Goal: Transaction & Acquisition: Purchase product/service

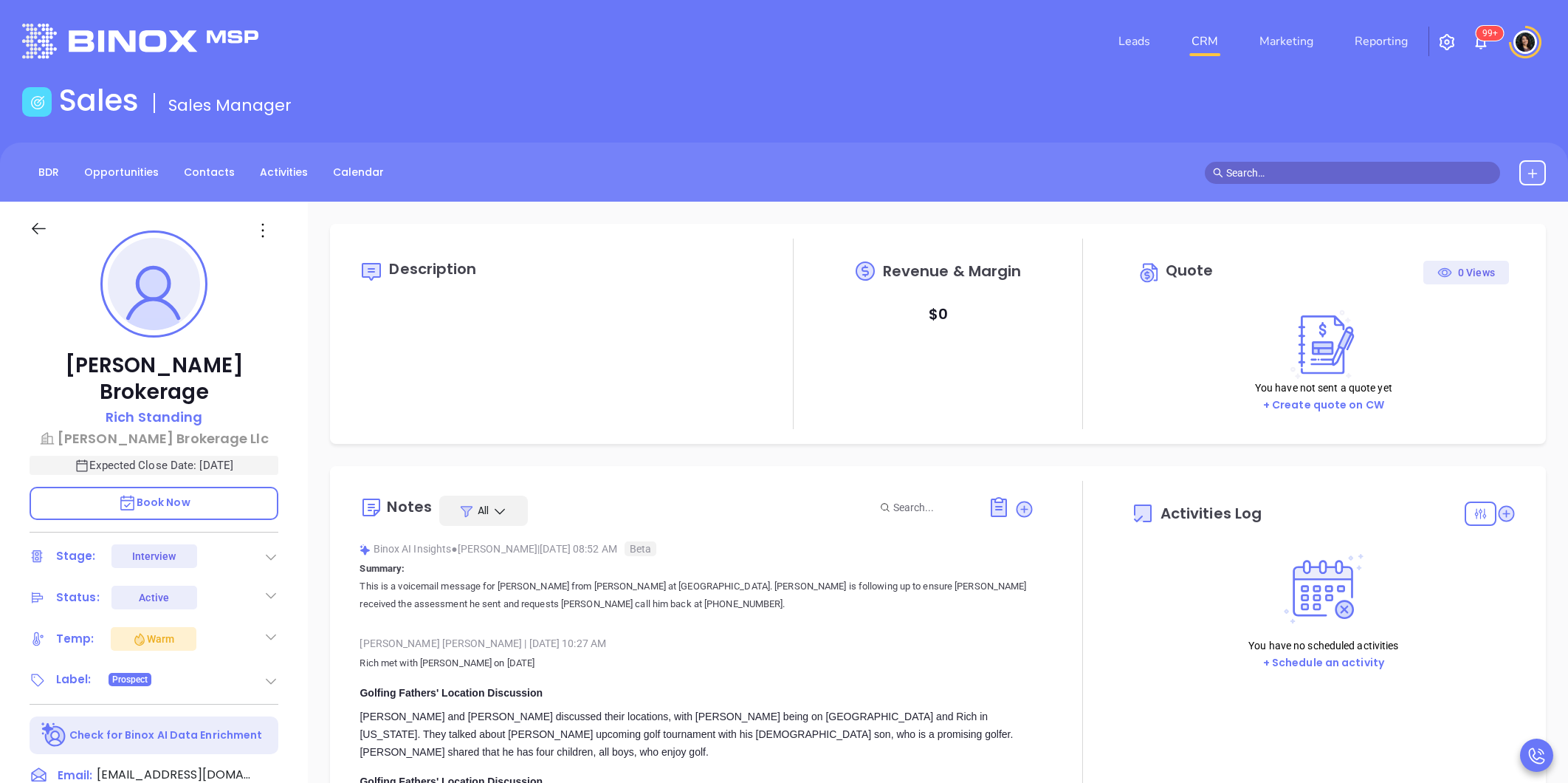
type input "09/13/2025"
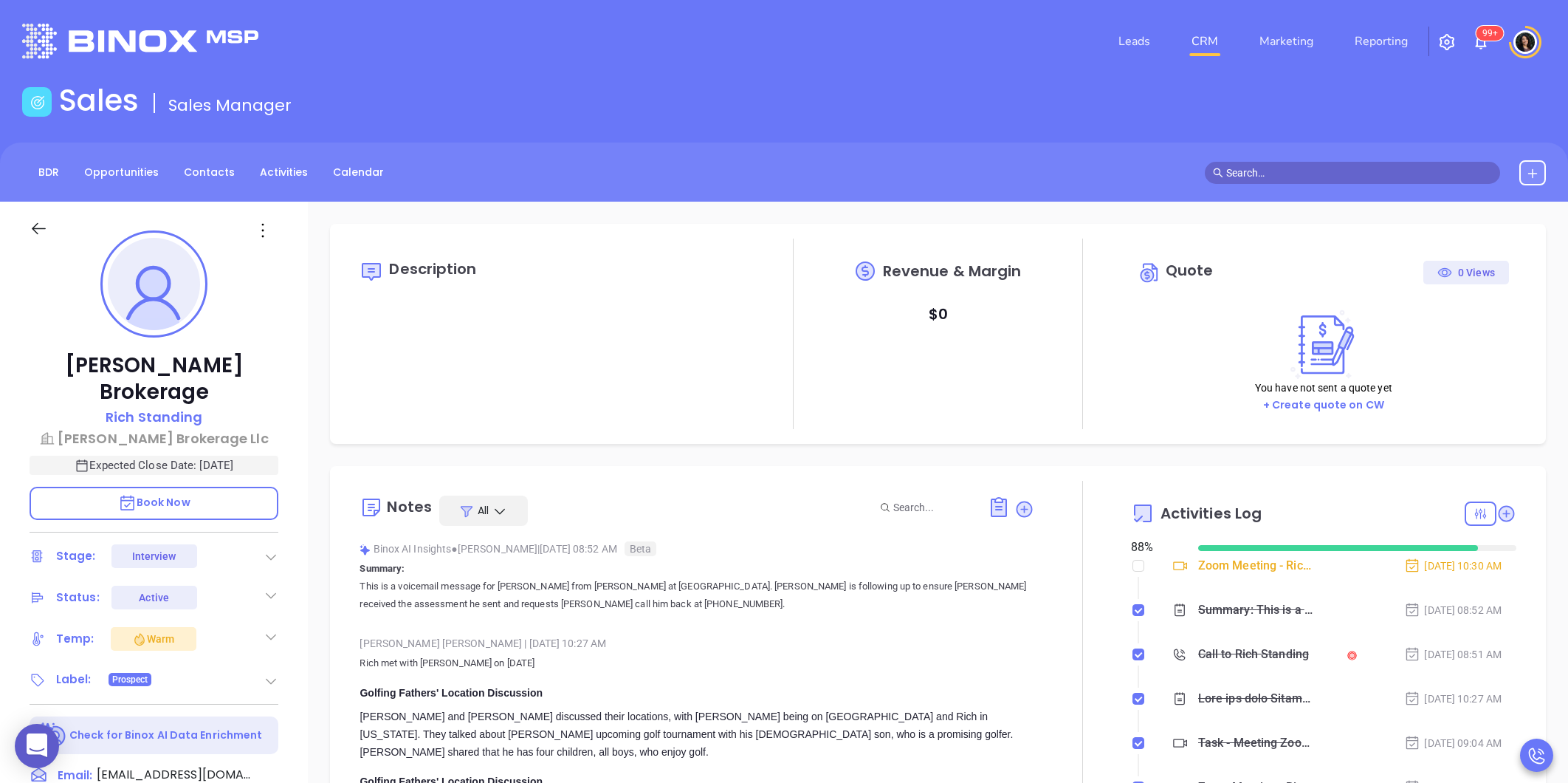
type input "[PERSON_NAME]"
click at [617, 34] on div "Leads CRM Marketing Reporting 99+" at bounding box center [1041, 41] width 1028 height 53
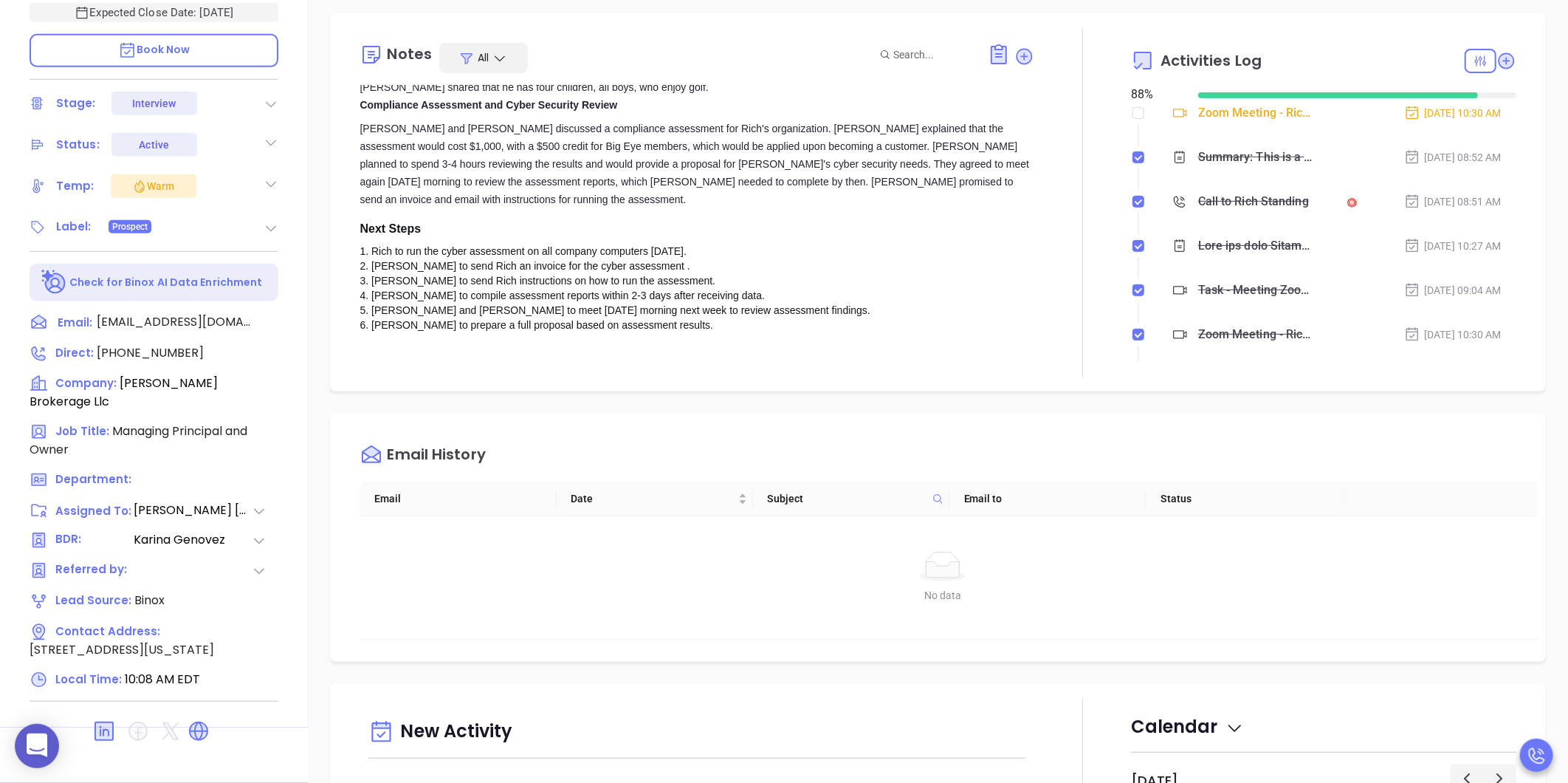
scroll to position [306, 0]
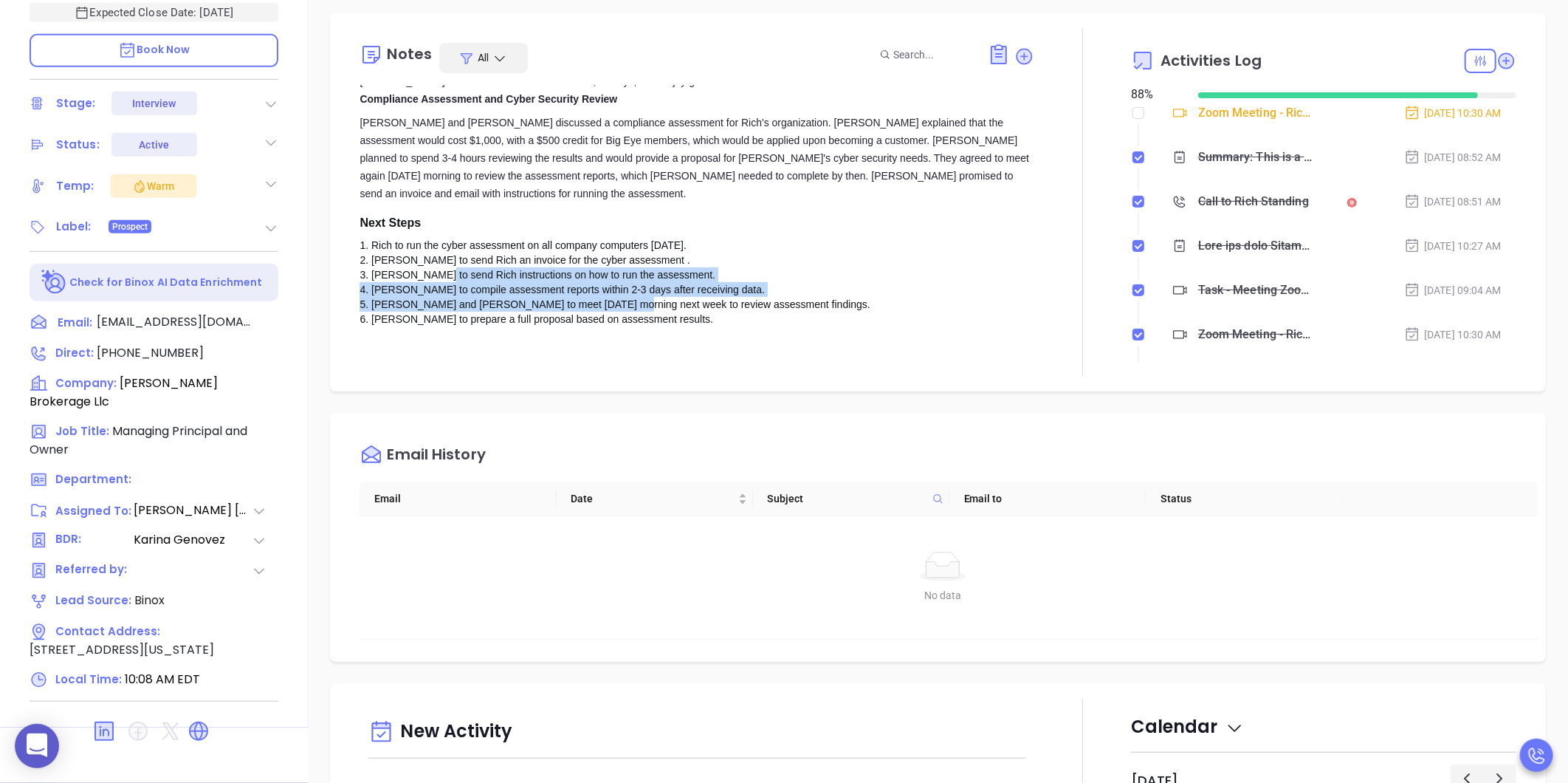
drag, startPoint x: 469, startPoint y: 218, endPoint x: 714, endPoint y: 255, distance: 247.8
click at [714, 255] on div "1. Rich to run the cyber assessment on all company computers today. 2. Walter t…" at bounding box center [697, 282] width 675 height 89
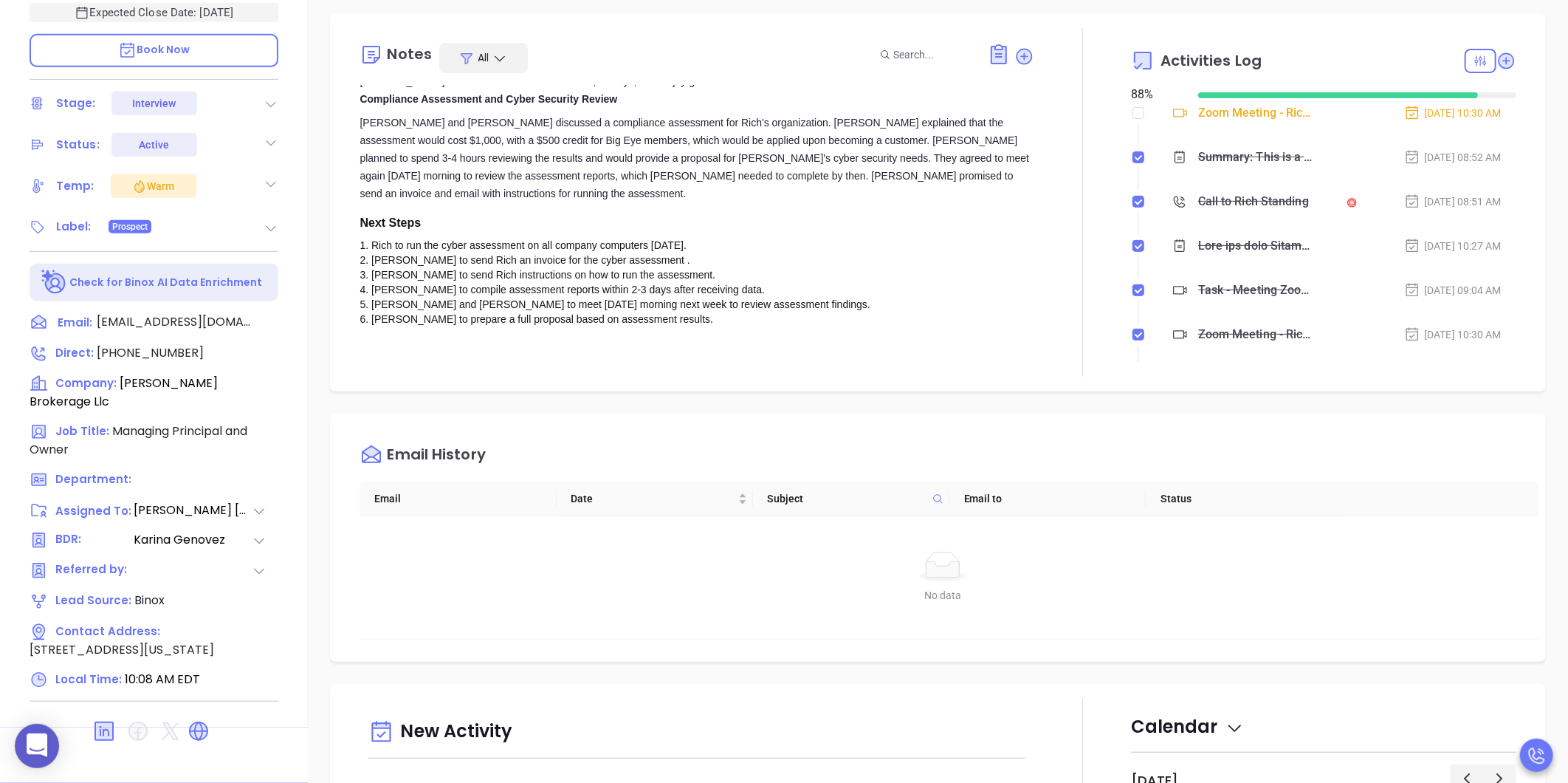
drag, startPoint x: 714, startPoint y: 255, endPoint x: 709, endPoint y: 273, distance: 18.7
click at [709, 273] on div "Wendy Hernandez | Sep 8, 2025 10:27 AM Rich met with Walter on Sept 5 2025 Golf…" at bounding box center [697, 105] width 675 height 465
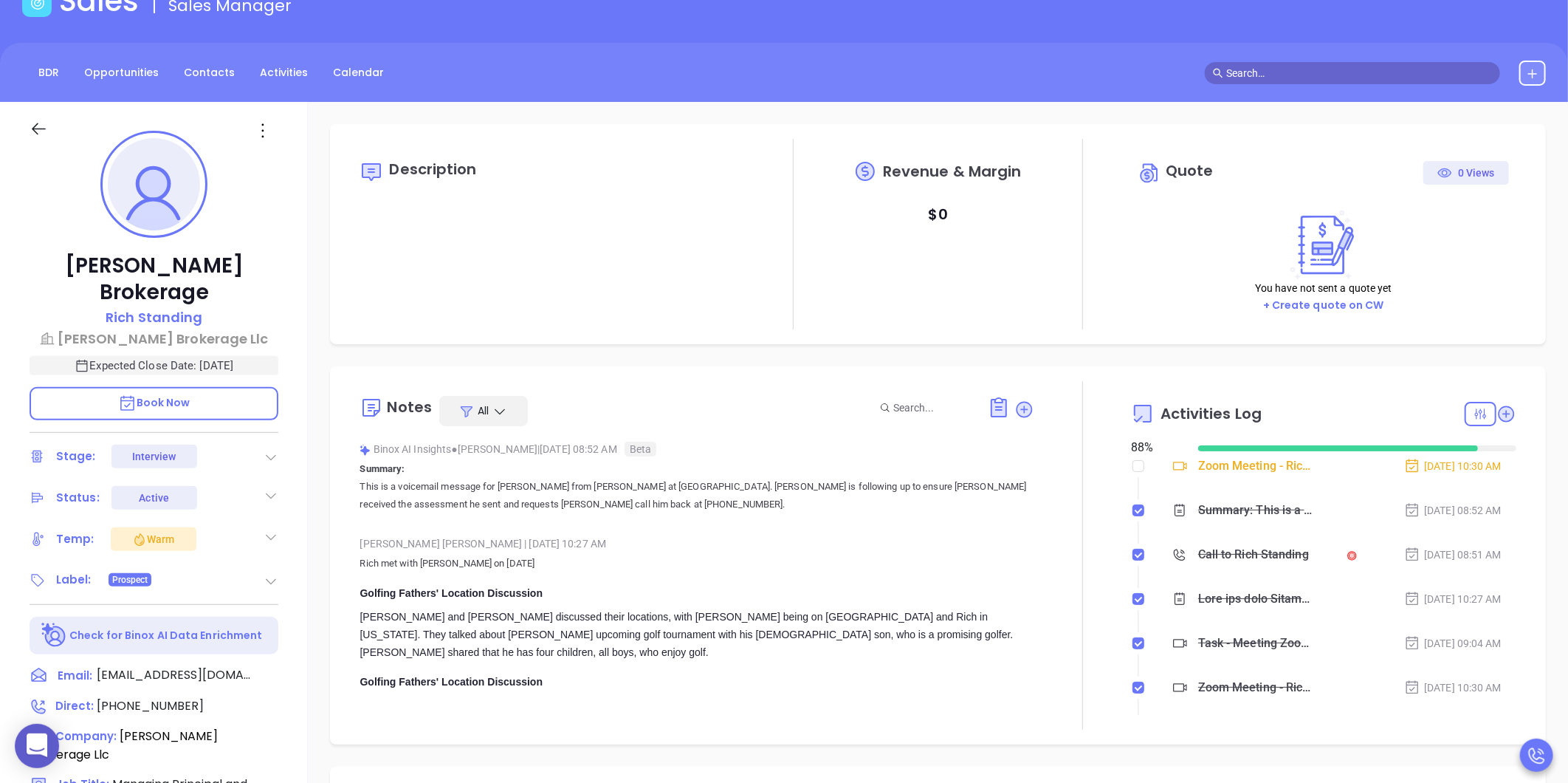
scroll to position [0, 0]
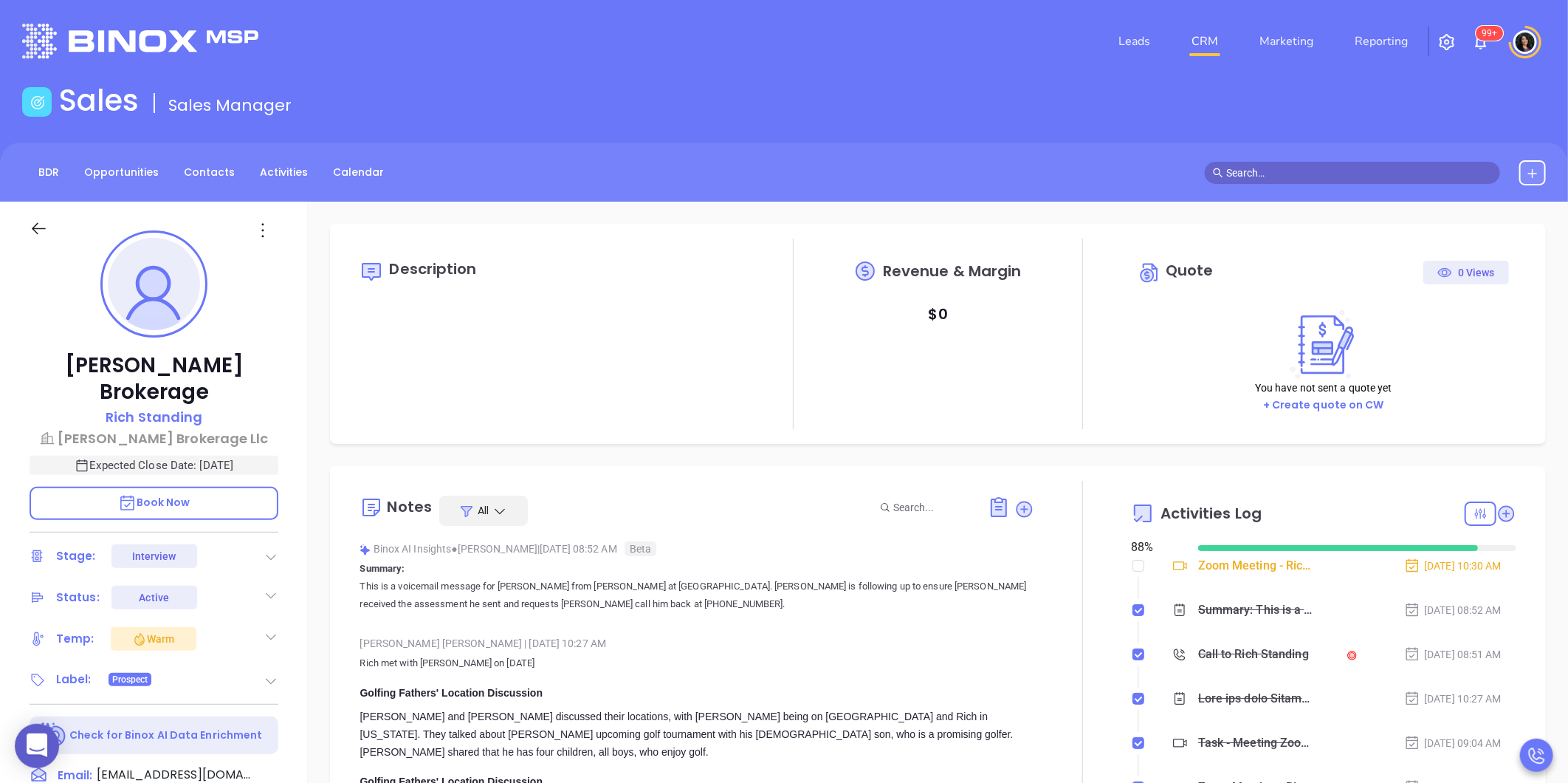
click at [300, 536] on div "Chadwick Brokerage Rich Standing Chadwick Brokerage Llc Expected Close Date: Oc…" at bounding box center [154, 691] width 308 height 978
click at [173, 407] on p "Rich Standing" at bounding box center [154, 417] width 97 height 20
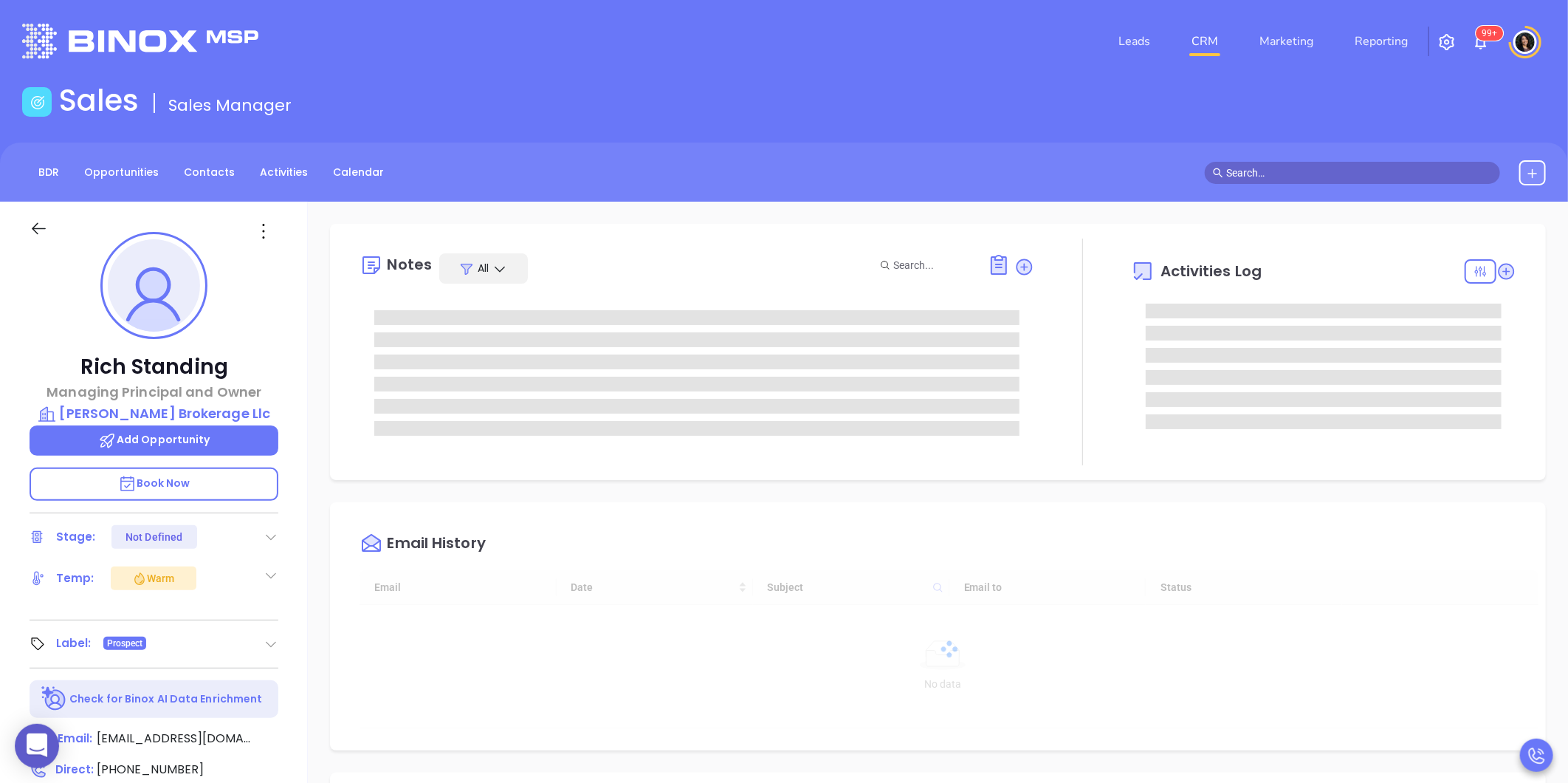
type input "09/13/2025"
type input "Carla Humber"
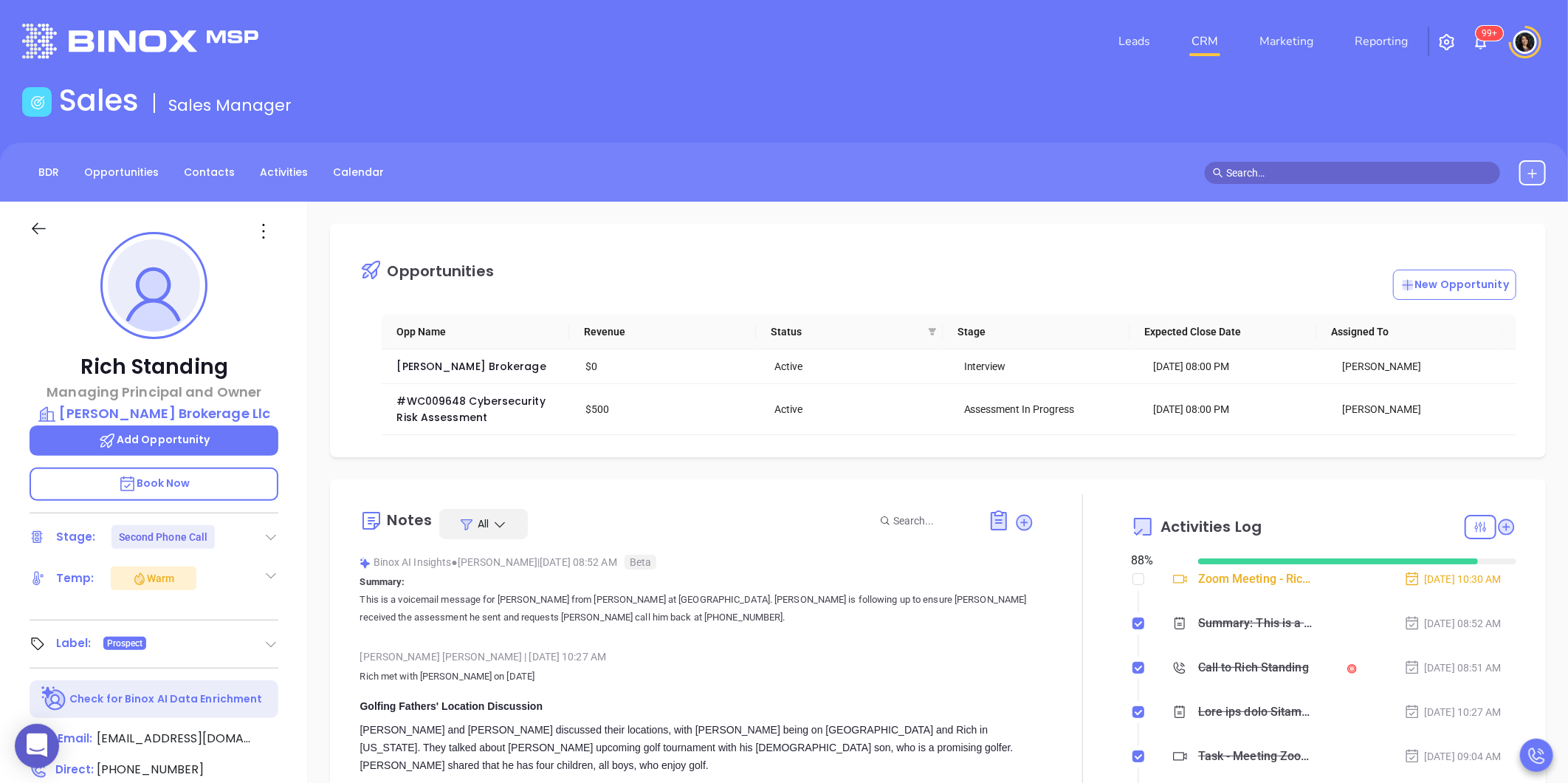
scroll to position [387, 0]
click at [454, 402] on span "#WC009648 Cybersecurity Risk Assessment" at bounding box center [472, 409] width 151 height 31
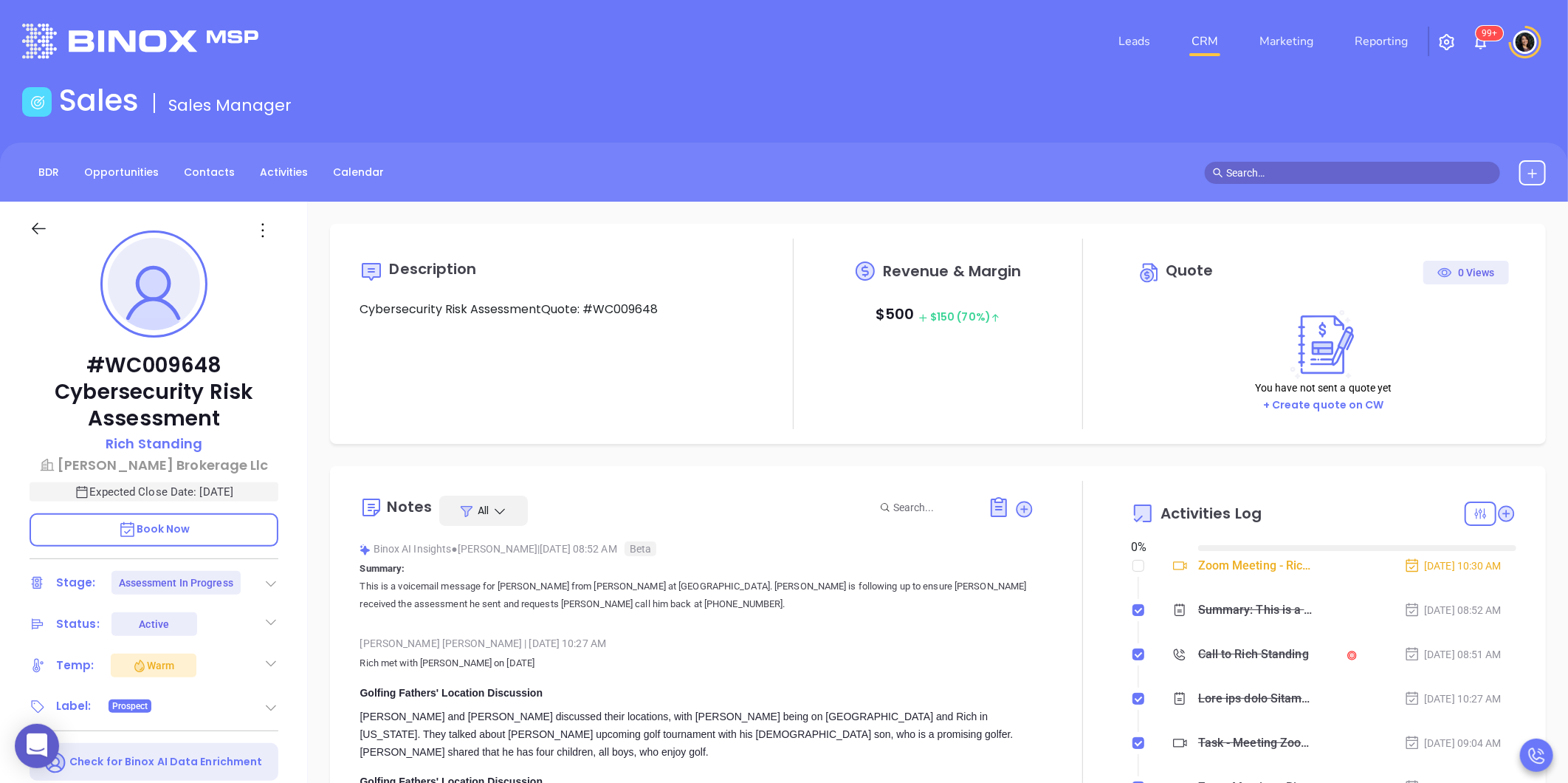
type input "09/13/2025"
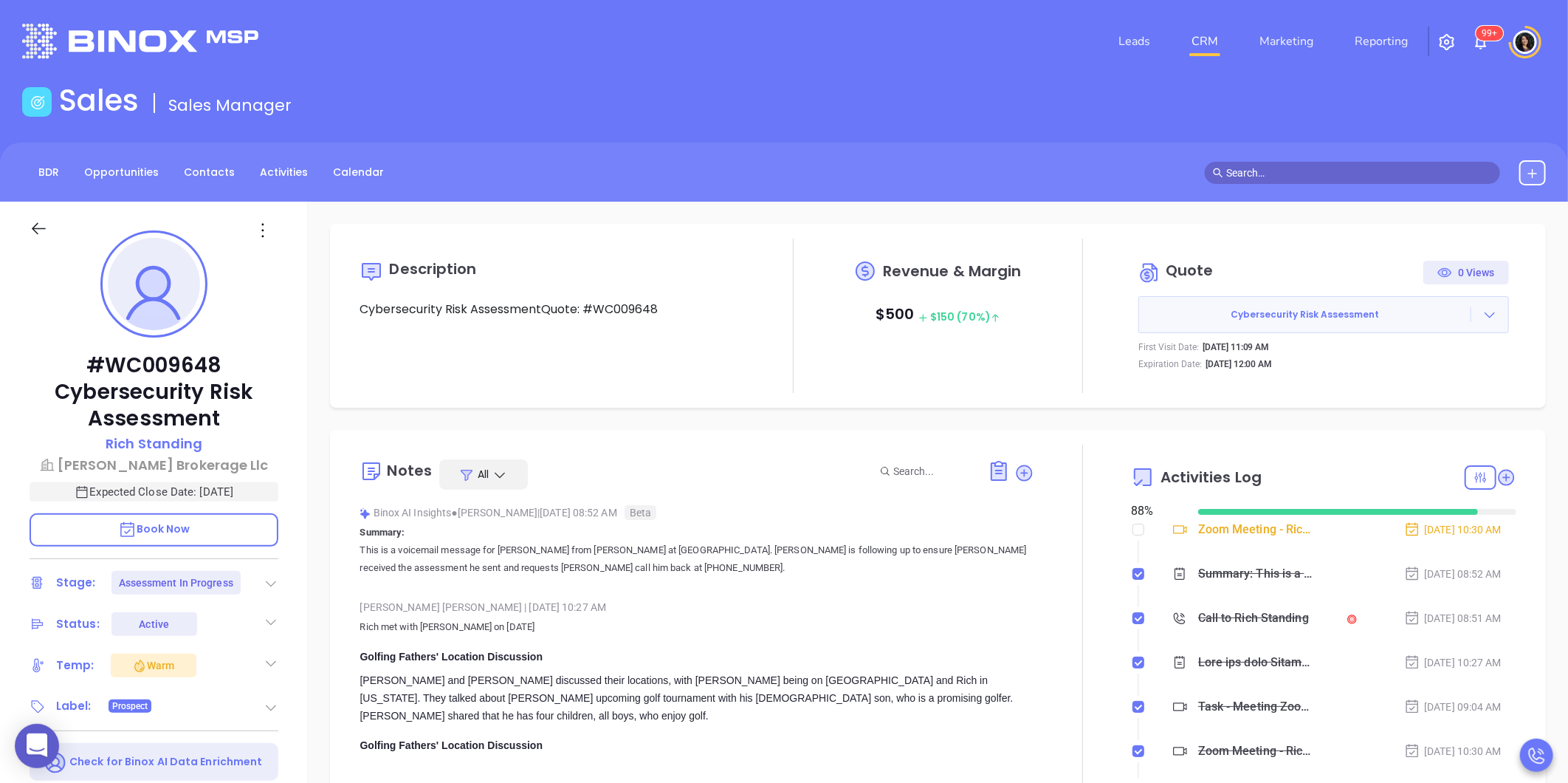
type input "Carla Humber"
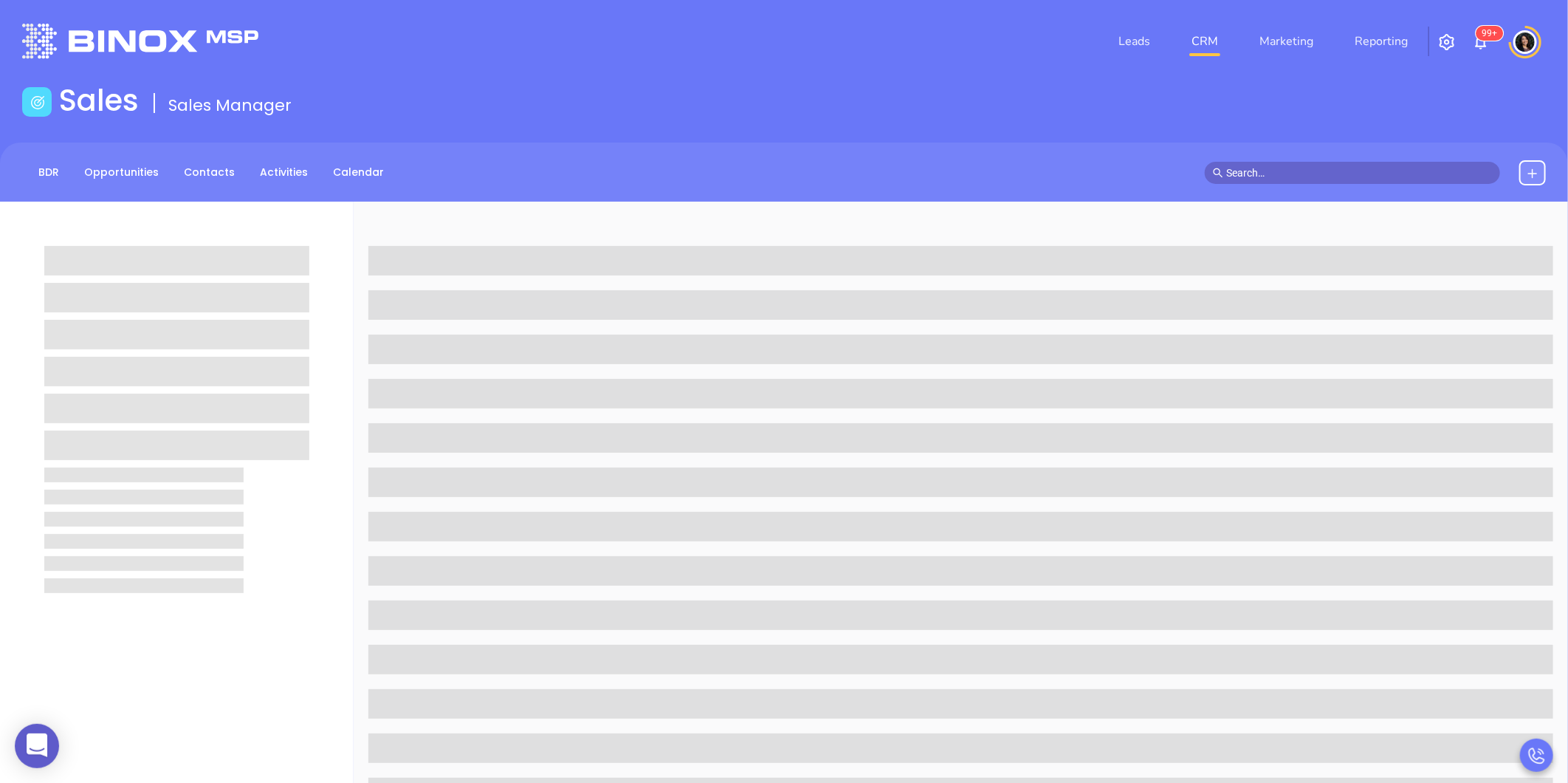
click at [1202, 42] on link "CRM" at bounding box center [1204, 42] width 38 height 29
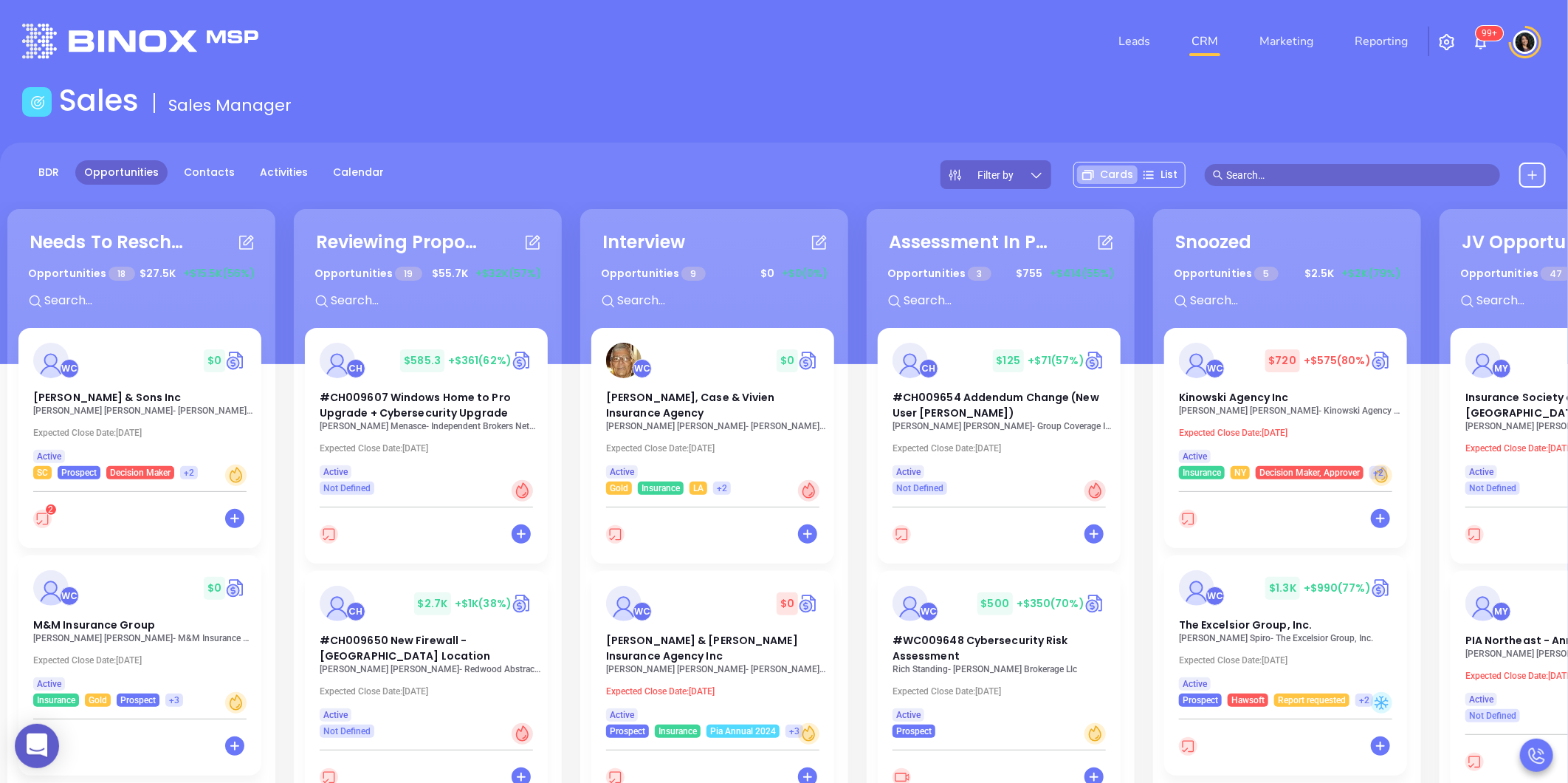
click at [1108, 87] on div "Sales Sales Manager" at bounding box center [784, 103] width 1541 height 42
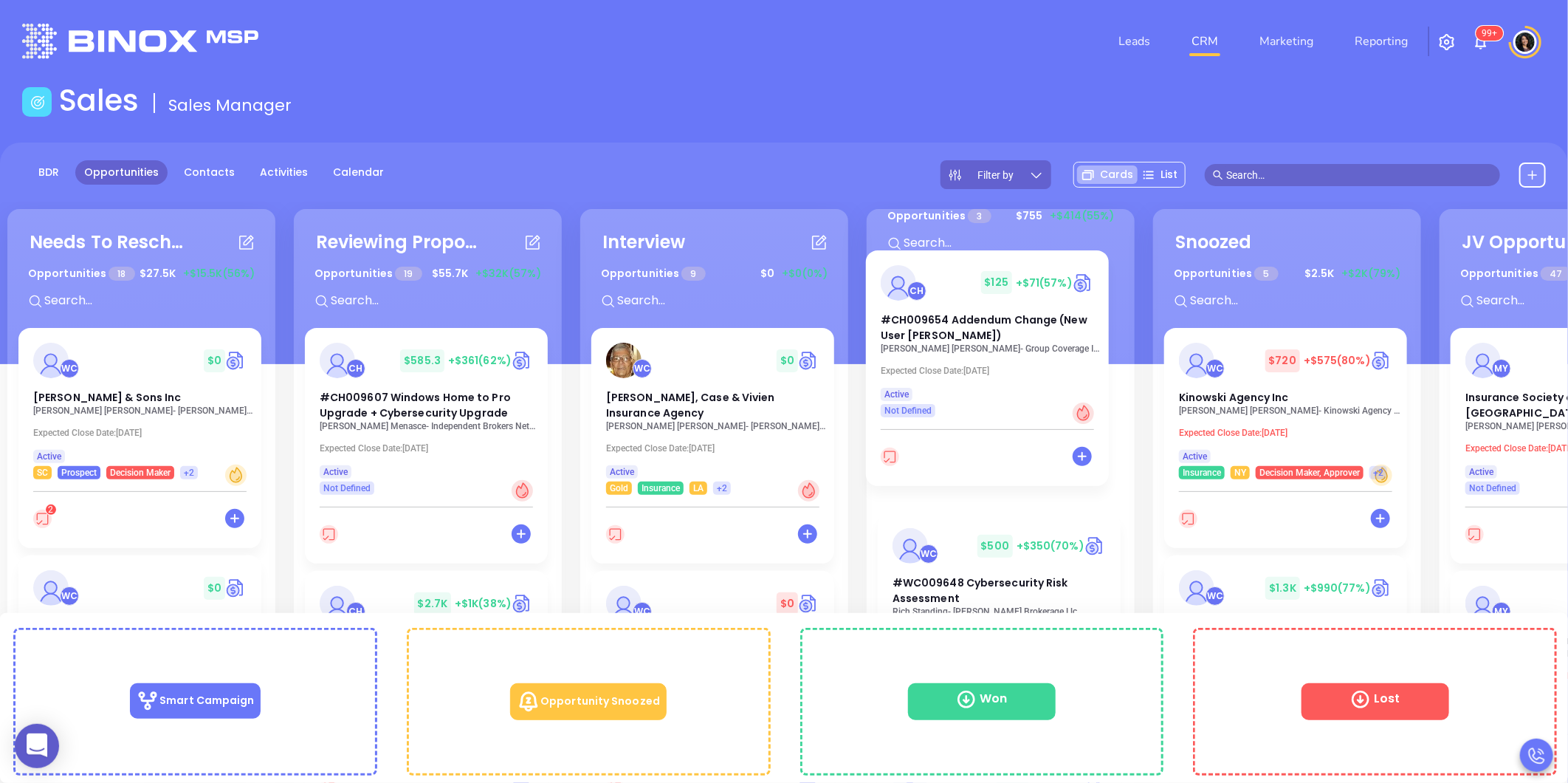
scroll to position [48, 0]
drag, startPoint x: 971, startPoint y: 291, endPoint x: 956, endPoint y: 297, distance: 16.2
click at [956, 297] on div "CH $ 125 +$71 (57%) #CH009654 Addendum Change (New User [PERSON_NAME]) [PERSON_…" at bounding box center [1001, 658] width 246 height 760
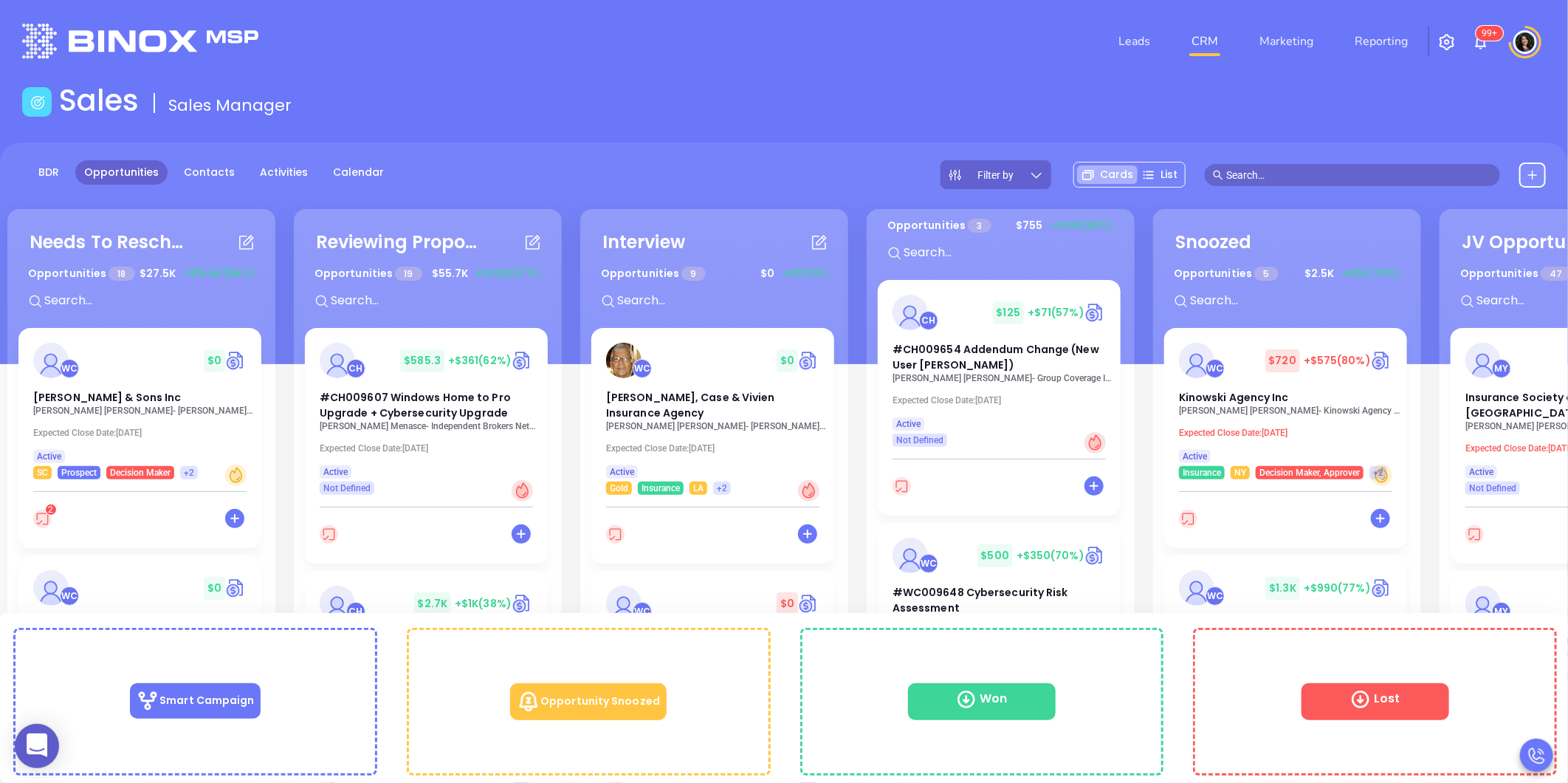
click at [860, 454] on div "Needs To Reschedule Opportunities 18 $ 27.5K +$15.5K (56%) + WC $ 0 [PERSON_NAM…" at bounding box center [863, 588] width 1719 height 768
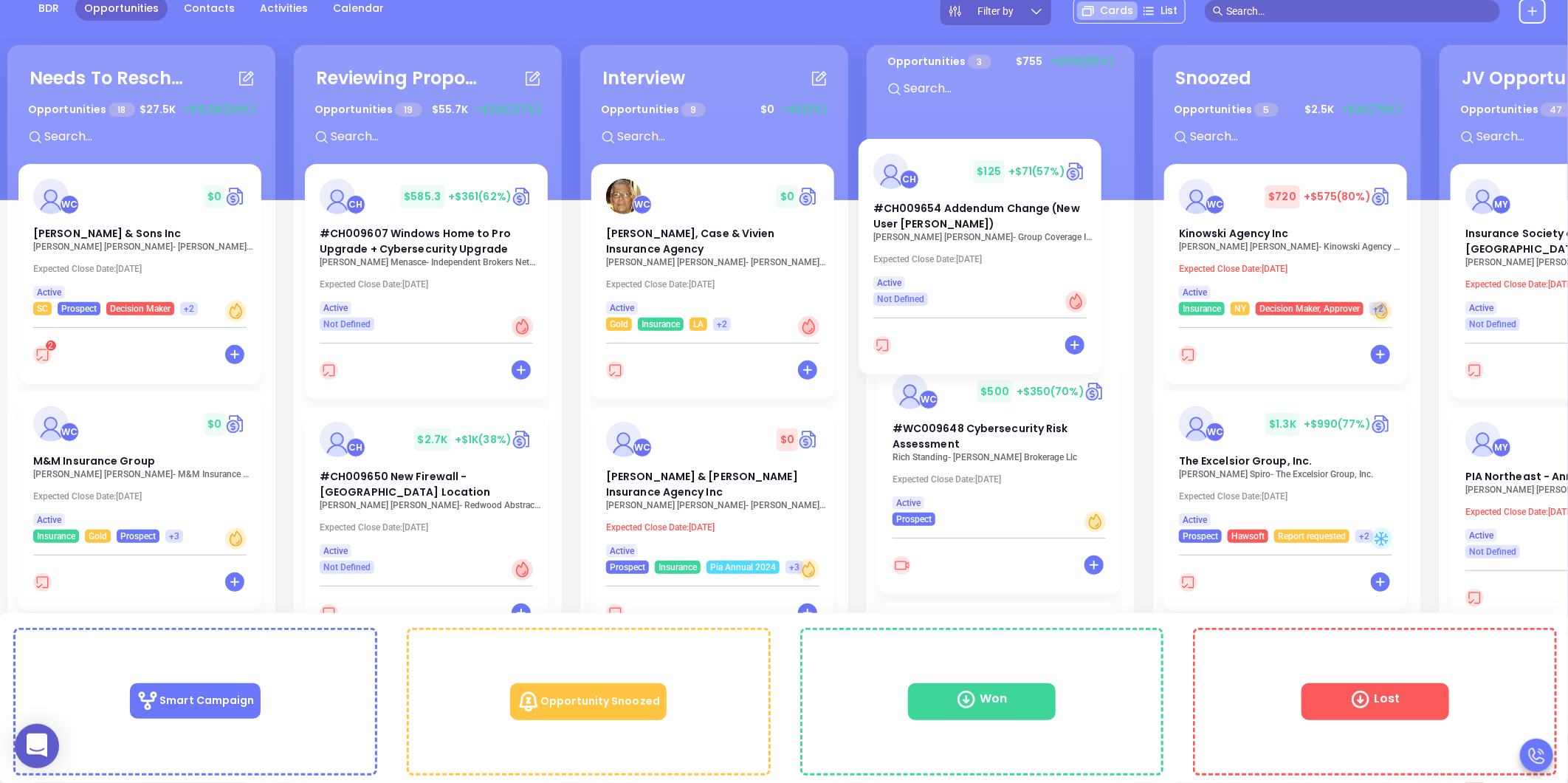
scroll to position [163, 0]
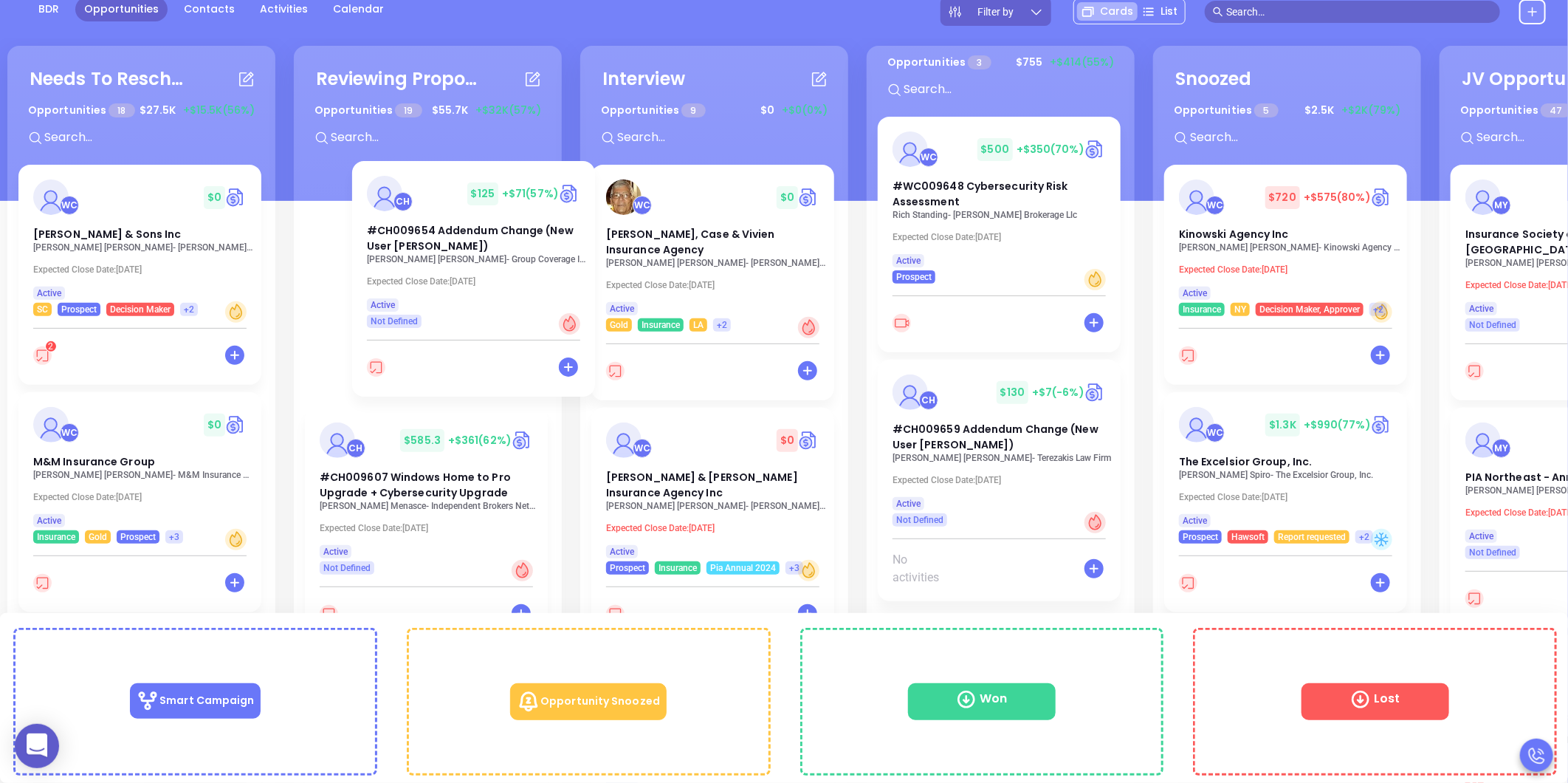
drag, startPoint x: 962, startPoint y: 147, endPoint x: 435, endPoint y: 195, distance: 529.2
click at [435, 195] on div "Needs To Reschedule Opportunities 18 $ 27.5K +$15.5K (56%) + WC $ 0 [PERSON_NAM…" at bounding box center [863, 426] width 1719 height 768
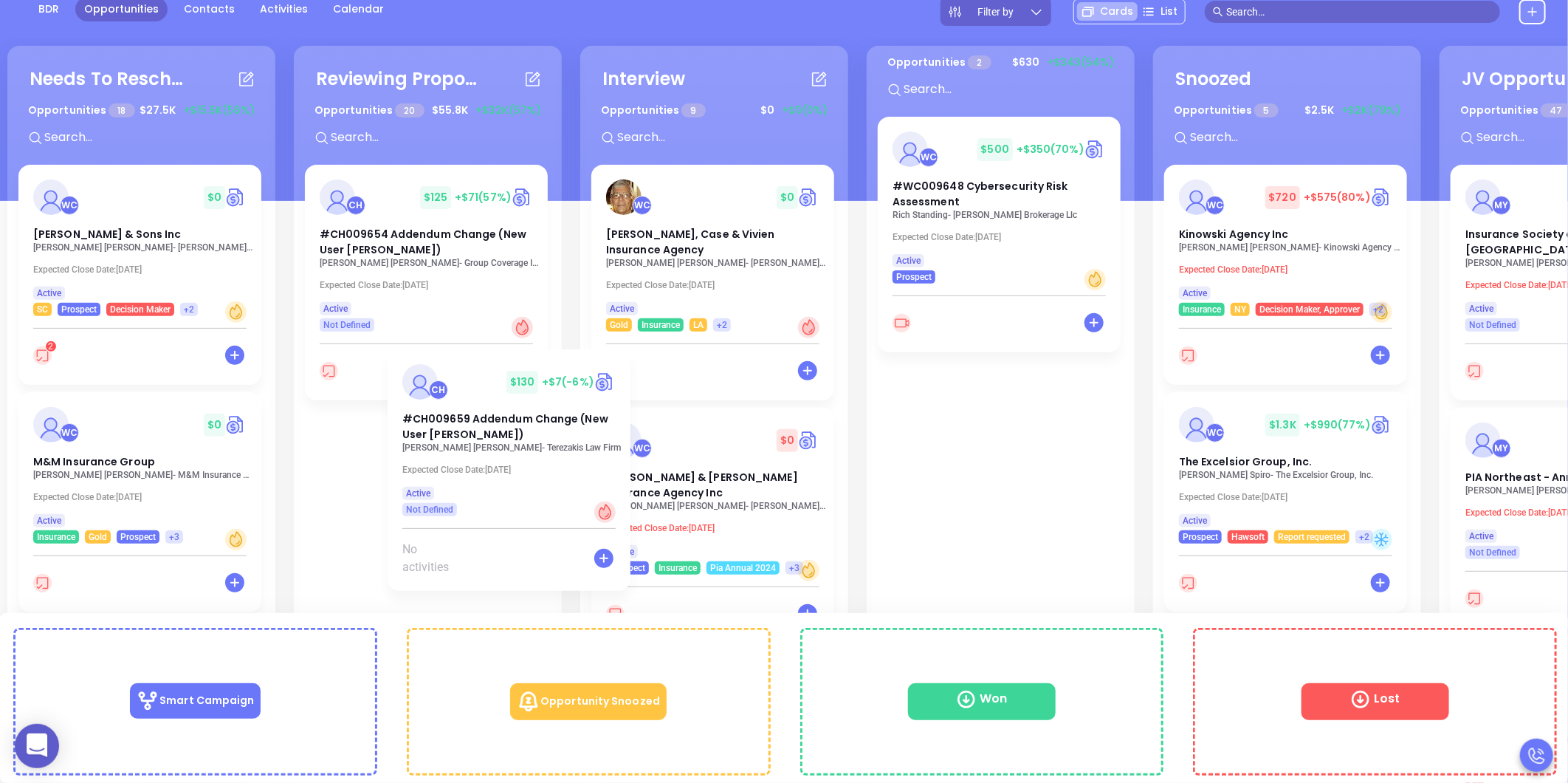
drag, startPoint x: 561, startPoint y: 395, endPoint x: 455, endPoint y: 384, distance: 106.6
click at [455, 384] on div "Needs To Reschedule Opportunities 18 $ 27.5K +$15.5K (56%) + WC $ 0 [PERSON_NAM…" at bounding box center [863, 426] width 1719 height 768
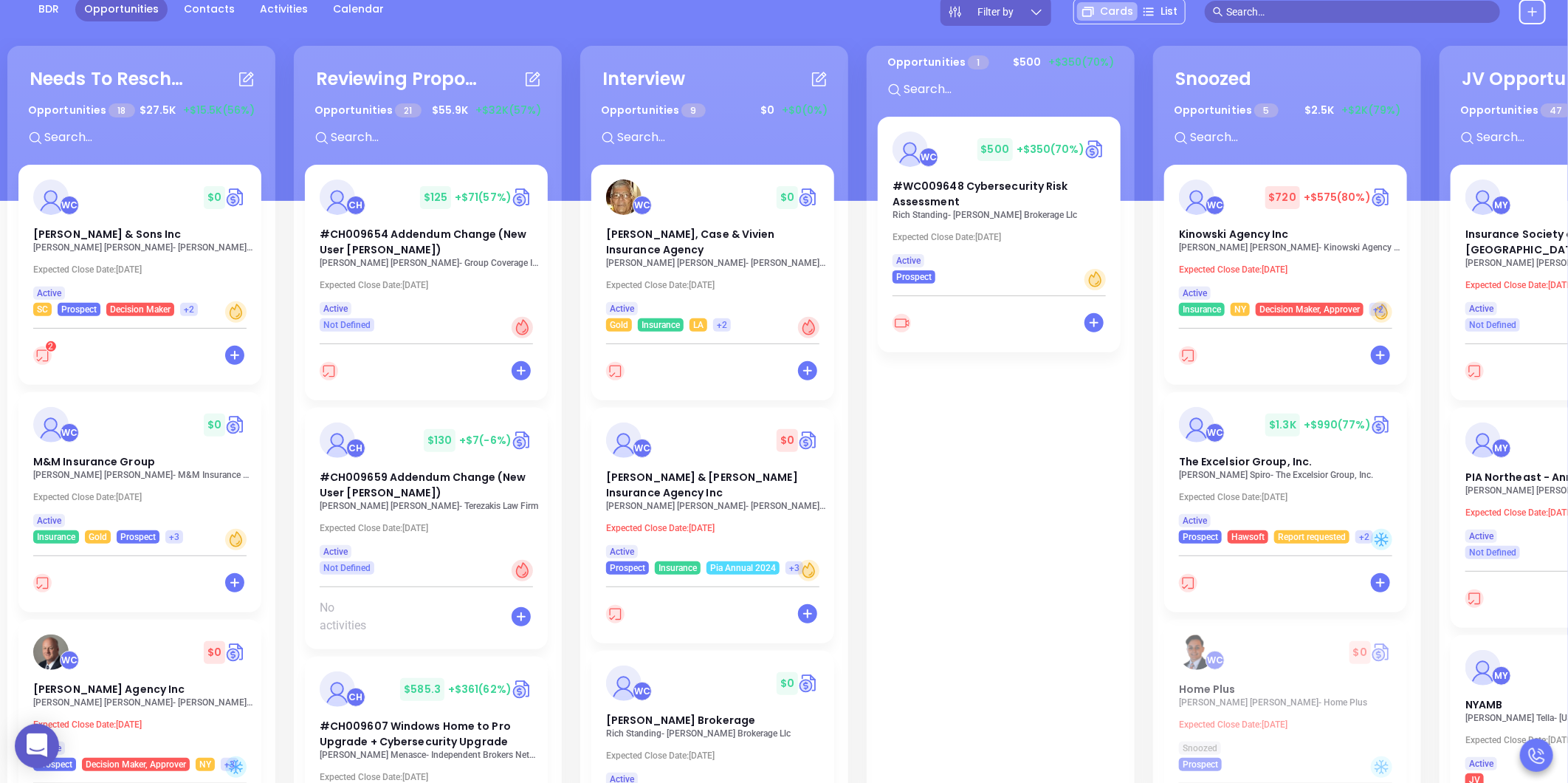
click at [854, 418] on div "Needs To Reschedule Opportunities 18 $ 27.5K +$15.5K (56%) + WC $ 0 [PERSON_NAM…" at bounding box center [863, 426] width 1719 height 768
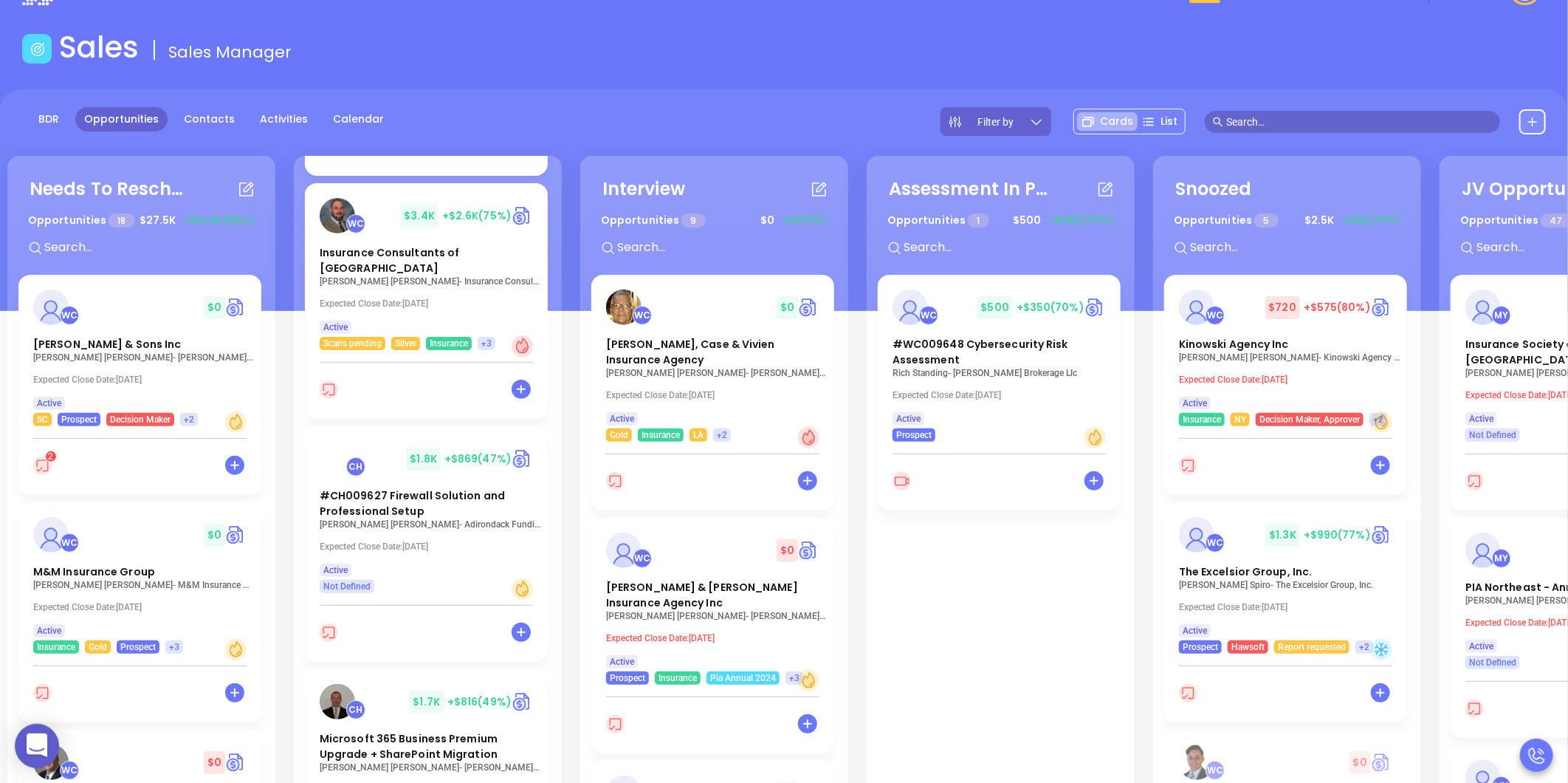
scroll to position [82, 0]
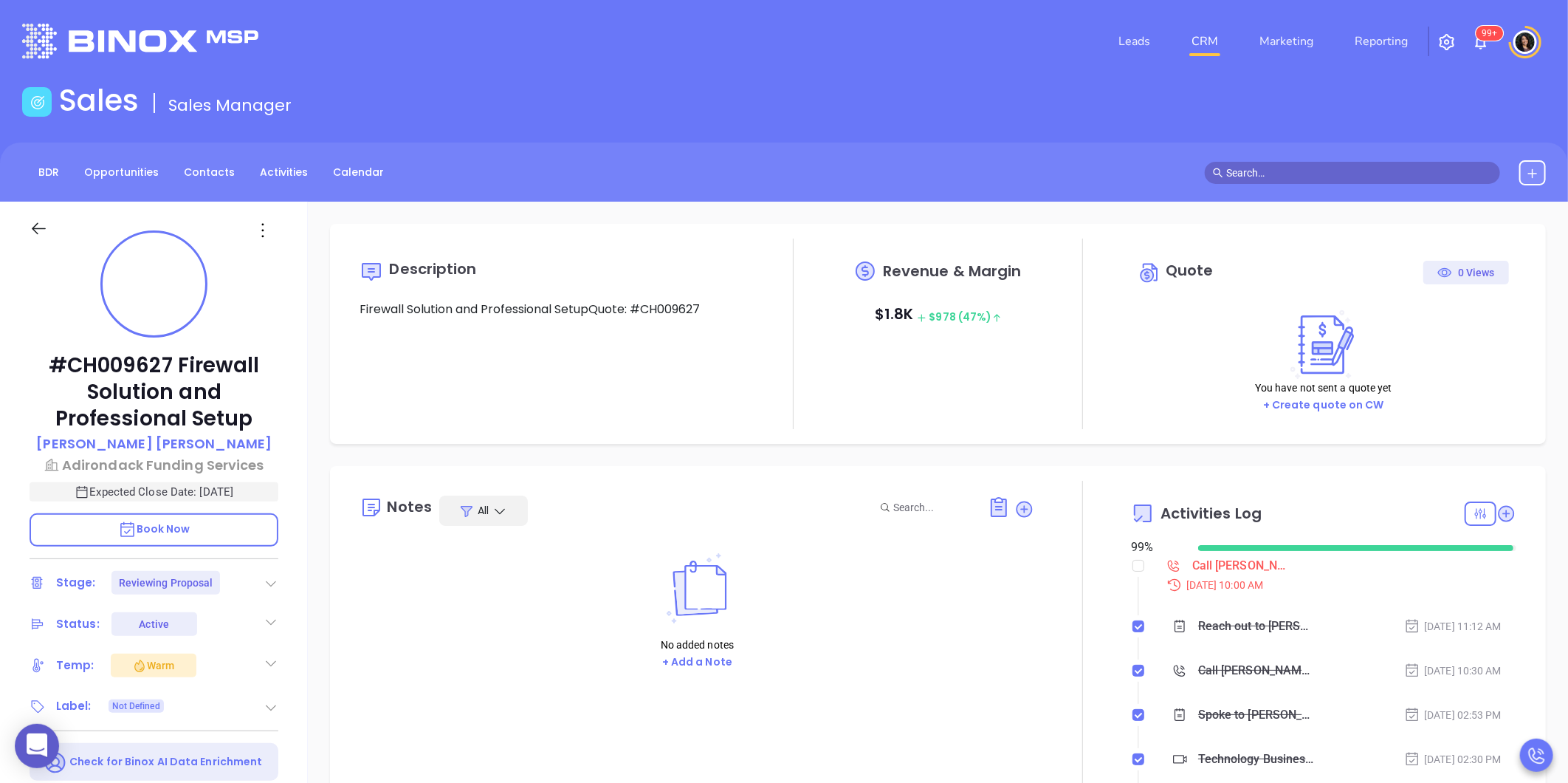
type input "[DATE]"
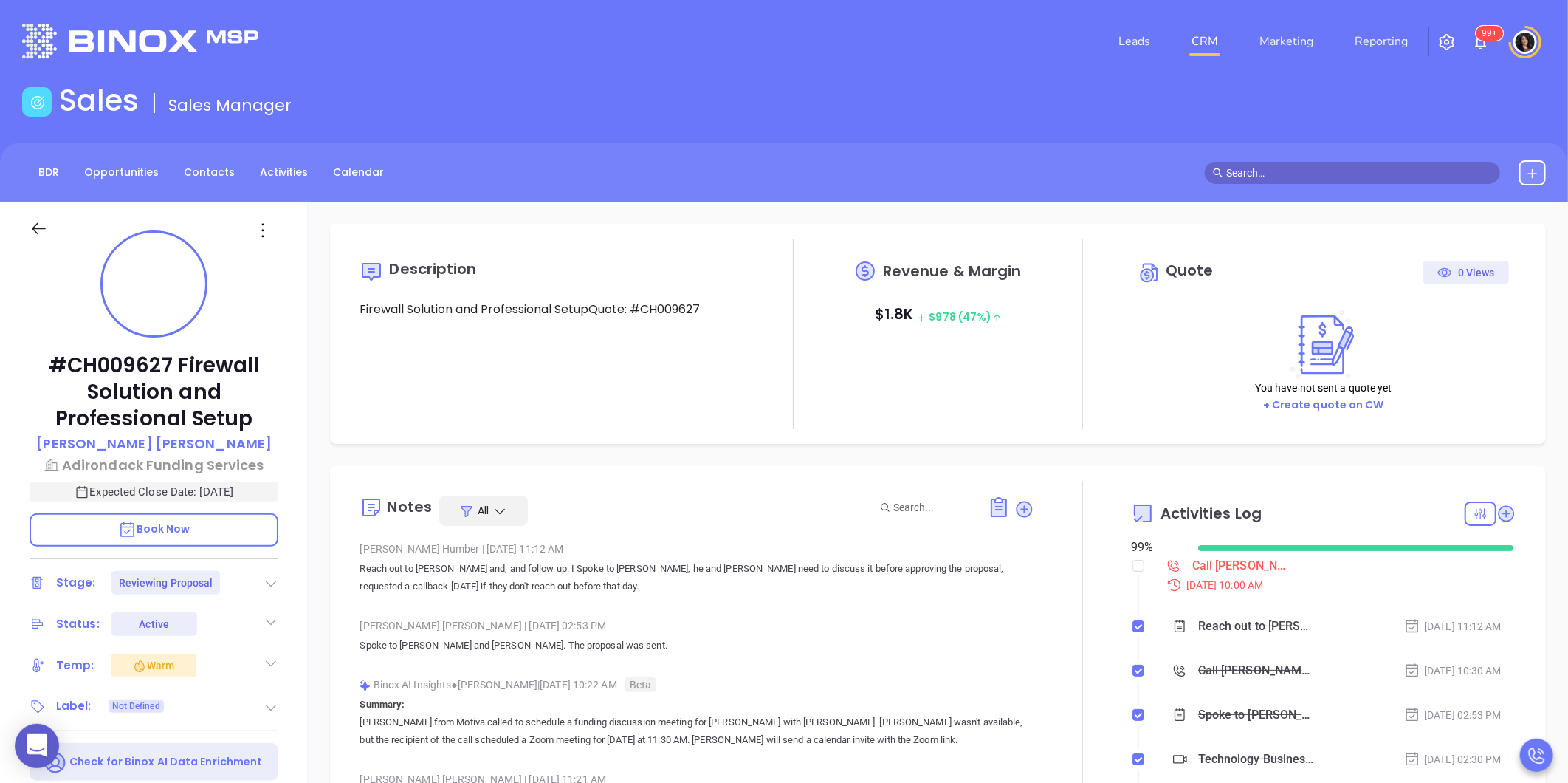
scroll to position [387, 0]
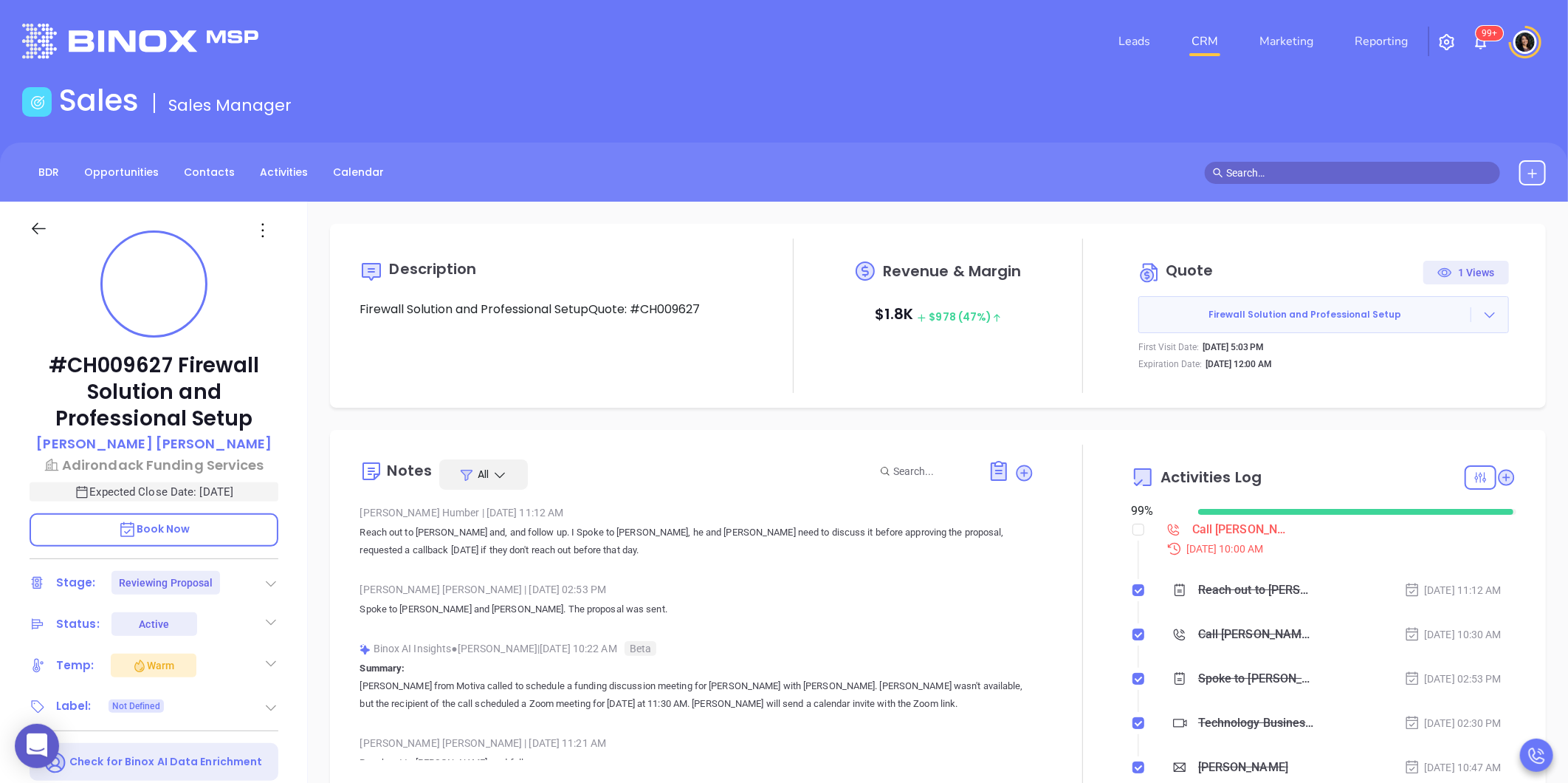
type input "[PERSON_NAME]"
click at [914, 59] on div "Leads CRM Marketing Reporting 99+" at bounding box center [1041, 41] width 1028 height 53
click at [1202, 542] on div "Sep 12, 2025 | 10:00 AM" at bounding box center [1336, 549] width 359 height 16
click at [1208, 532] on div "Call Robert to follow up - Robert Duquette" at bounding box center [1242, 529] width 99 height 22
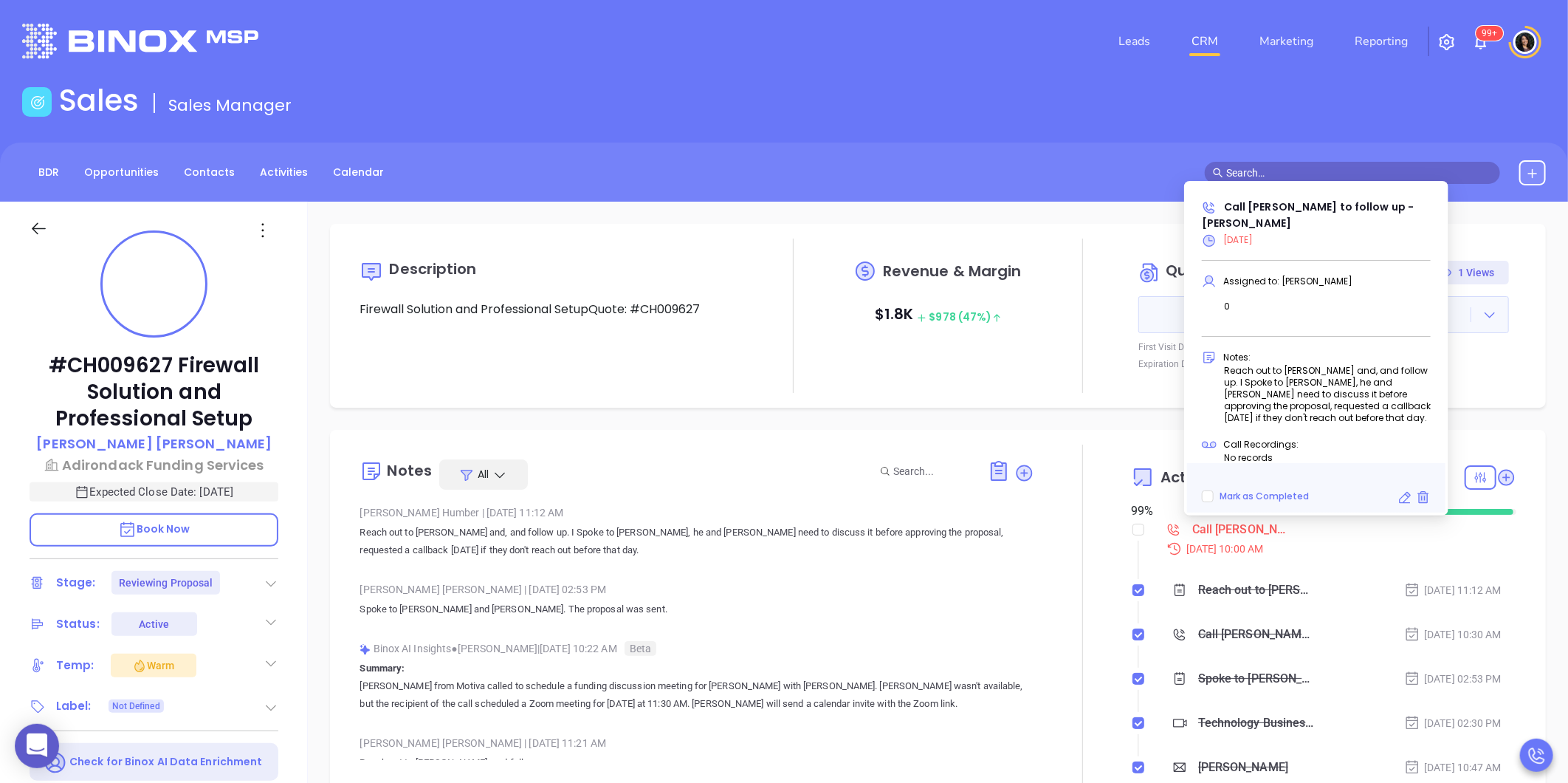
click at [1403, 501] on icon at bounding box center [1404, 497] width 15 height 15
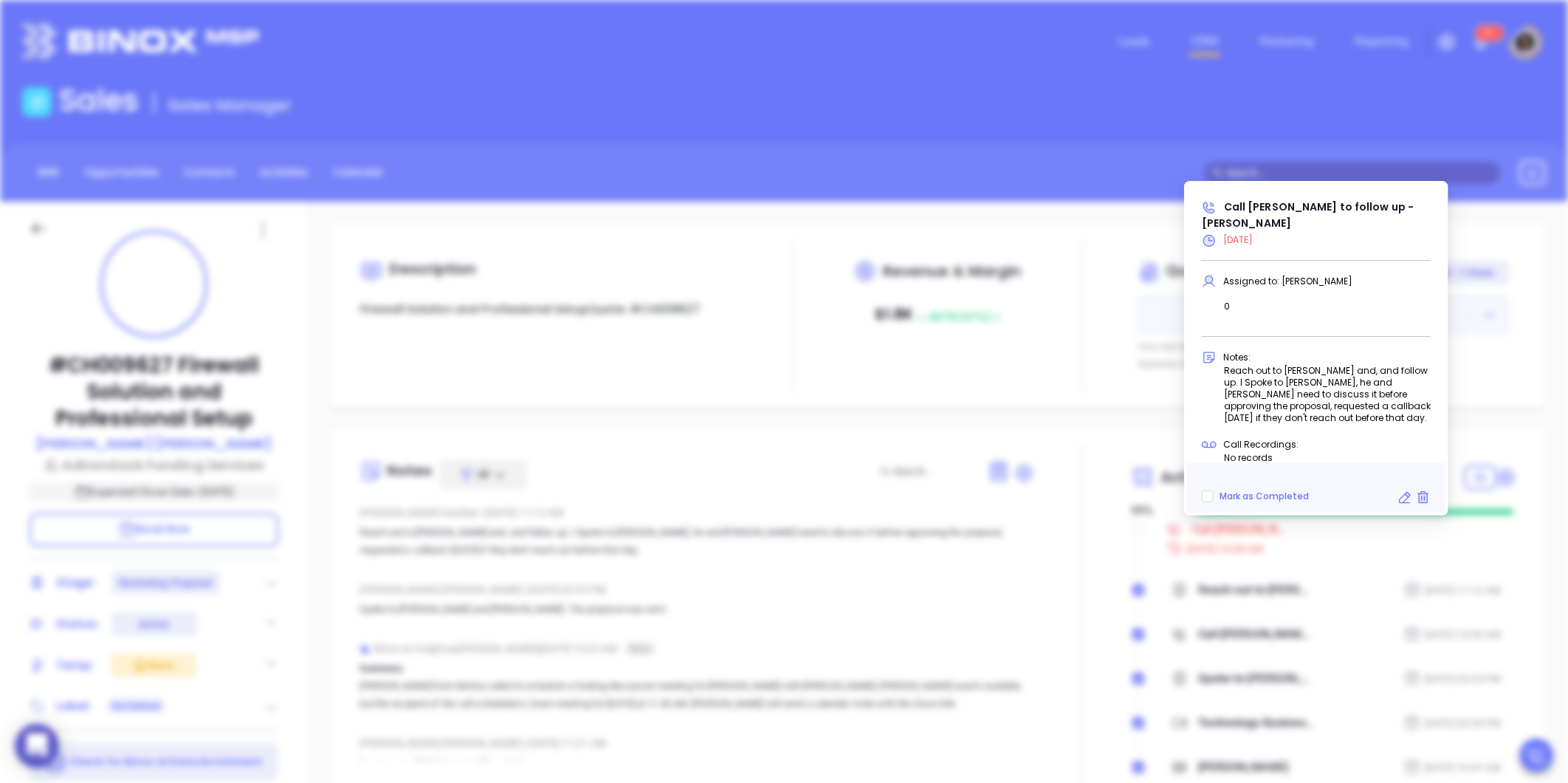
type input "09/12/2025"
type input "Call Robert to follow up - Robert Duquette"
type input "Call"
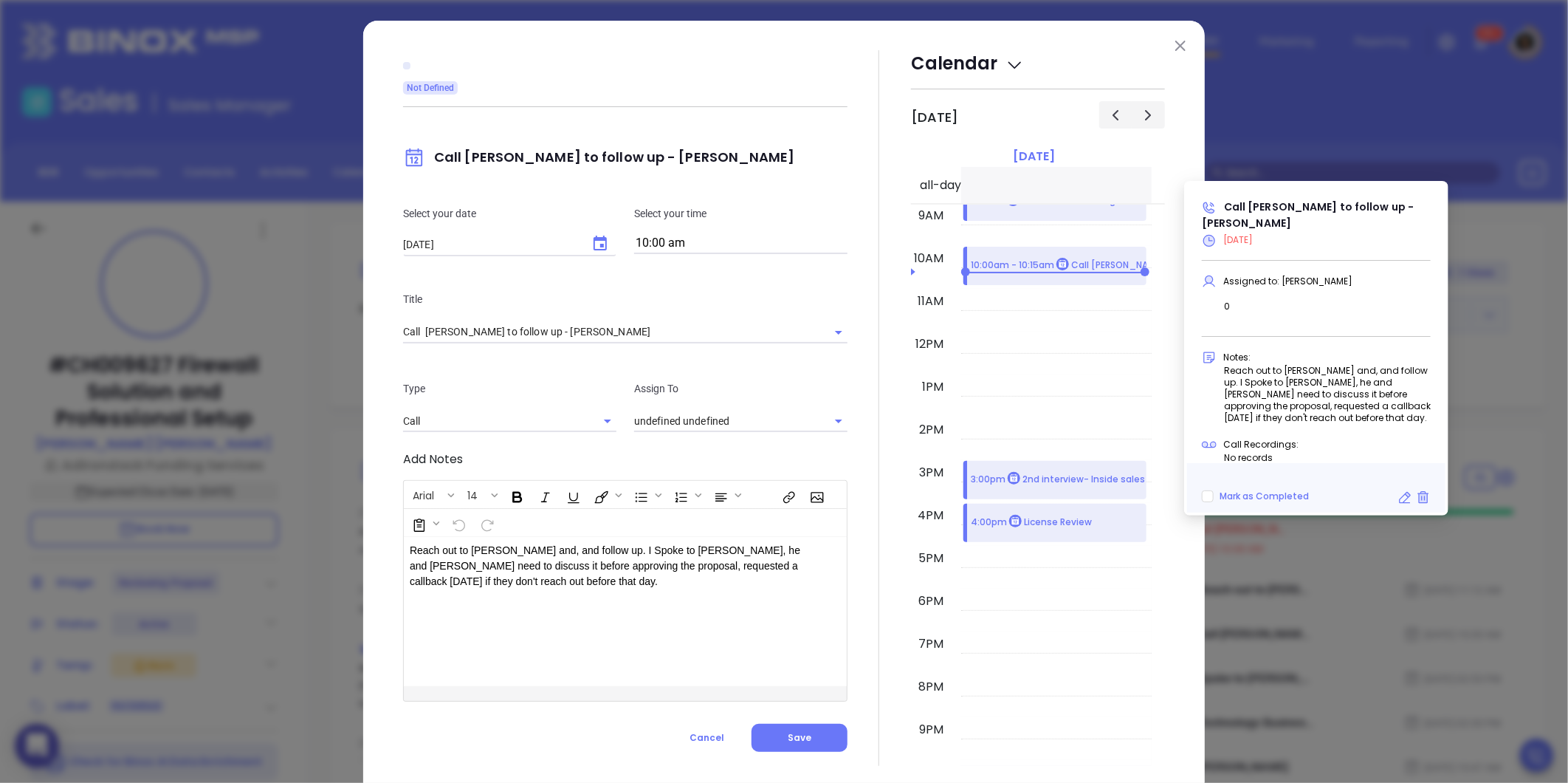
type input "Carla Humber"
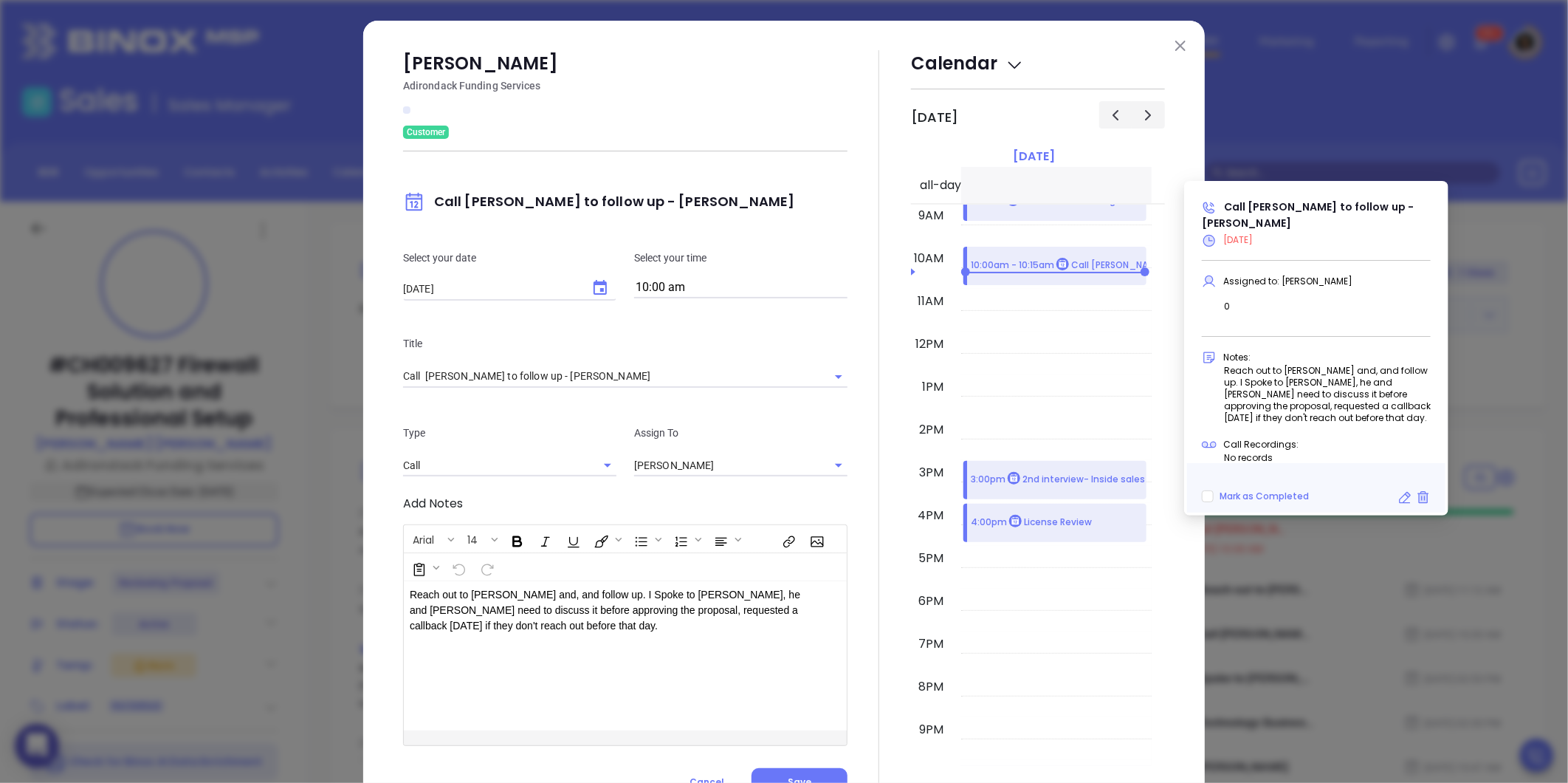
click at [689, 246] on div "Select your date 09/12/2025 ​ Select your time 10:00 am" at bounding box center [625, 273] width 462 height 85
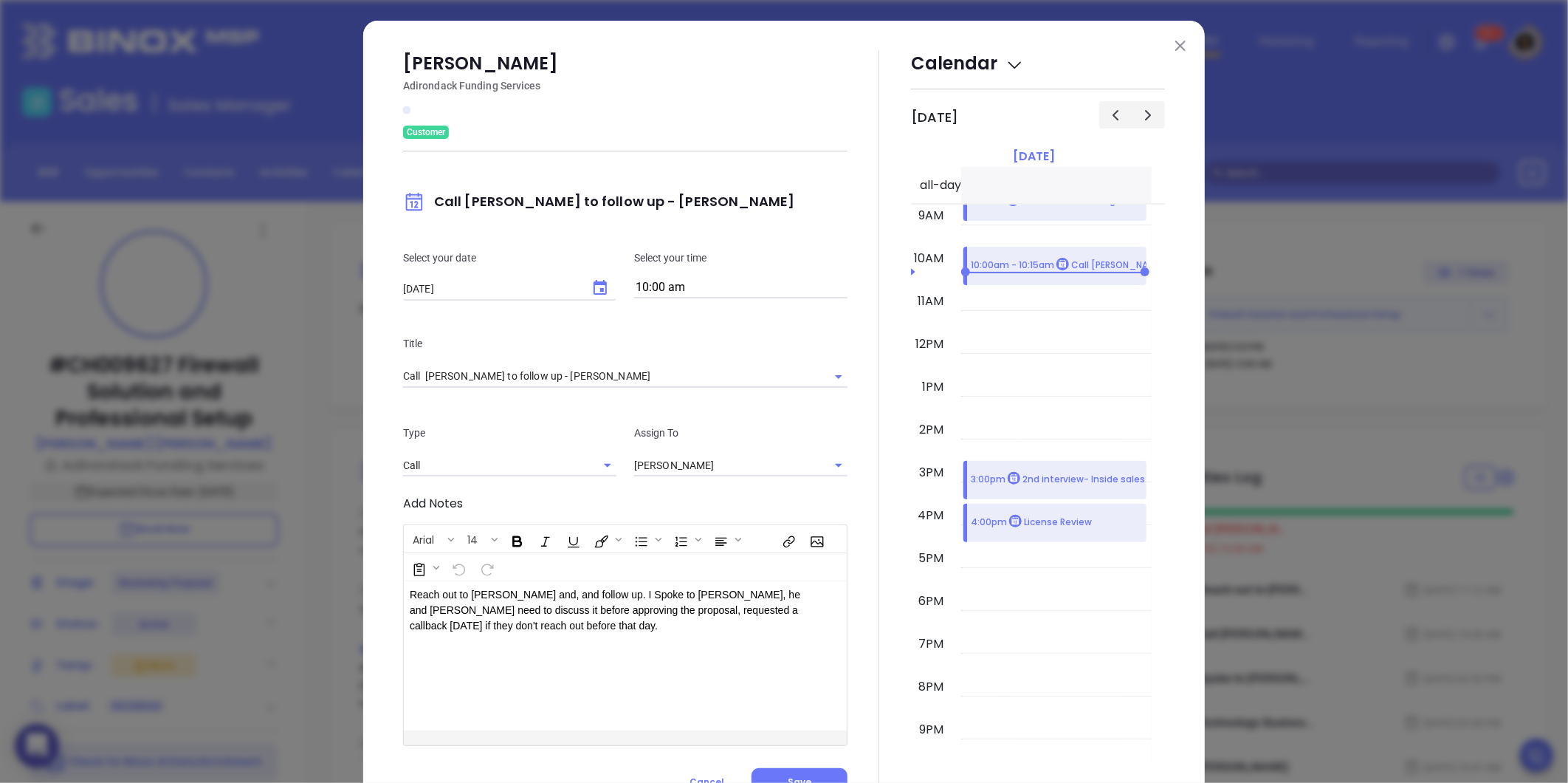
click at [690, 282] on input "10:00 am" at bounding box center [740, 287] width 213 height 20
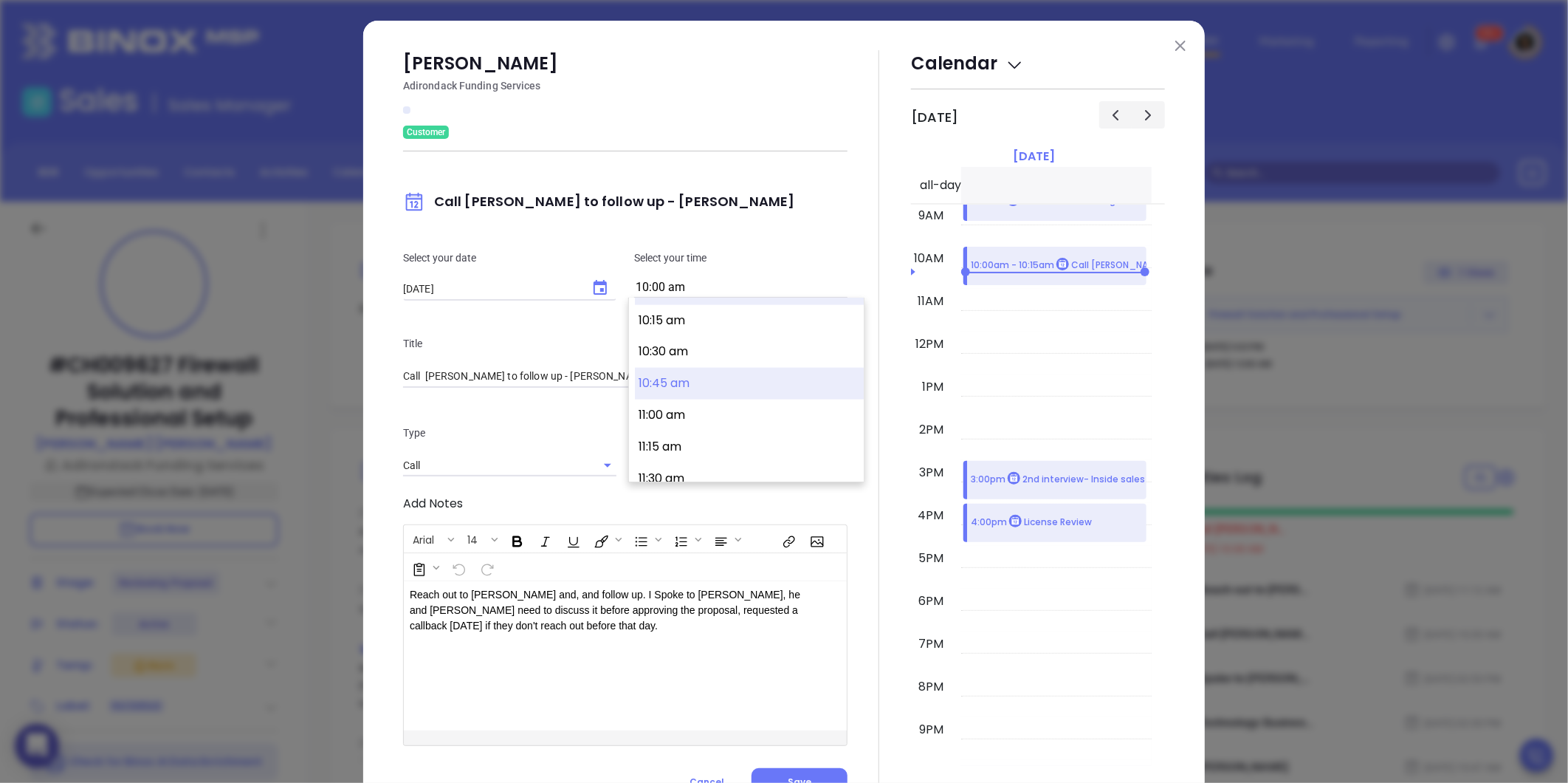
scroll to position [1319, 0]
click at [687, 378] on button "11:00 am" at bounding box center [749, 386] width 229 height 32
type input "11:00 am"
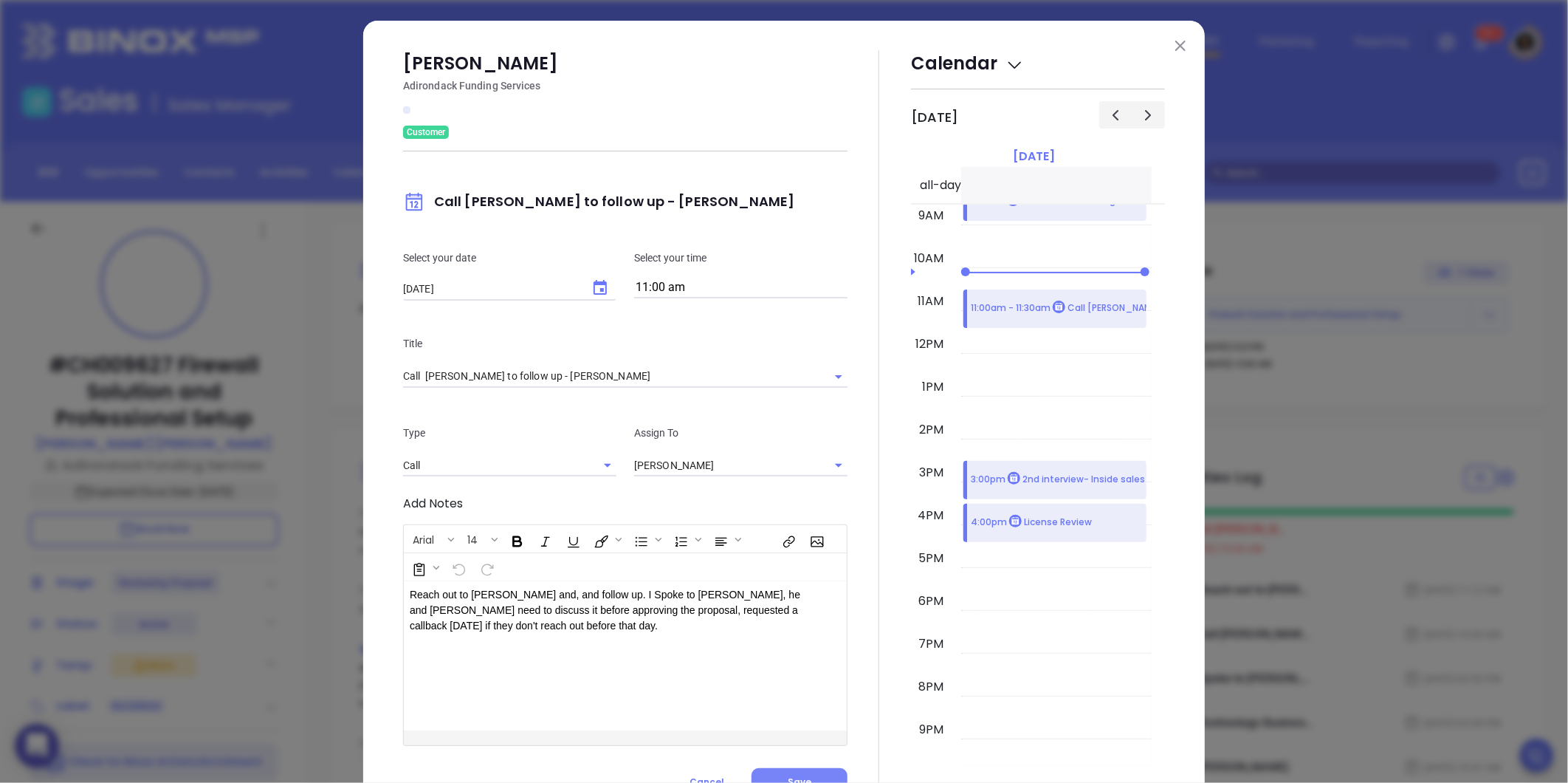
click at [823, 768] on button "Save" at bounding box center [799, 781] width 96 height 28
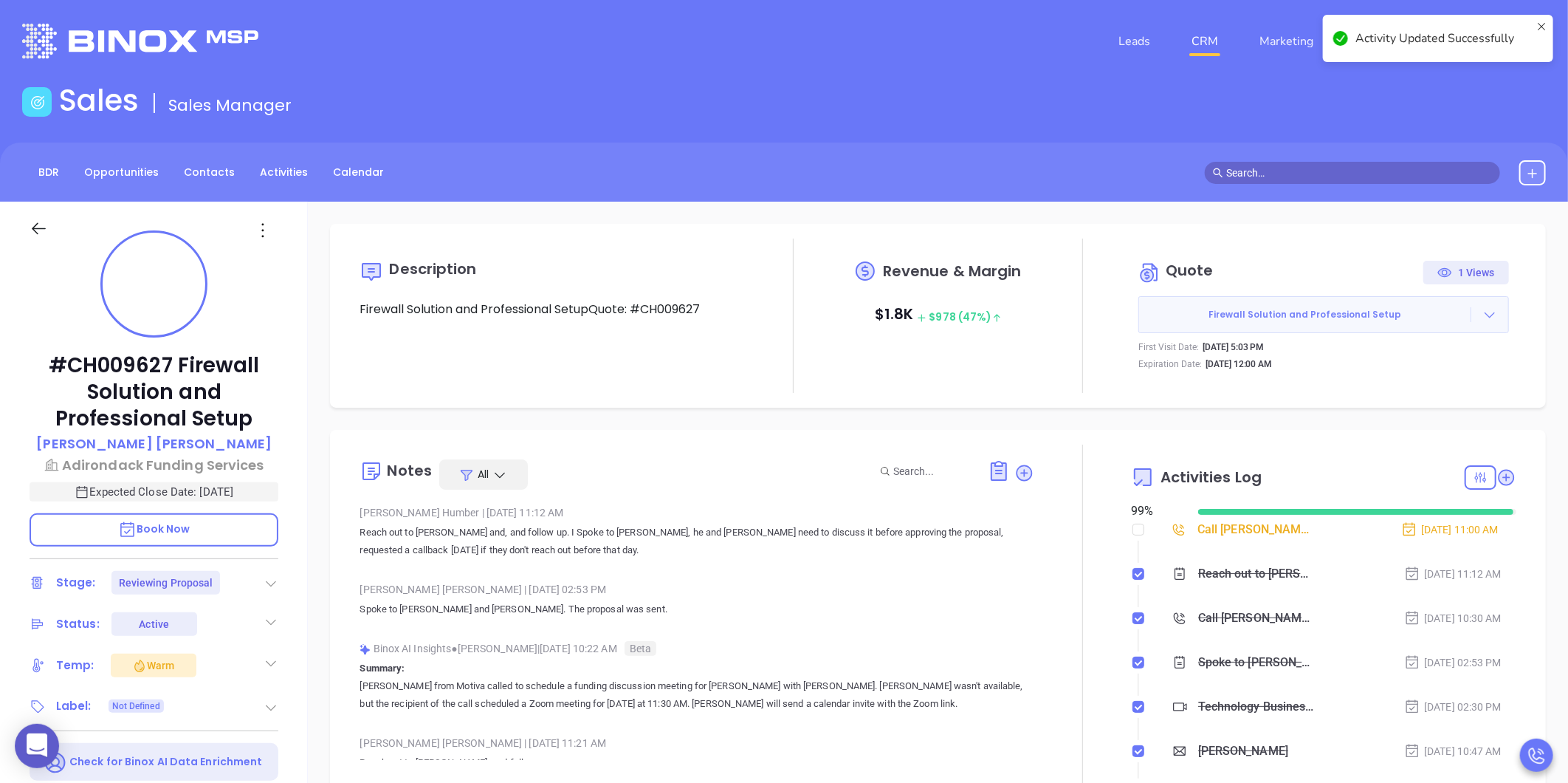
click at [1483, 314] on icon at bounding box center [1490, 314] width 15 height 15
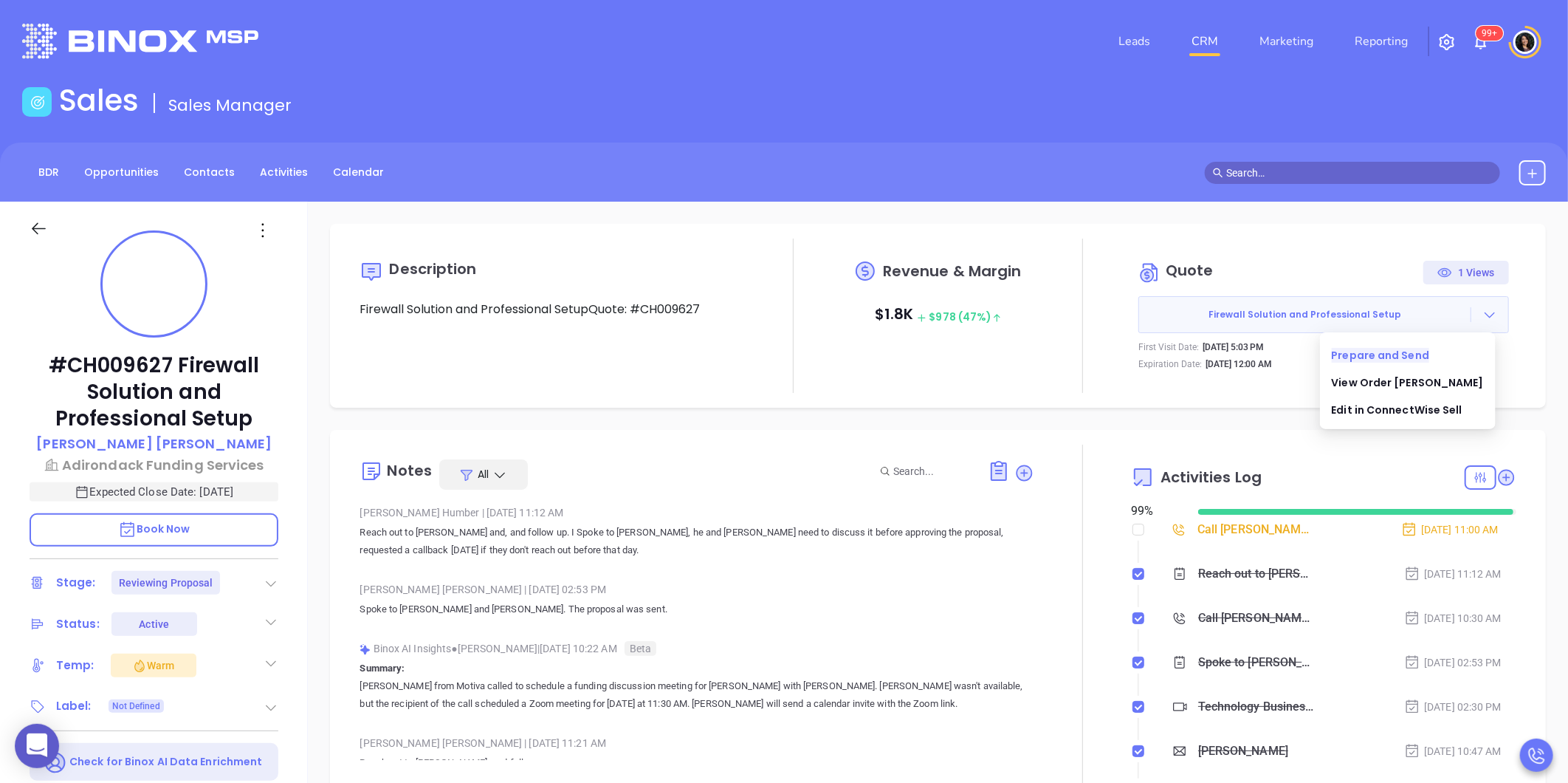
click at [1415, 351] on link "Prepare and Send" at bounding box center [1380, 355] width 98 height 15
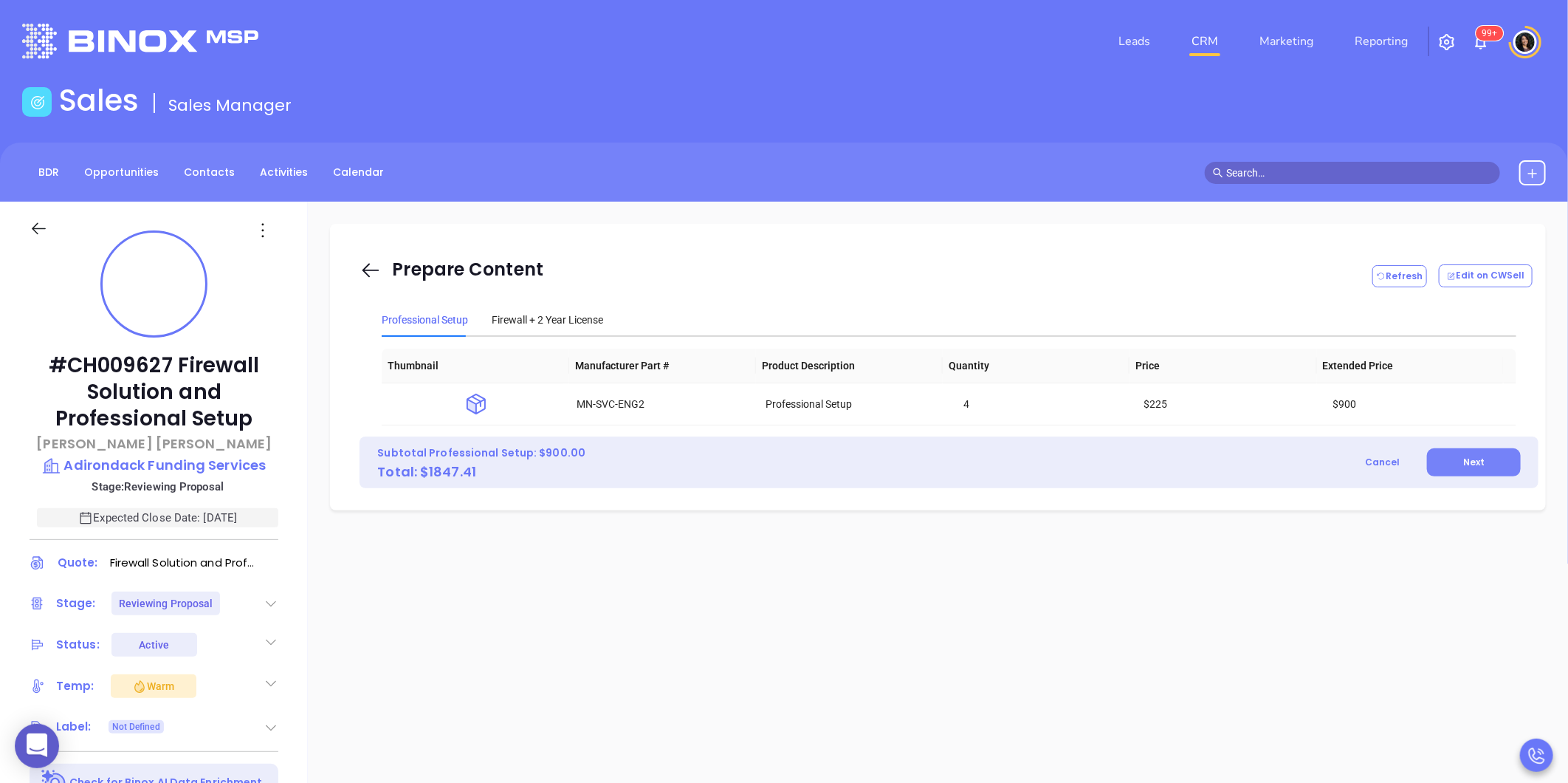
click at [1463, 460] on span "Next" at bounding box center [1474, 461] width 21 height 12
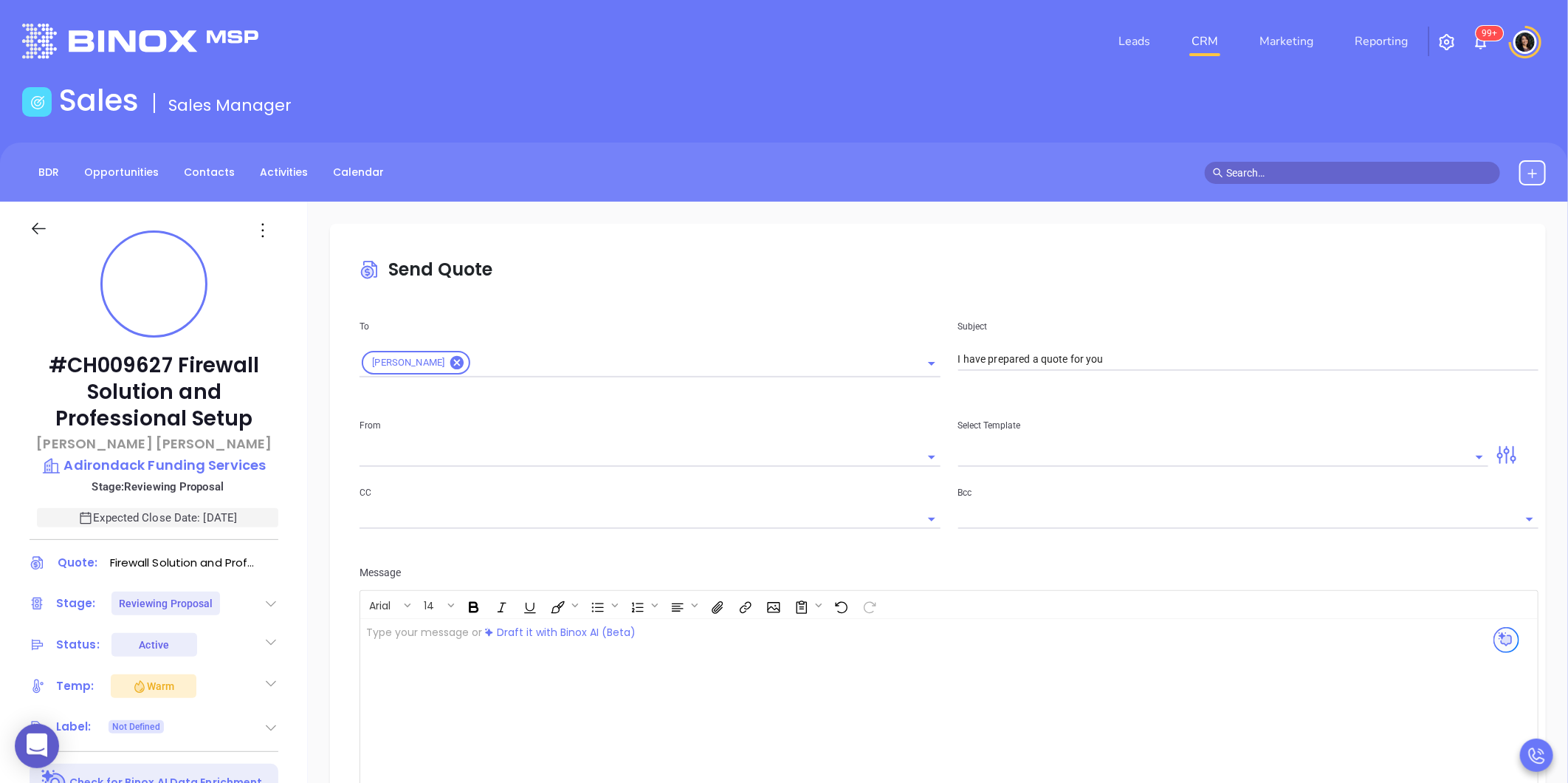
type input "carla@motiva.net"
click at [690, 644] on div "﻿" at bounding box center [907, 707] width 1094 height 177
click at [557, 70] on header "Leads CRM Marketing Reporting 99+ Financial Leads Leads" at bounding box center [784, 42] width 1523 height 83
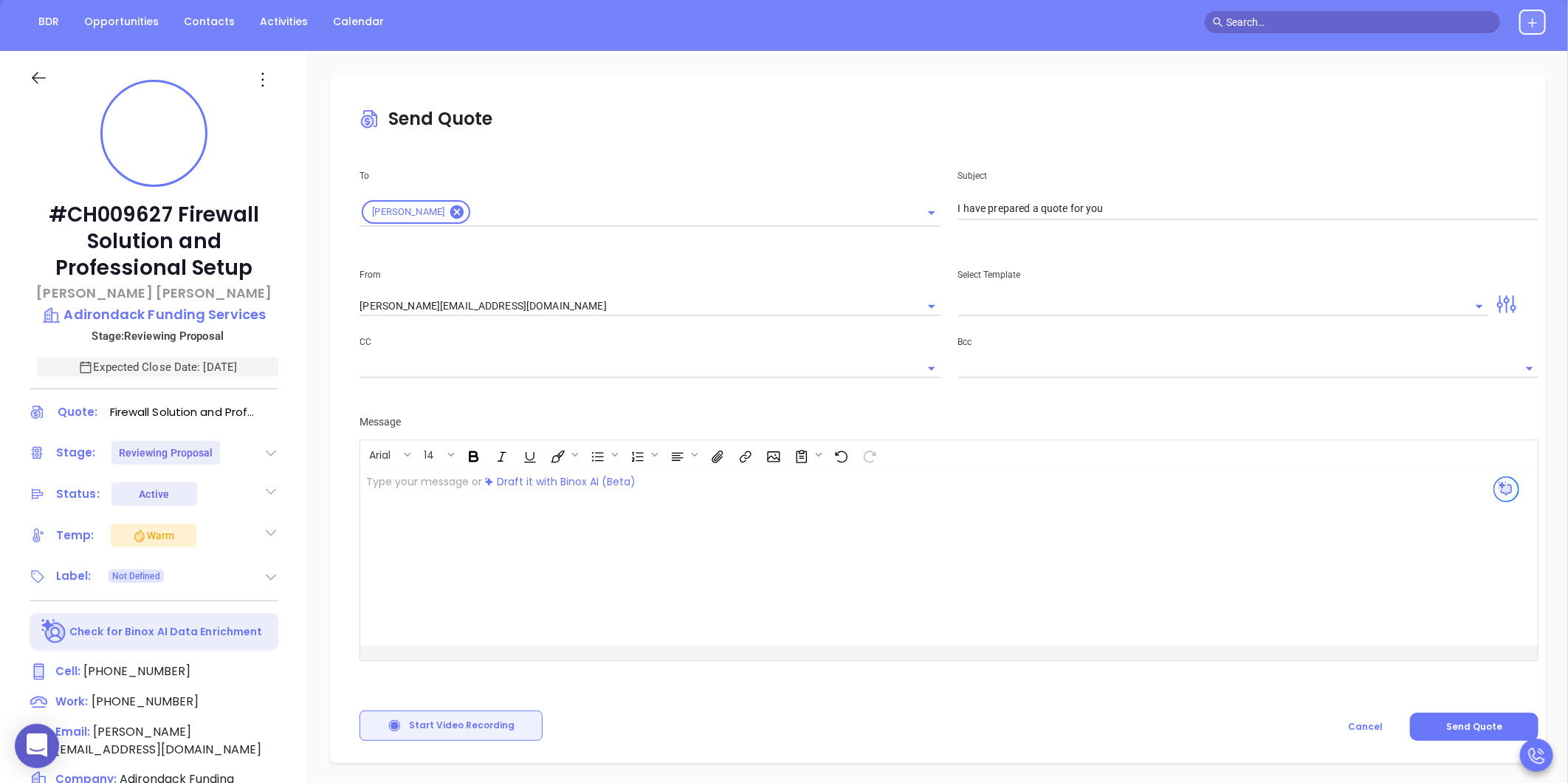
scroll to position [246, 0]
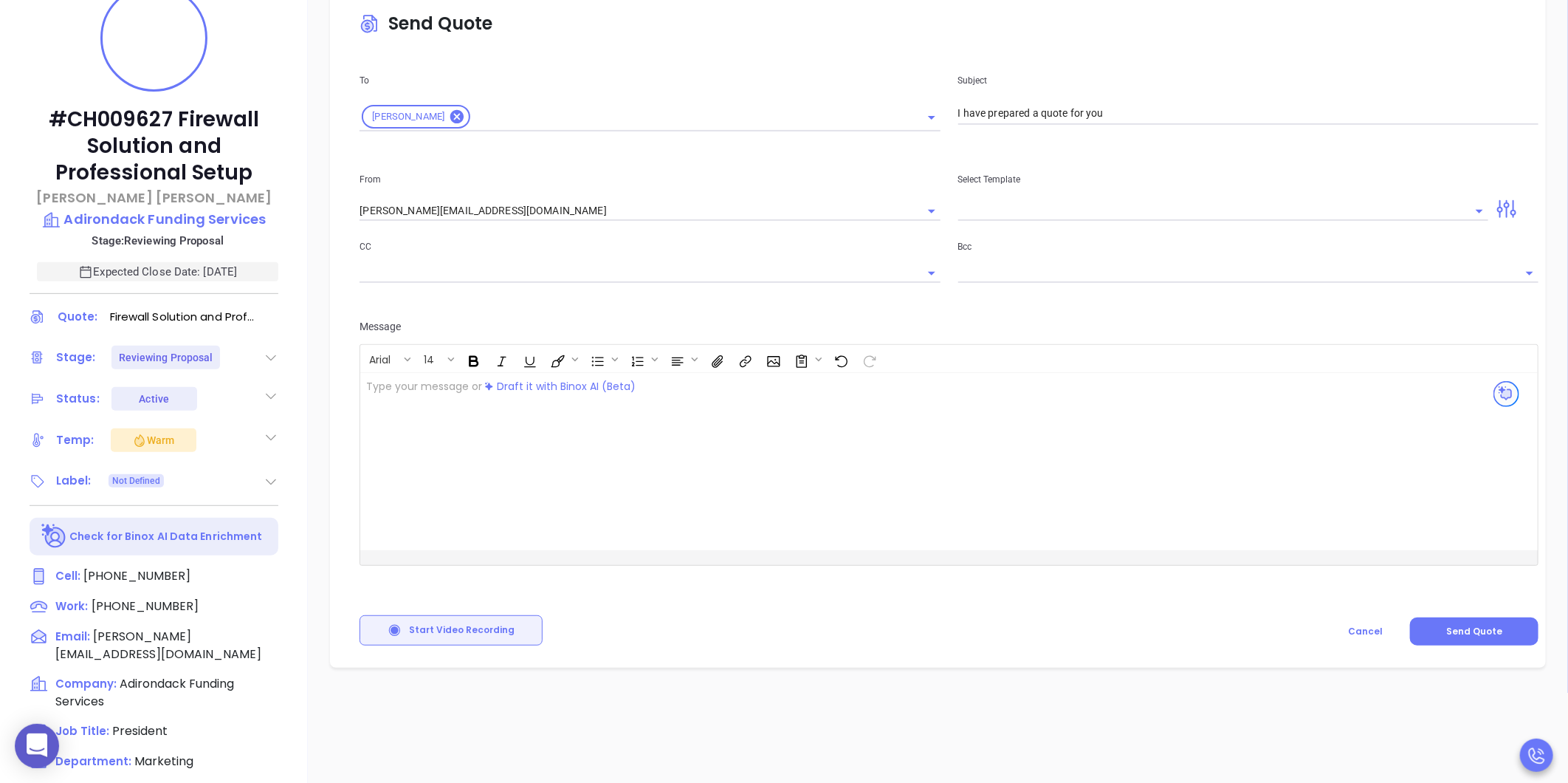
click at [543, 482] on div "﻿ ﻿" at bounding box center [907, 461] width 1094 height 177
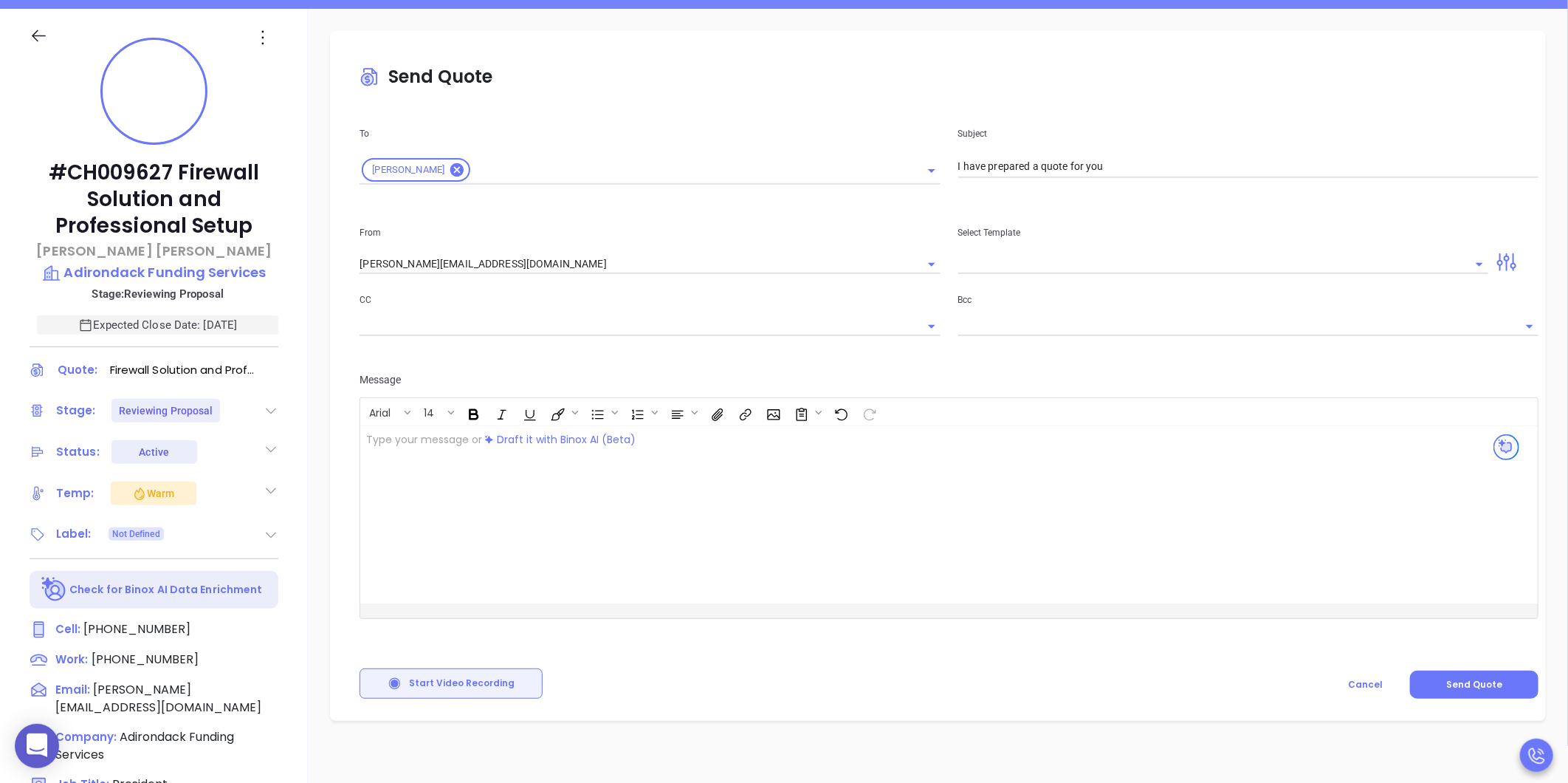
scroll to position [164, 0]
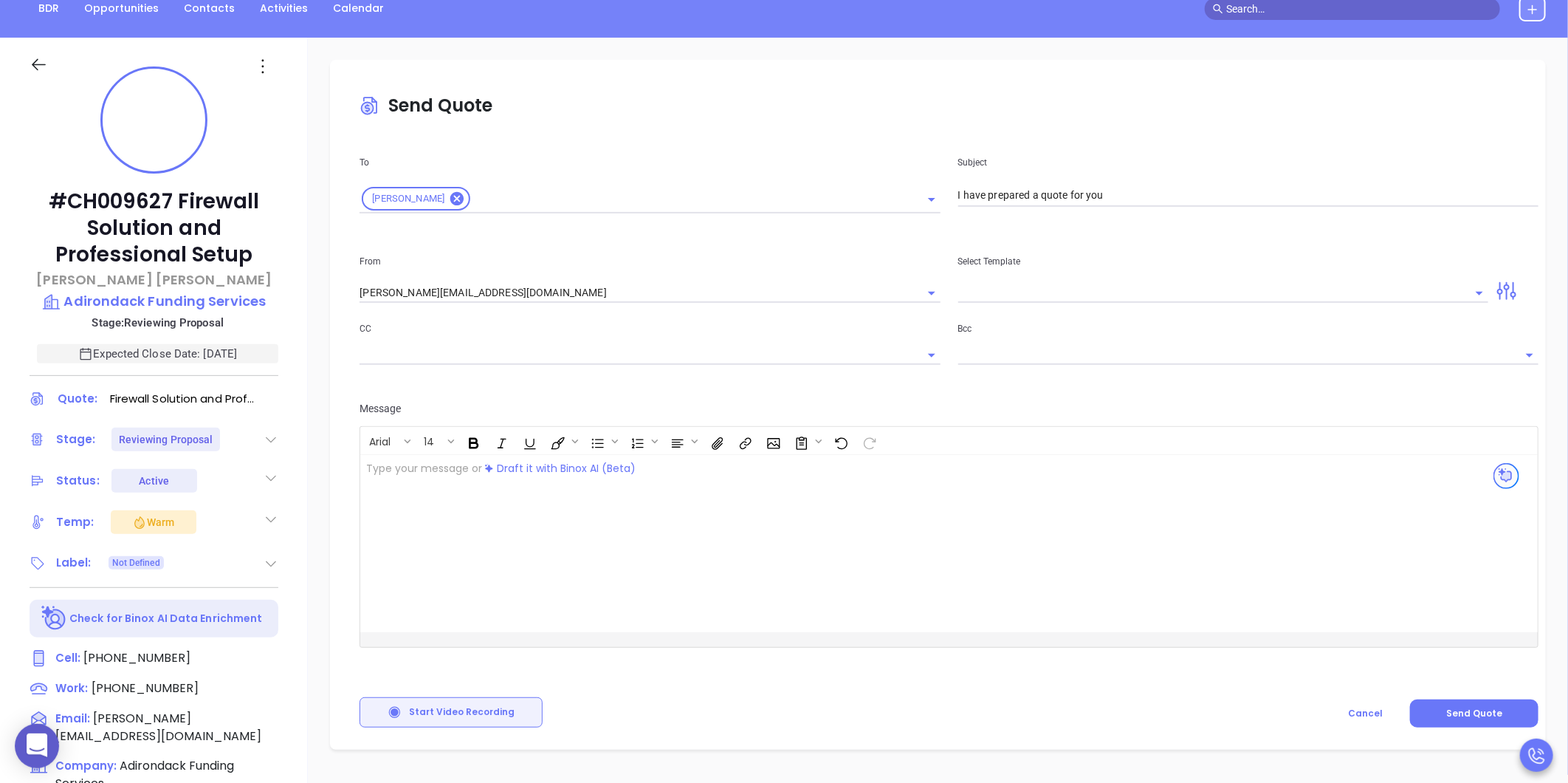
click at [731, 733] on div "Send Quote To Robert Duquette Subject I have prepared a quote for you From carl…" at bounding box center [937, 404] width 1216 height 689
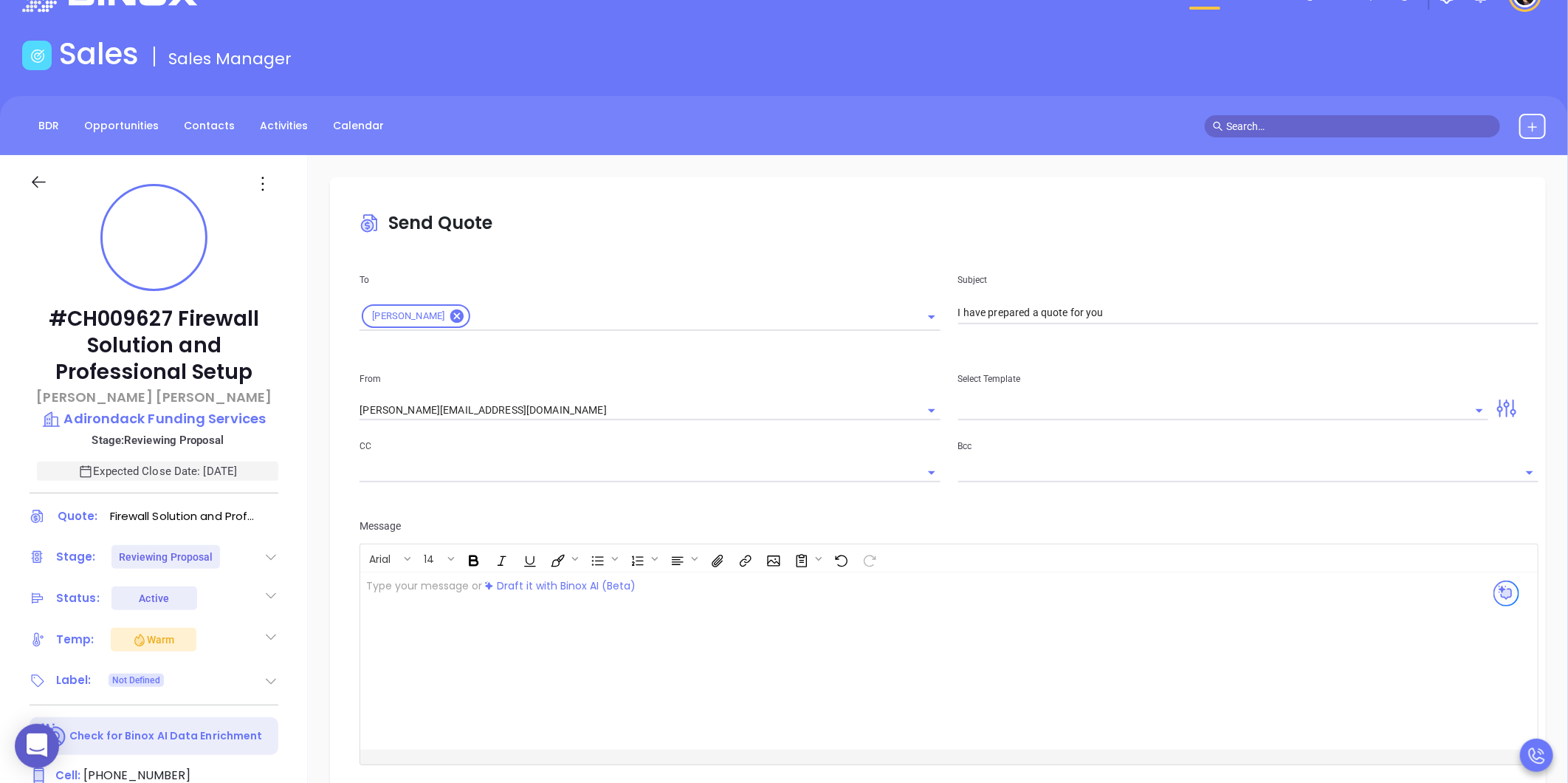
scroll to position [328, 0]
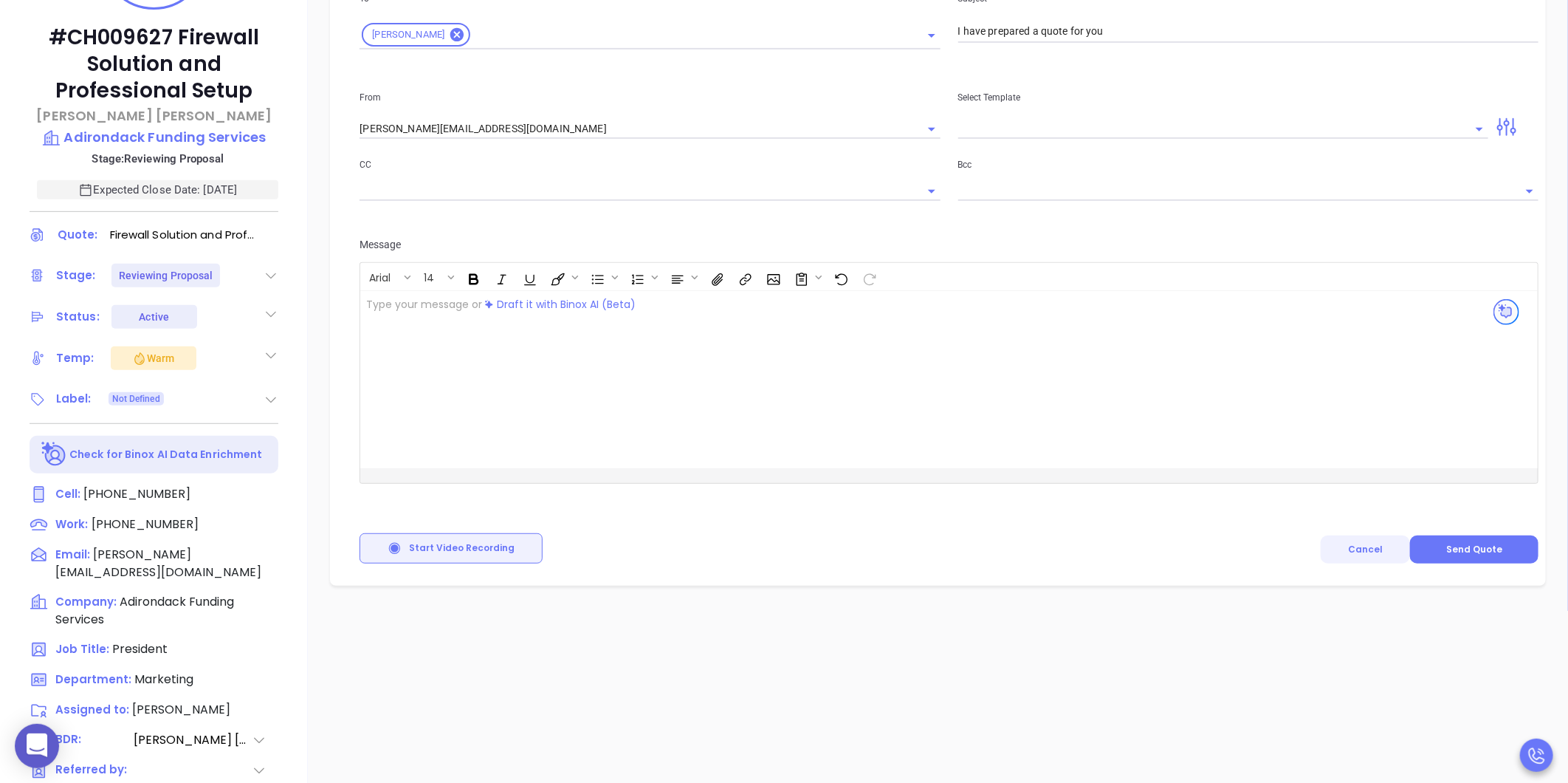
click at [1363, 541] on button "Cancel" at bounding box center [1365, 549] width 90 height 28
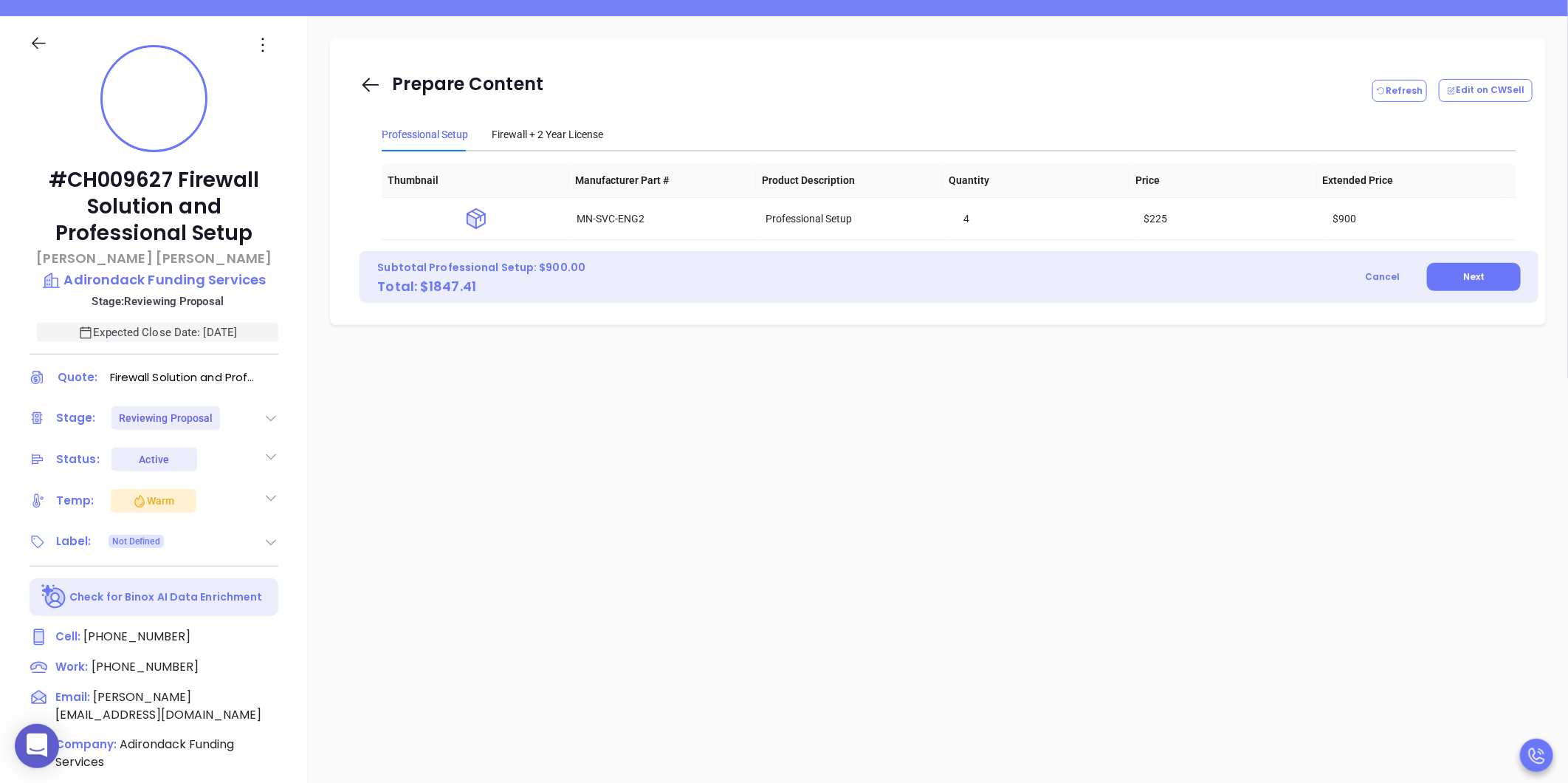
scroll to position [0, 0]
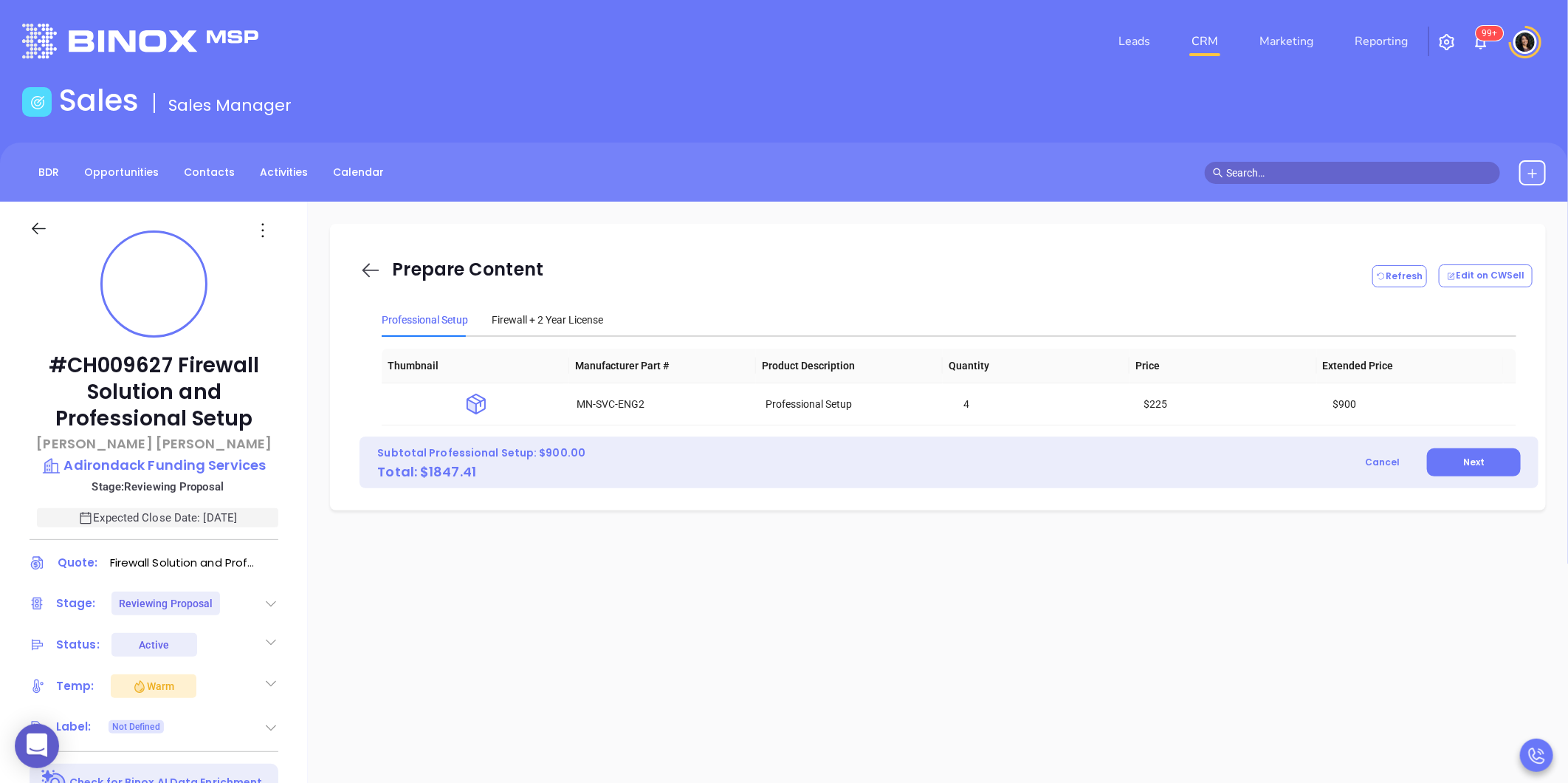
click at [372, 269] on icon at bounding box center [370, 269] width 22 height 22
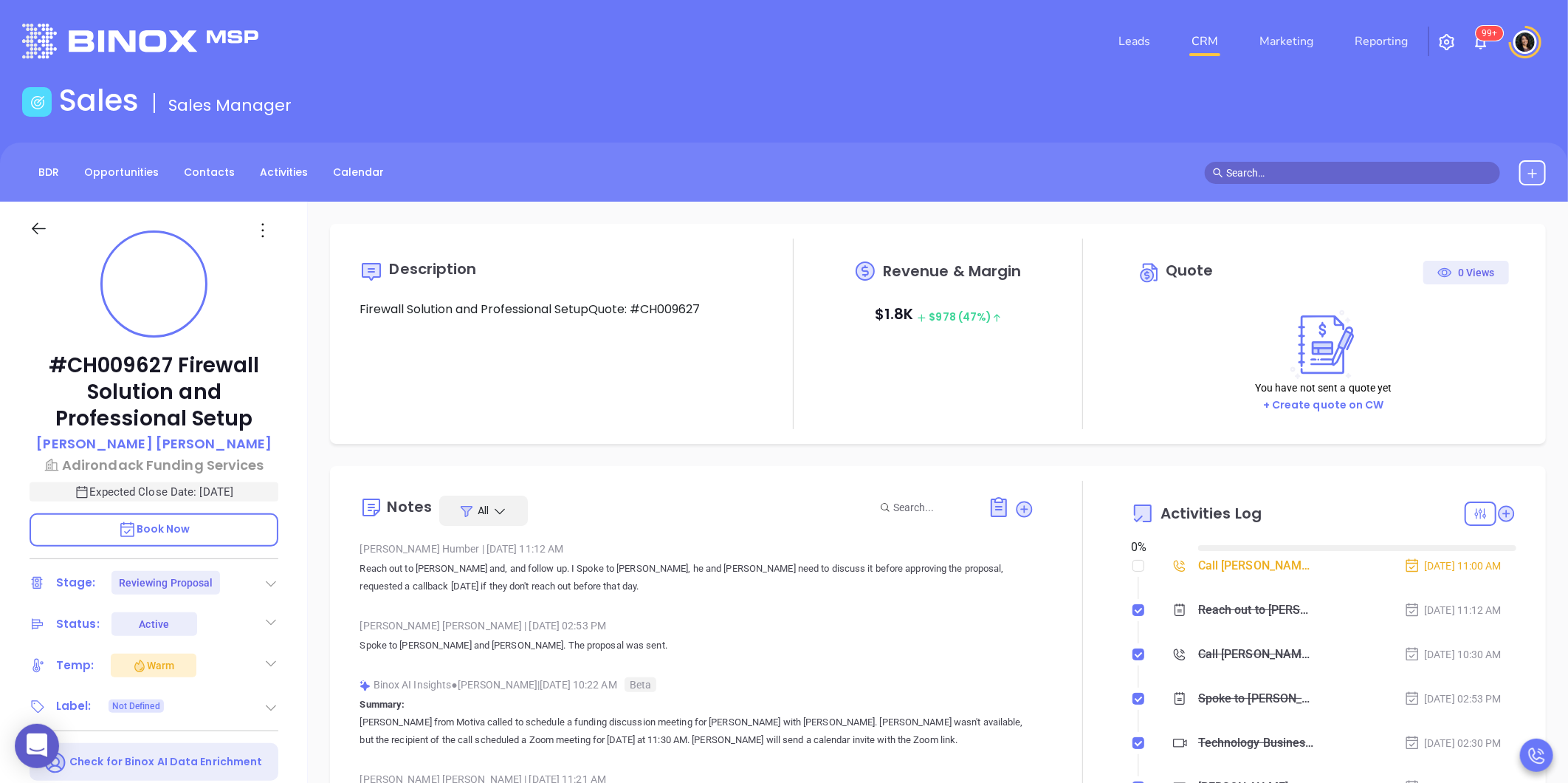
type input "09/13/2025"
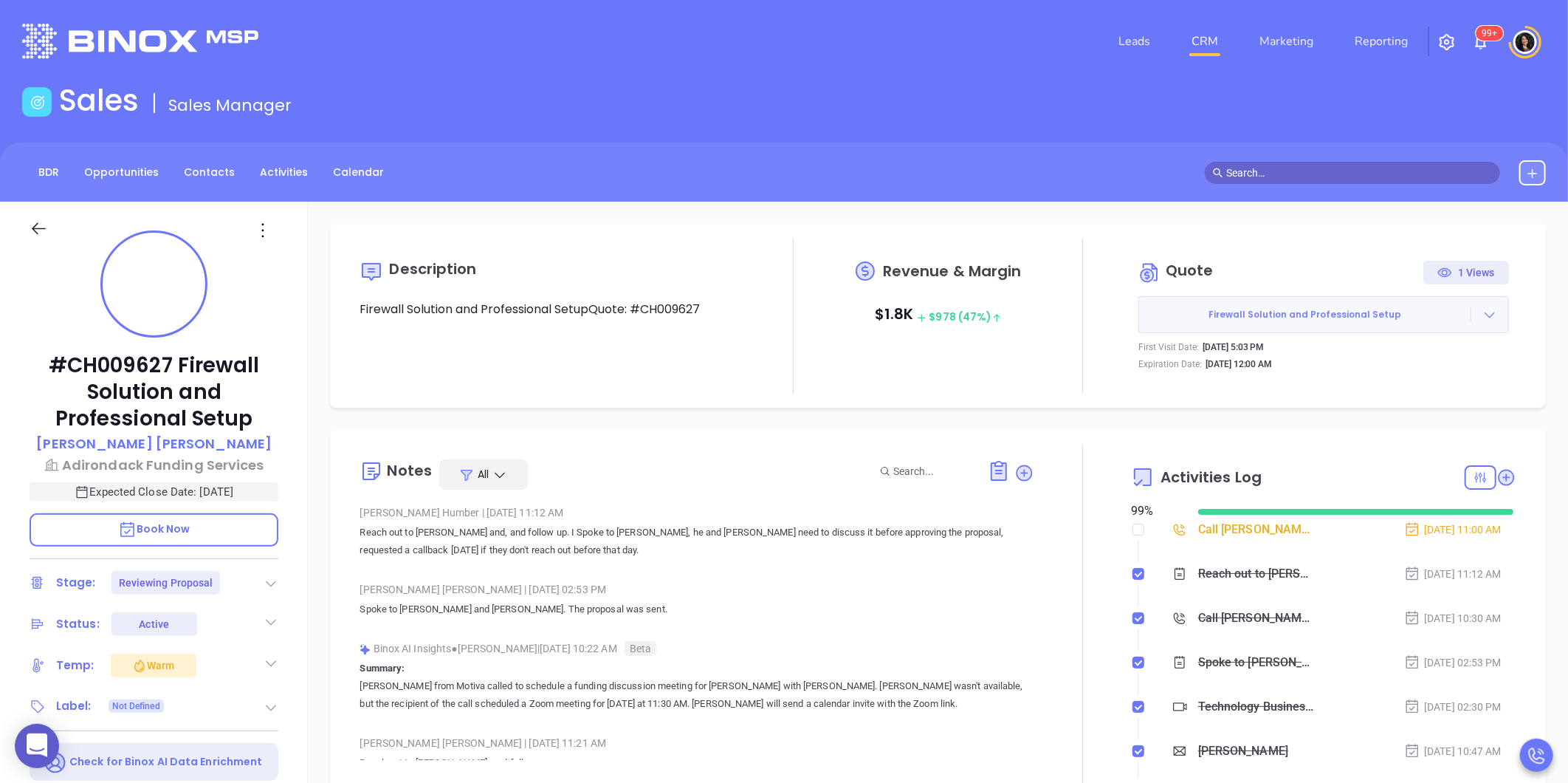
click at [1471, 322] on button "Firewall Solution and Professional Setup" at bounding box center [1323, 314] width 370 height 37
click at [1483, 312] on icon at bounding box center [1490, 314] width 15 height 15
type input "Carla Humber"
click at [1407, 383] on link "View Order Porter" at bounding box center [1407, 383] width 152 height 15
click at [1483, 316] on icon at bounding box center [1490, 314] width 15 height 15
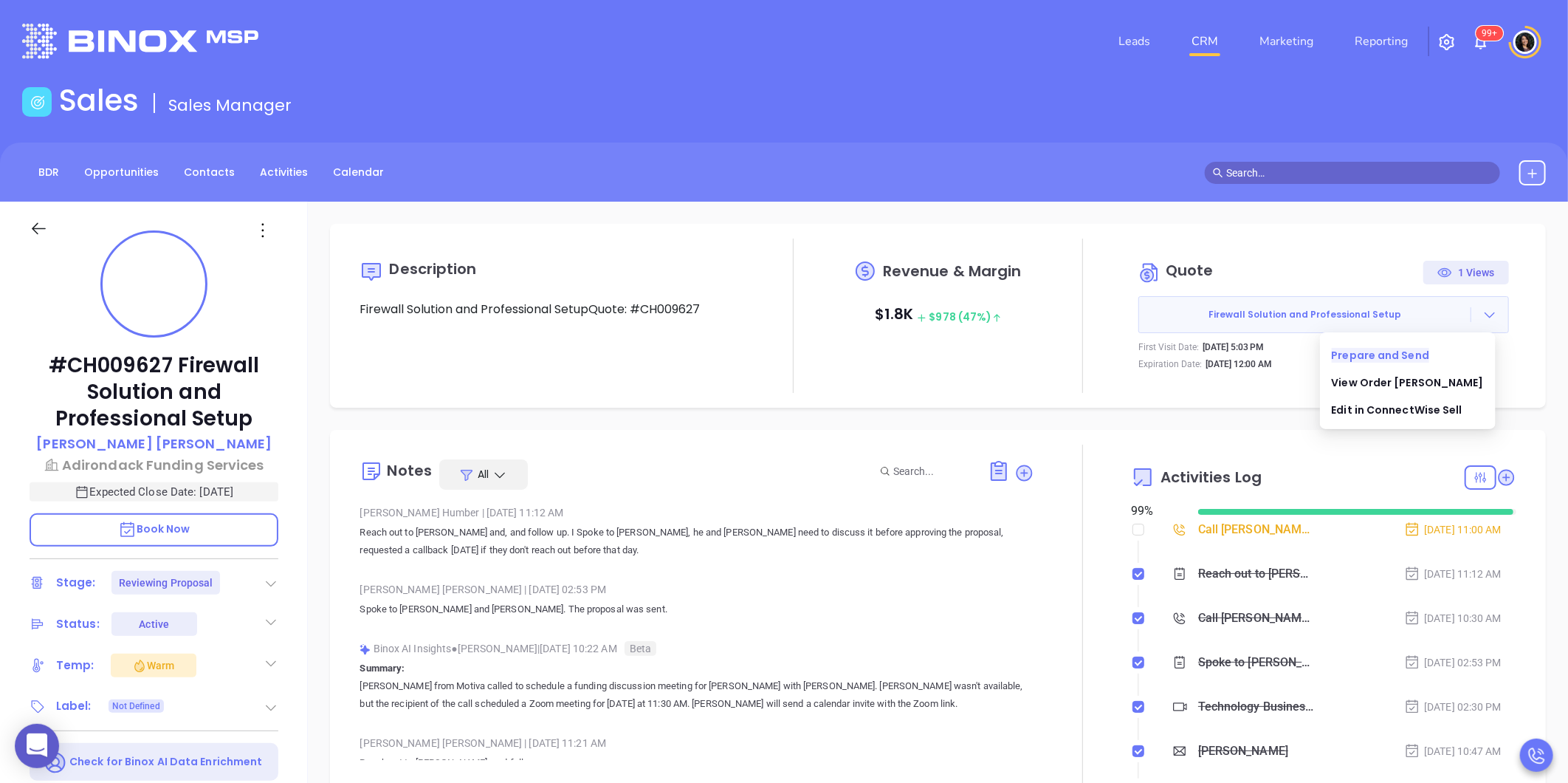
click at [1430, 348] on link "Prepare and Send" at bounding box center [1380, 355] width 98 height 15
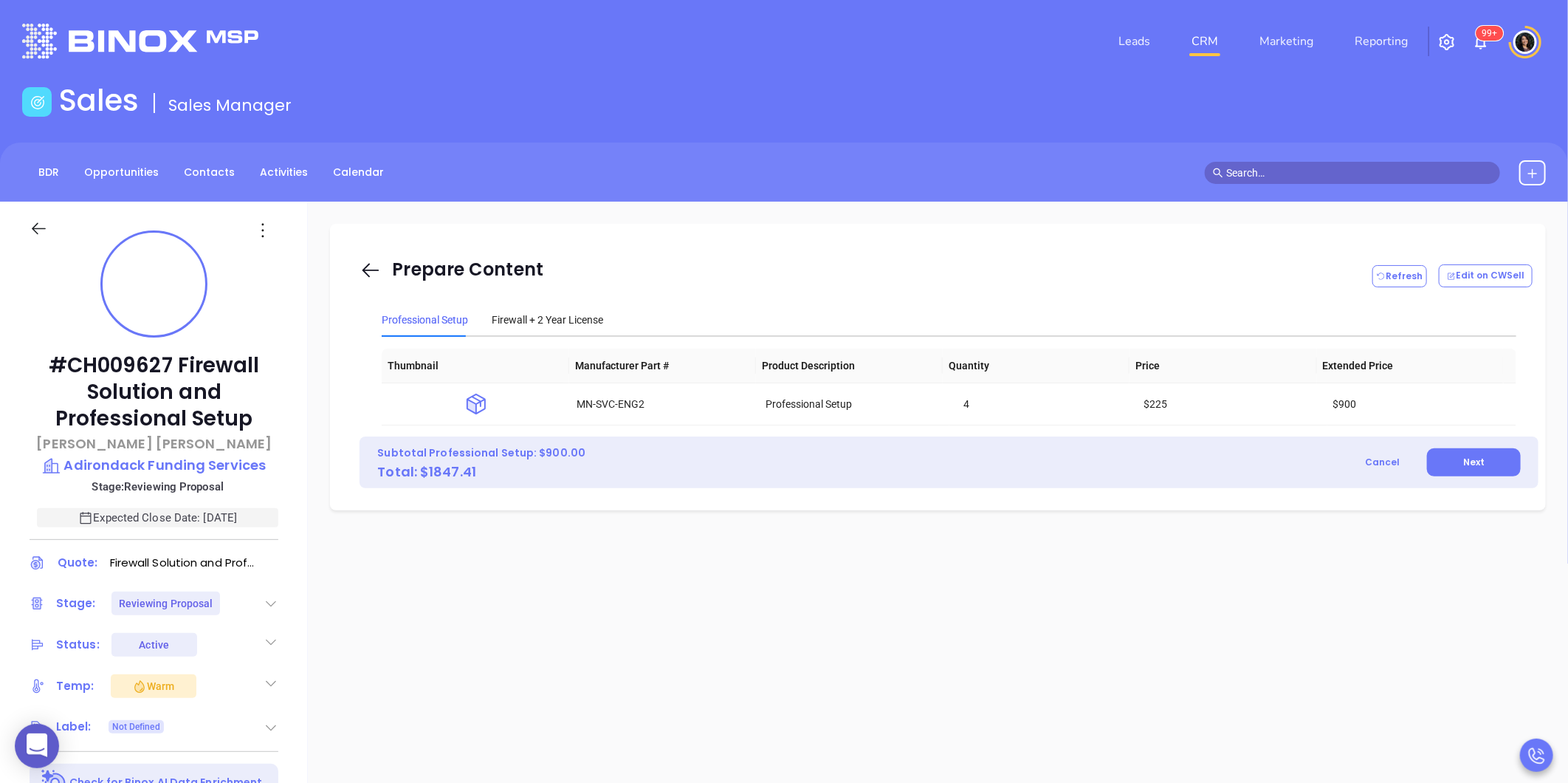
click at [874, 740] on div "Prepare Content Refresh Edit on CWSell Professional Setup Firewall + 2 Year Lic…" at bounding box center [937, 719] width 1260 height 1034
click at [1495, 460] on button "Next" at bounding box center [1473, 462] width 94 height 28
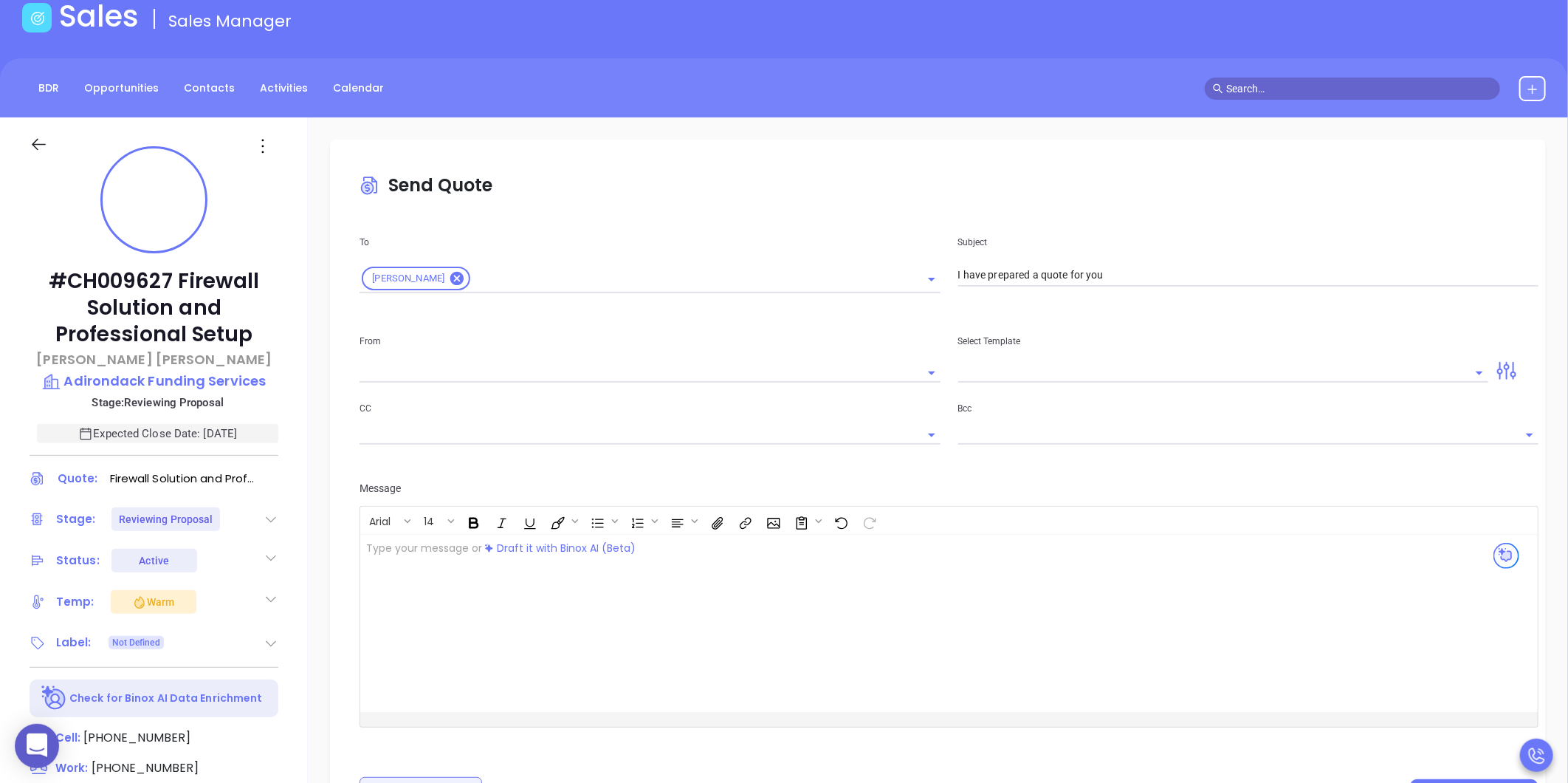
scroll to position [164, 0]
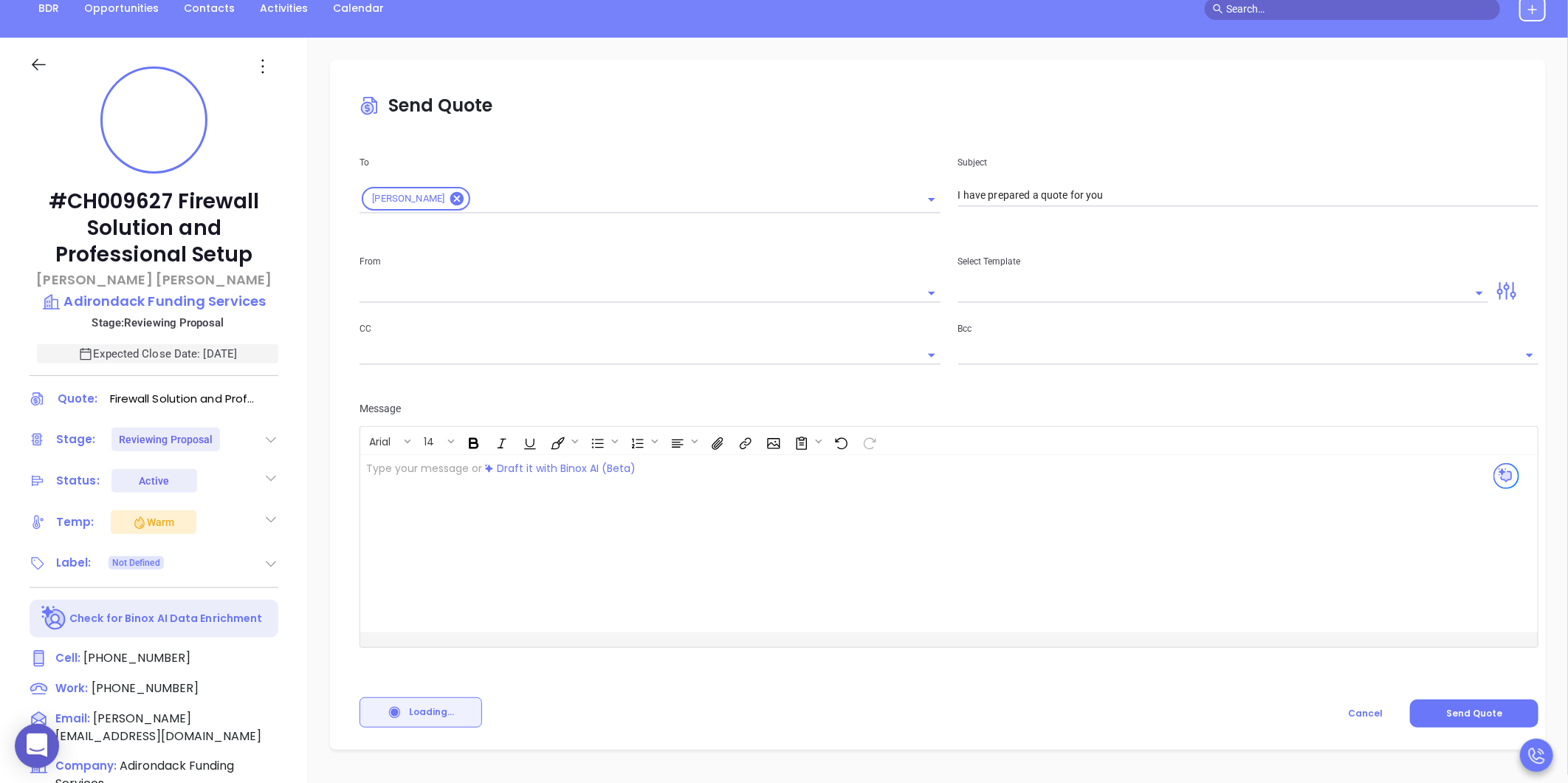
type input "carla@motiva.net"
click at [624, 758] on div "Send Quote To Robert Duquette Subject I have prepared a quote for you From carl…" at bounding box center [937, 554] width 1260 height 1034
click at [691, 720] on div "Start Video Recording Cancel Send Quote" at bounding box center [949, 703] width 1179 height 48
click at [637, 571] on div "﻿ ﻿" at bounding box center [907, 544] width 1094 height 177
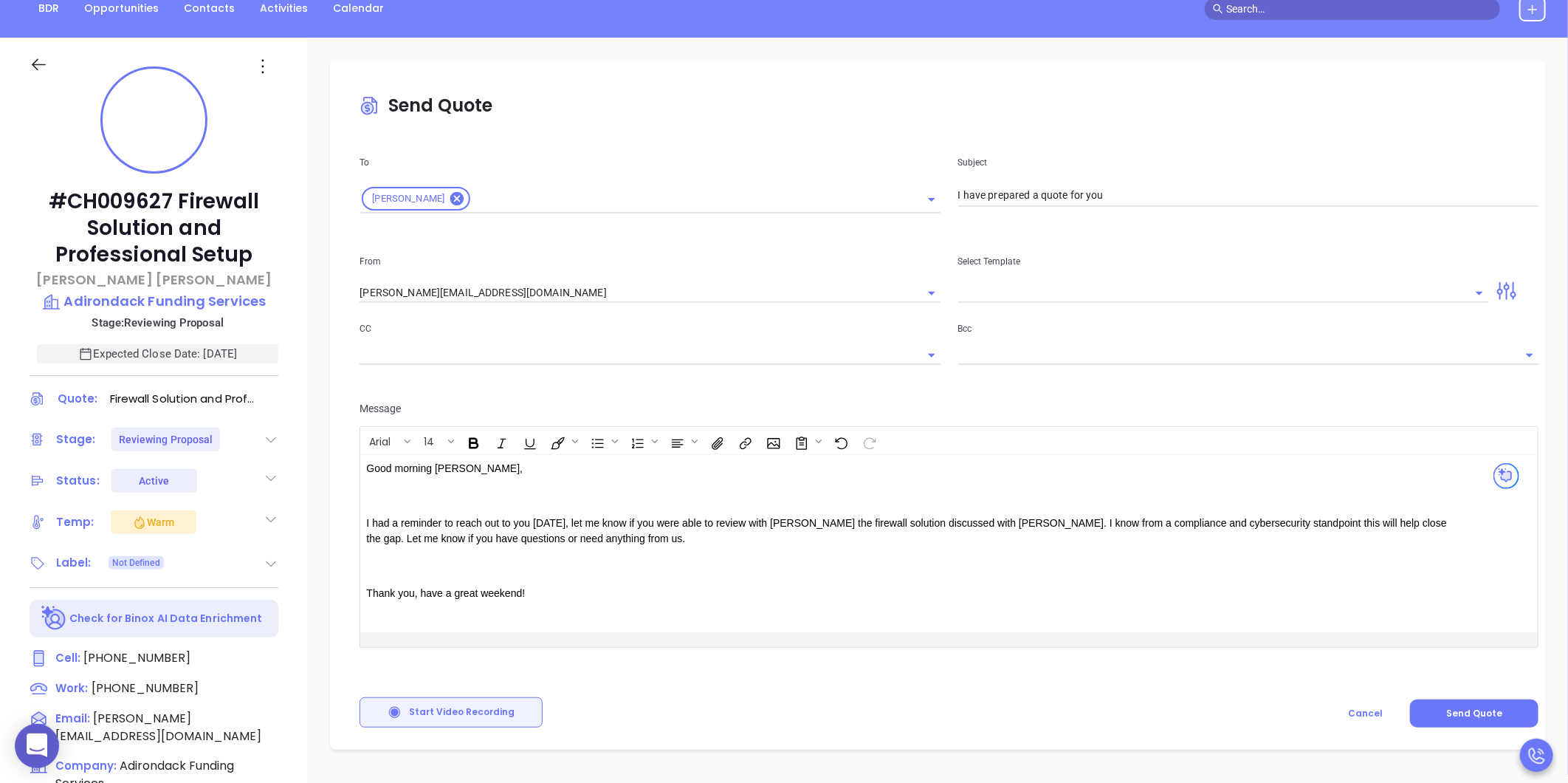
click at [483, 497] on p at bounding box center [907, 496] width 1083 height 15
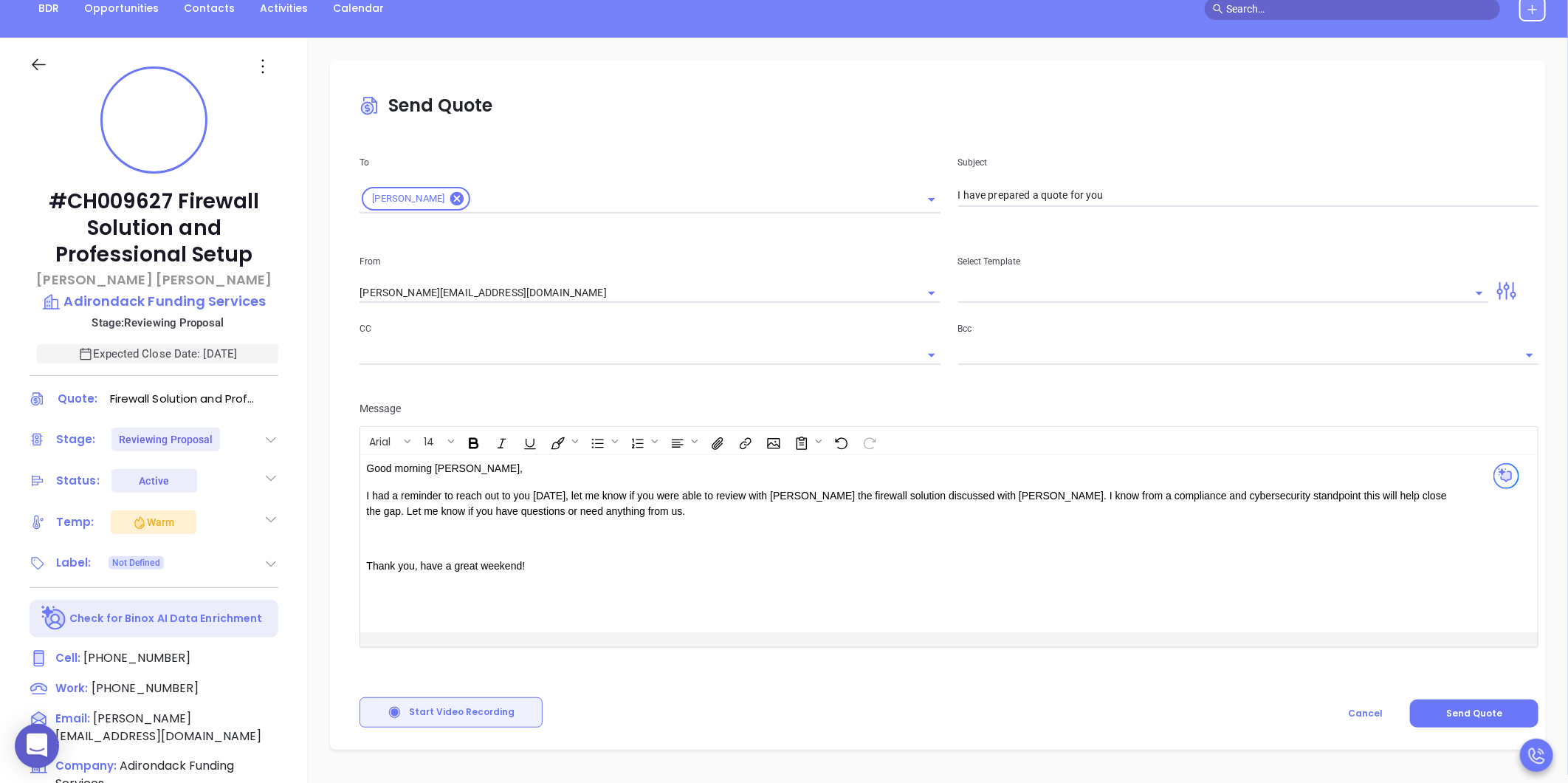
click at [433, 536] on p at bounding box center [907, 538] width 1083 height 15
click at [596, 545] on p "Thank you, have a great weekend!" at bounding box center [907, 538] width 1083 height 15
click at [617, 519] on div "Good morning Matt, I had a reminder to reach out to you today, let me know if y…" at bounding box center [907, 544] width 1094 height 177
click at [616, 505] on p "I had a reminder to reach out to you today, let me know if you were able to rev…" at bounding box center [907, 504] width 1083 height 31
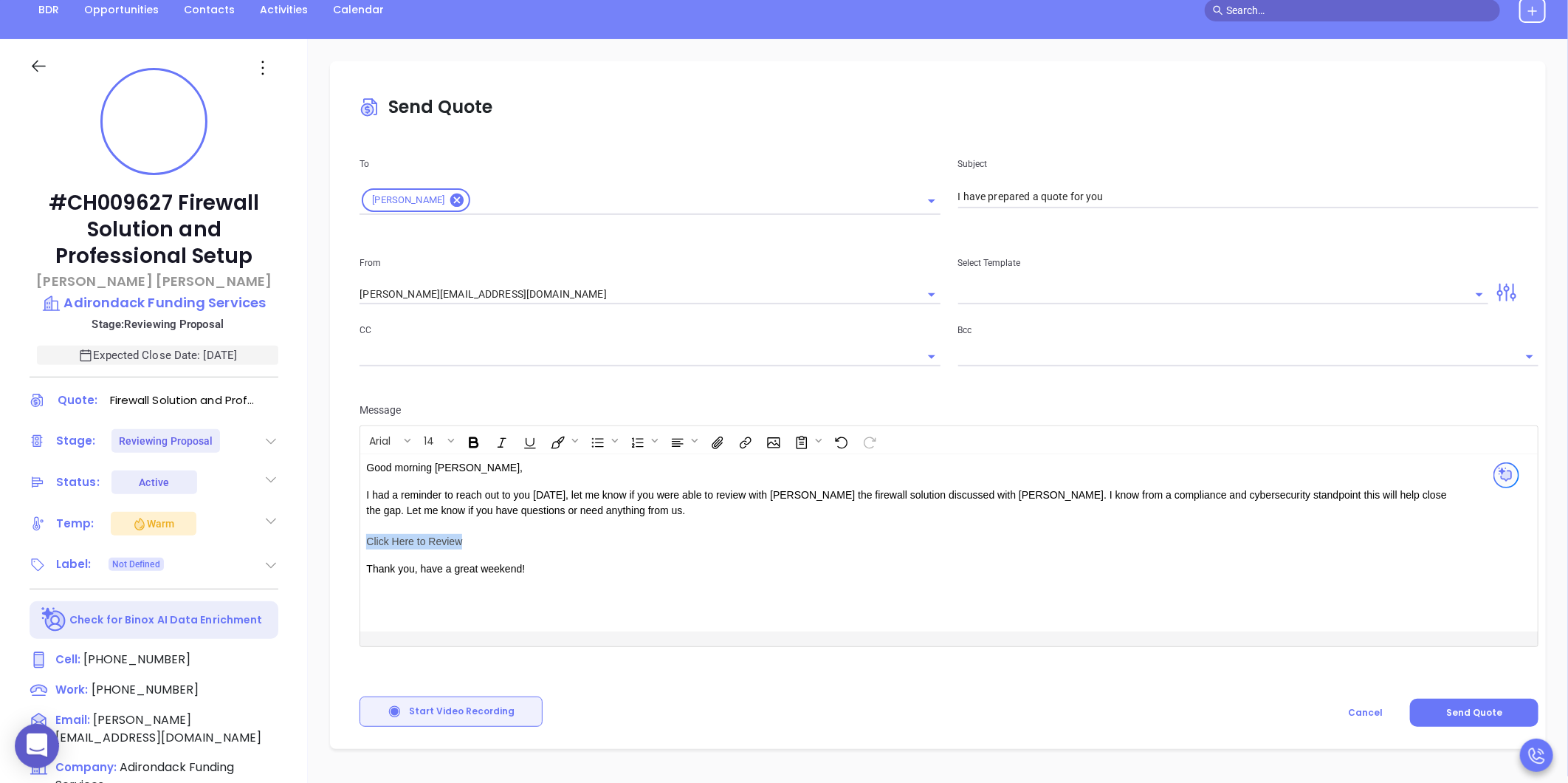
drag, startPoint x: 462, startPoint y: 542, endPoint x: 347, endPoint y: 543, distance: 115.0
click at [347, 543] on div "Send Quote To Robert Duquette Subject I have prepared a quote for you From carl…" at bounding box center [937, 405] width 1216 height 688
click at [736, 447] on button "Insert link" at bounding box center [744, 440] width 25 height 25
click at [778, 484] on input "text" at bounding box center [814, 484] width 146 height 24
paste input "https://www.orderporter.com/OrderPorter3.2/online.order?passcode=69508f911314c5…"
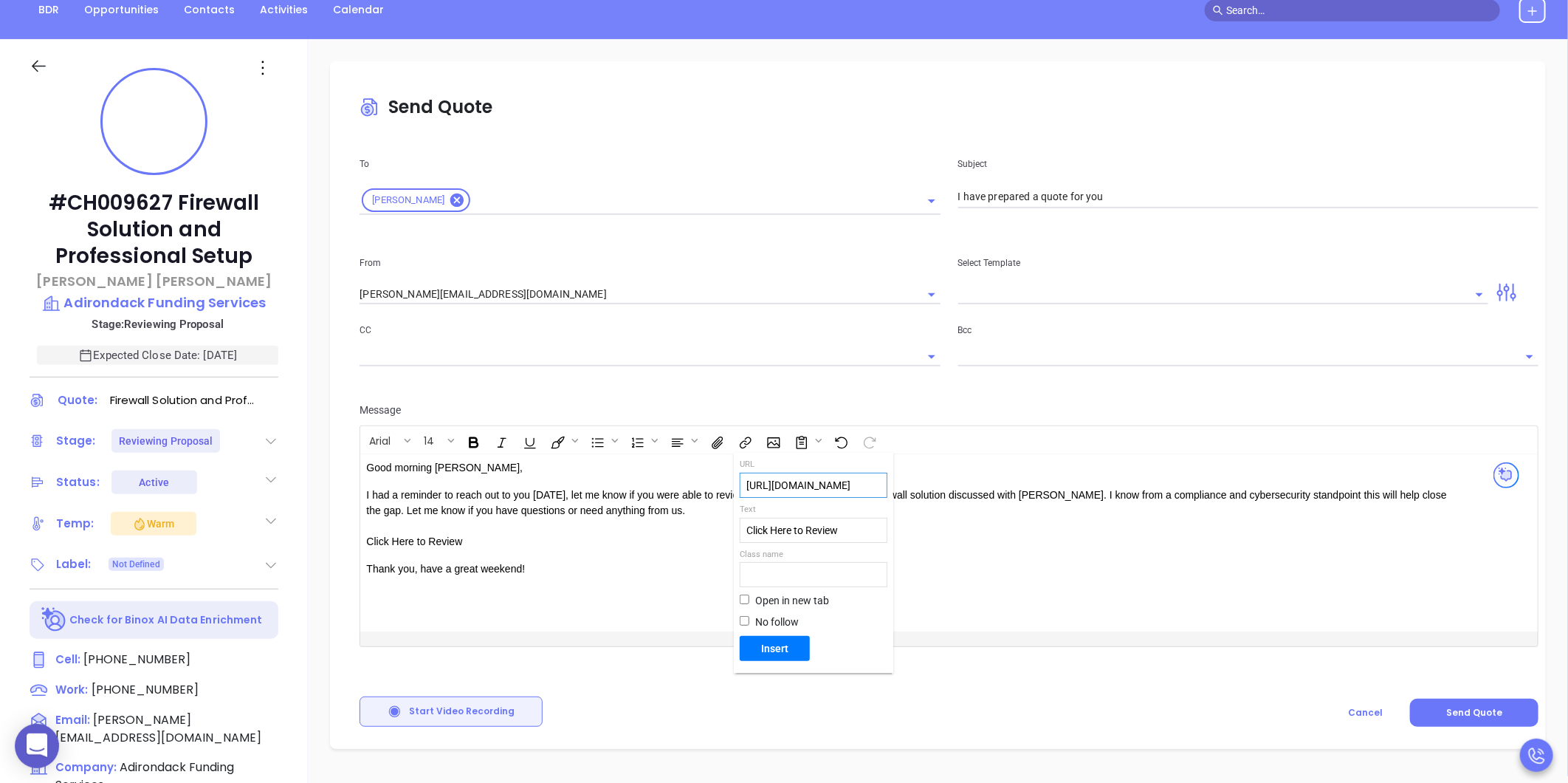
scroll to position [0, 544]
type input "https://www.orderporter.com/OrderPorter3.2/online.order?passcode=69508f911314c5…"
click at [753, 600] on div at bounding box center [747, 600] width 15 height 15
click at [749, 600] on input "Open in new tab" at bounding box center [745, 599] width 10 height 10
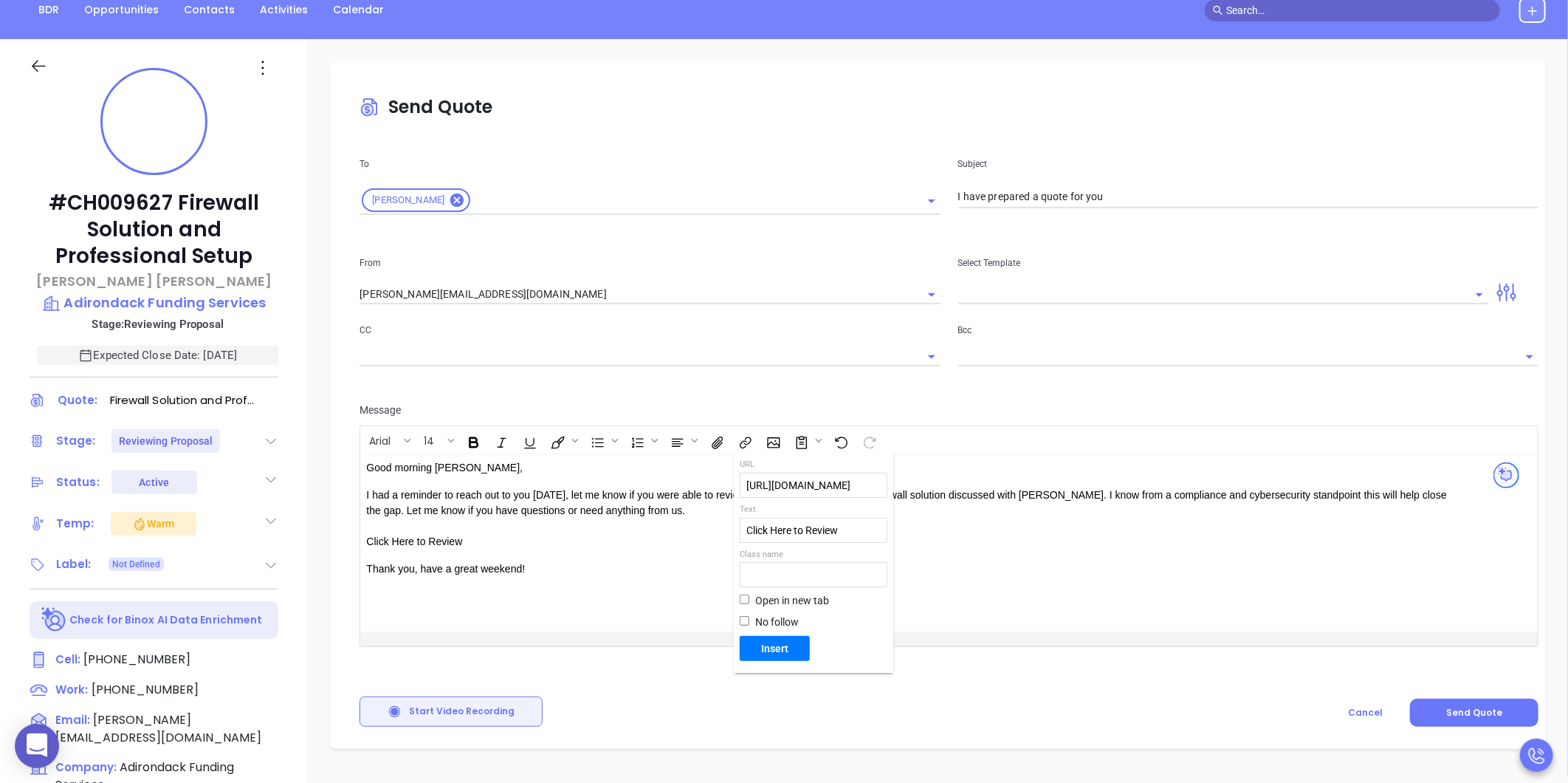
checkbox input "true"
click at [776, 648] on span "Insert" at bounding box center [775, 648] width 59 height 13
click at [926, 194] on icon "Open" at bounding box center [932, 201] width 18 height 18
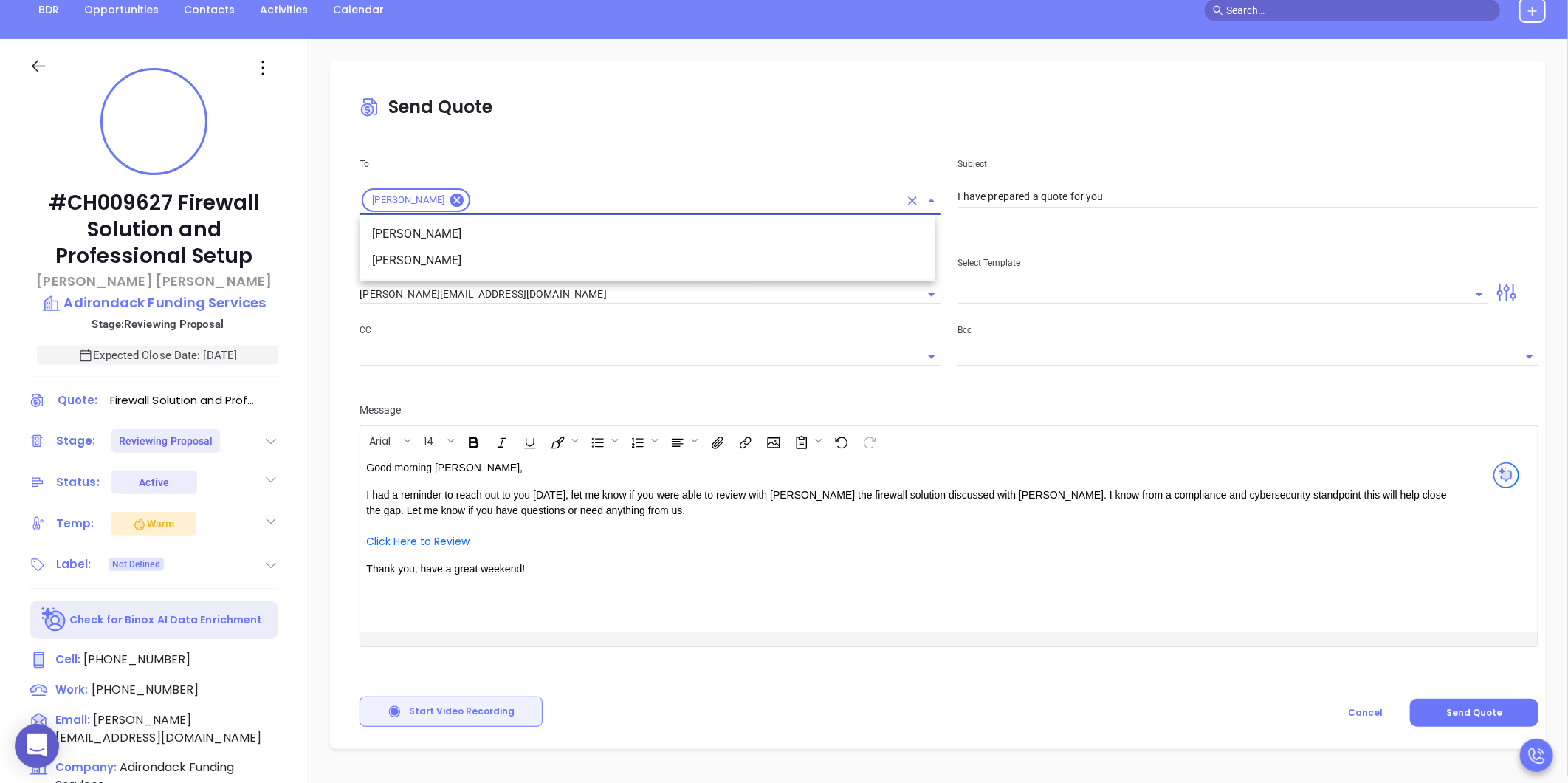
click at [536, 269] on li "Matt Duquette" at bounding box center [648, 260] width 574 height 27
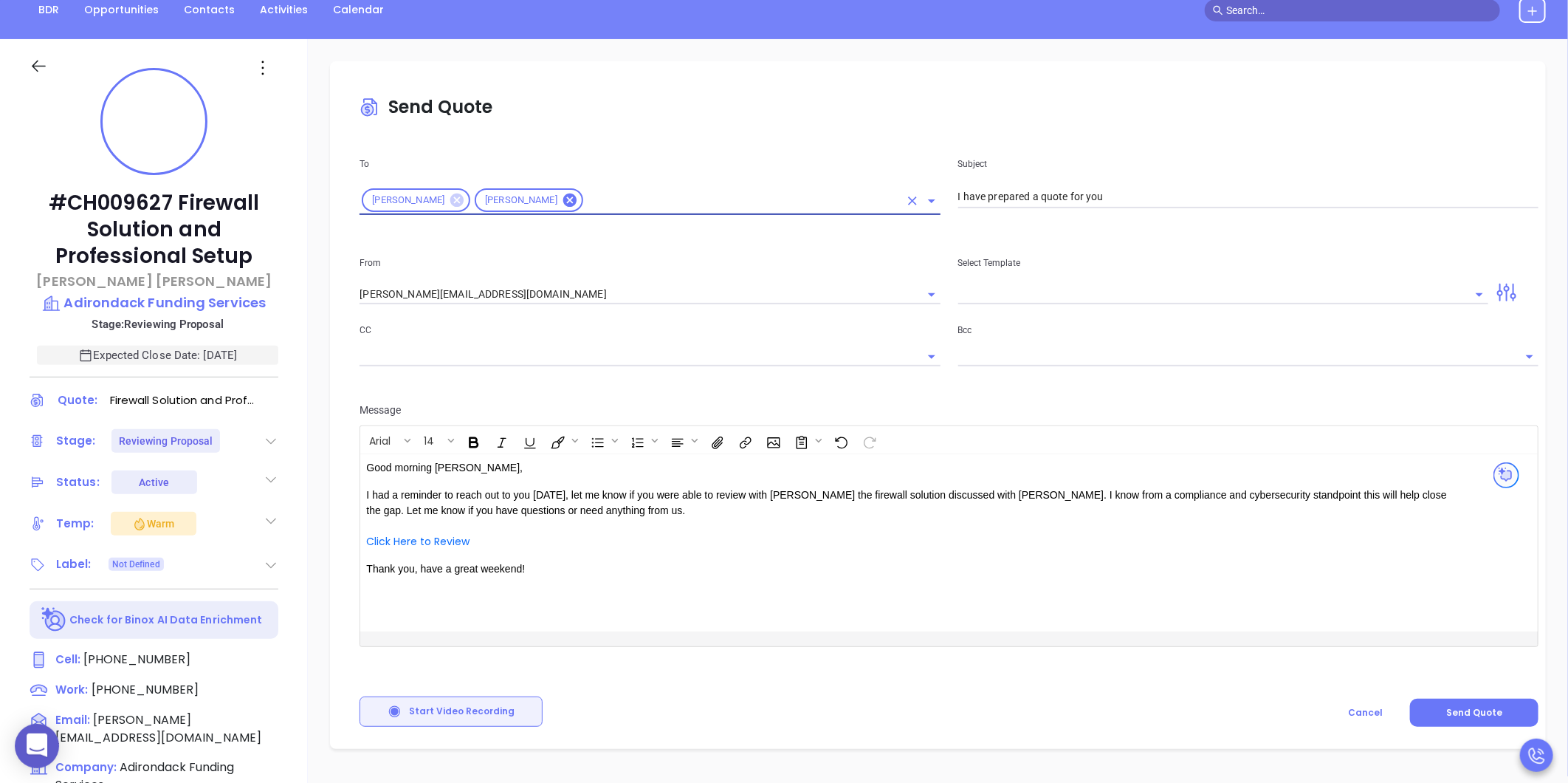
click at [454, 195] on icon at bounding box center [456, 200] width 13 height 13
click at [1463, 702] on button "Send Quote" at bounding box center [1474, 712] width 129 height 28
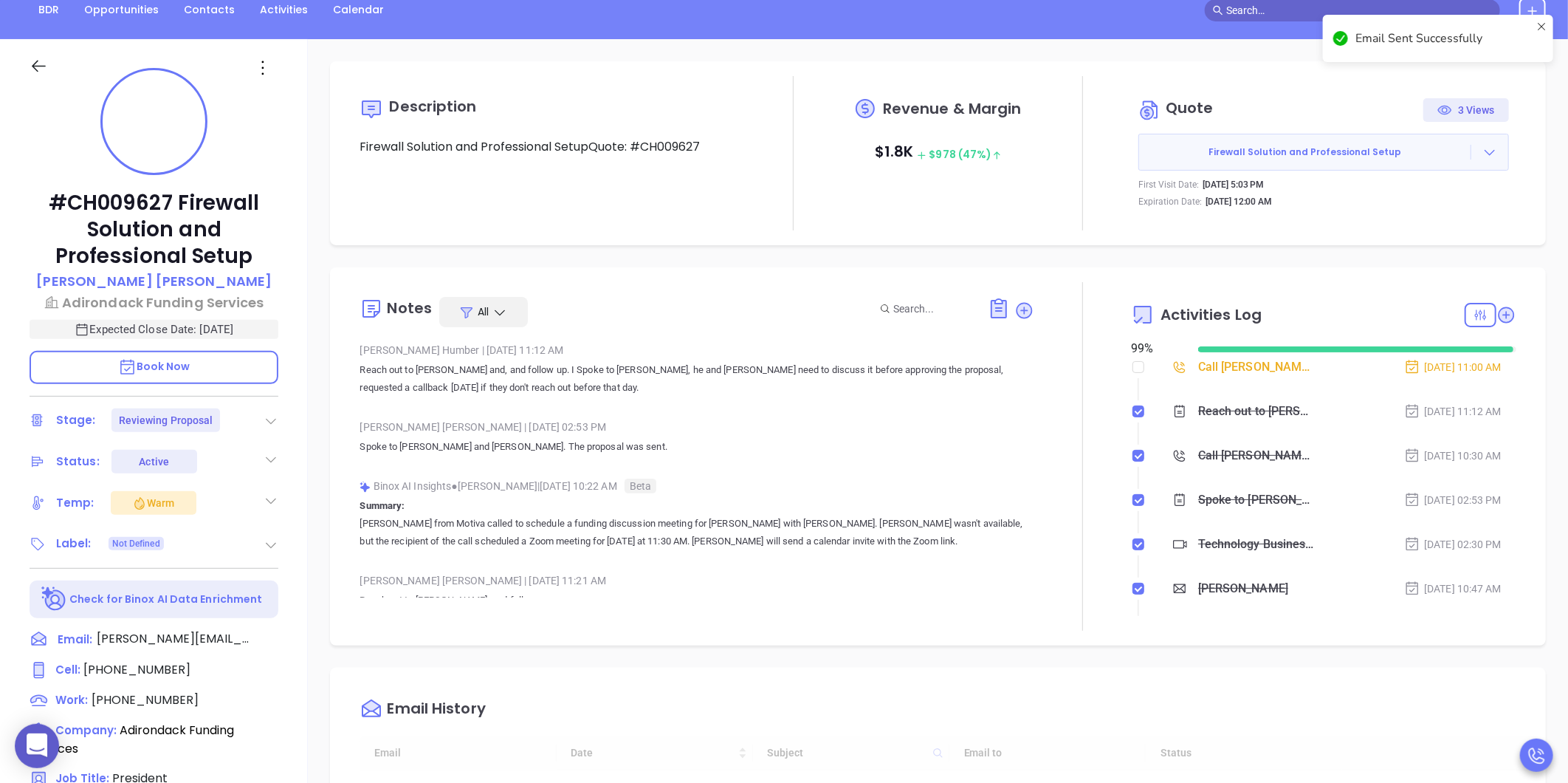
type input "Carla Humber"
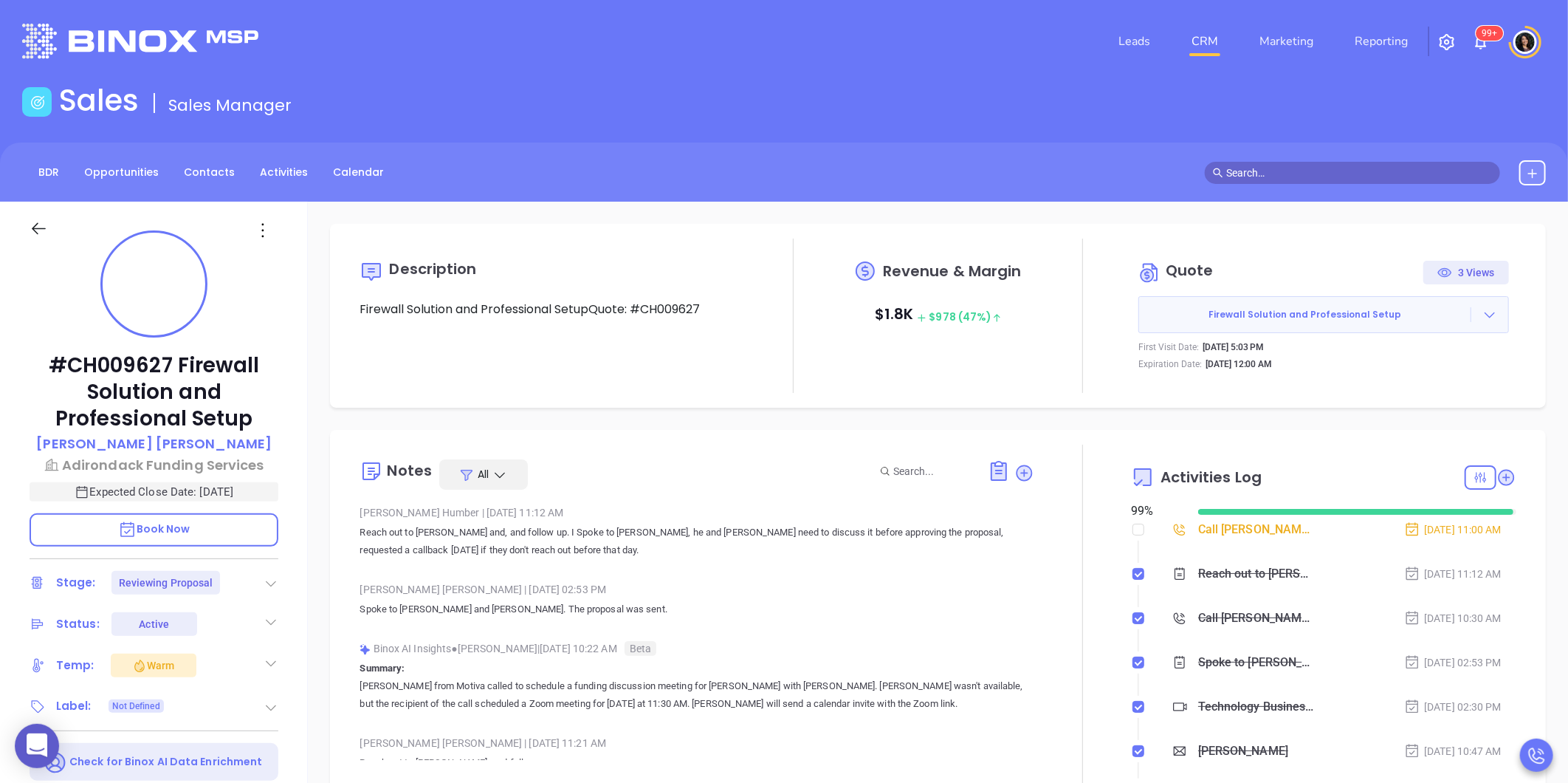
click at [918, 173] on div "BDR Opportunities Contacts Activities Calendar" at bounding box center [784, 173] width 1568 height 25
drag, startPoint x: 1208, startPoint y: 521, endPoint x: 1200, endPoint y: 527, distance: 10.0
click at [1201, 527] on div "Call Robert to follow up - Robert Duquette" at bounding box center [1256, 529] width 117 height 22
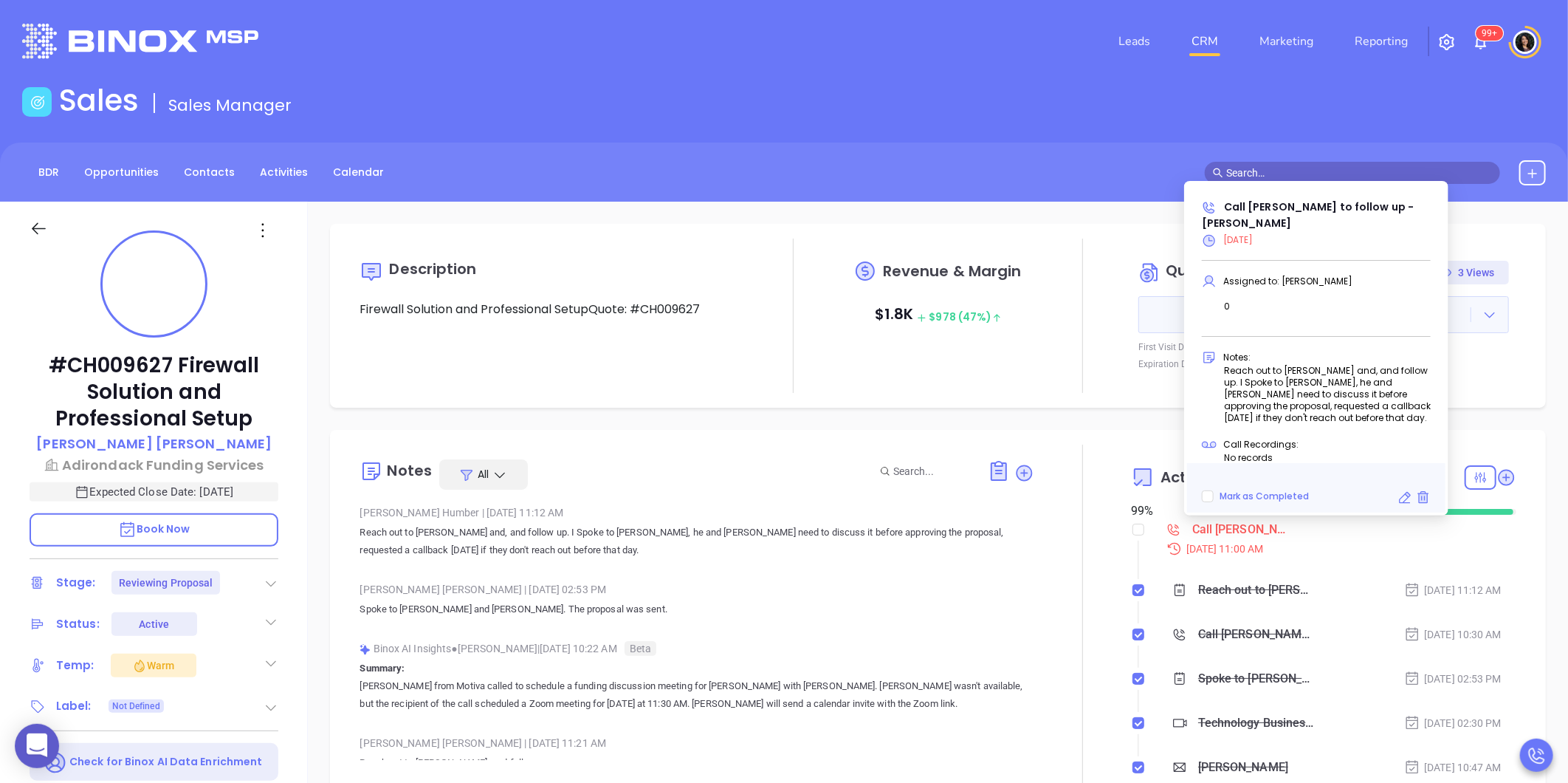
click at [1193, 536] on div "Call Robert to follow up - Robert Duquette" at bounding box center [1242, 529] width 99 height 22
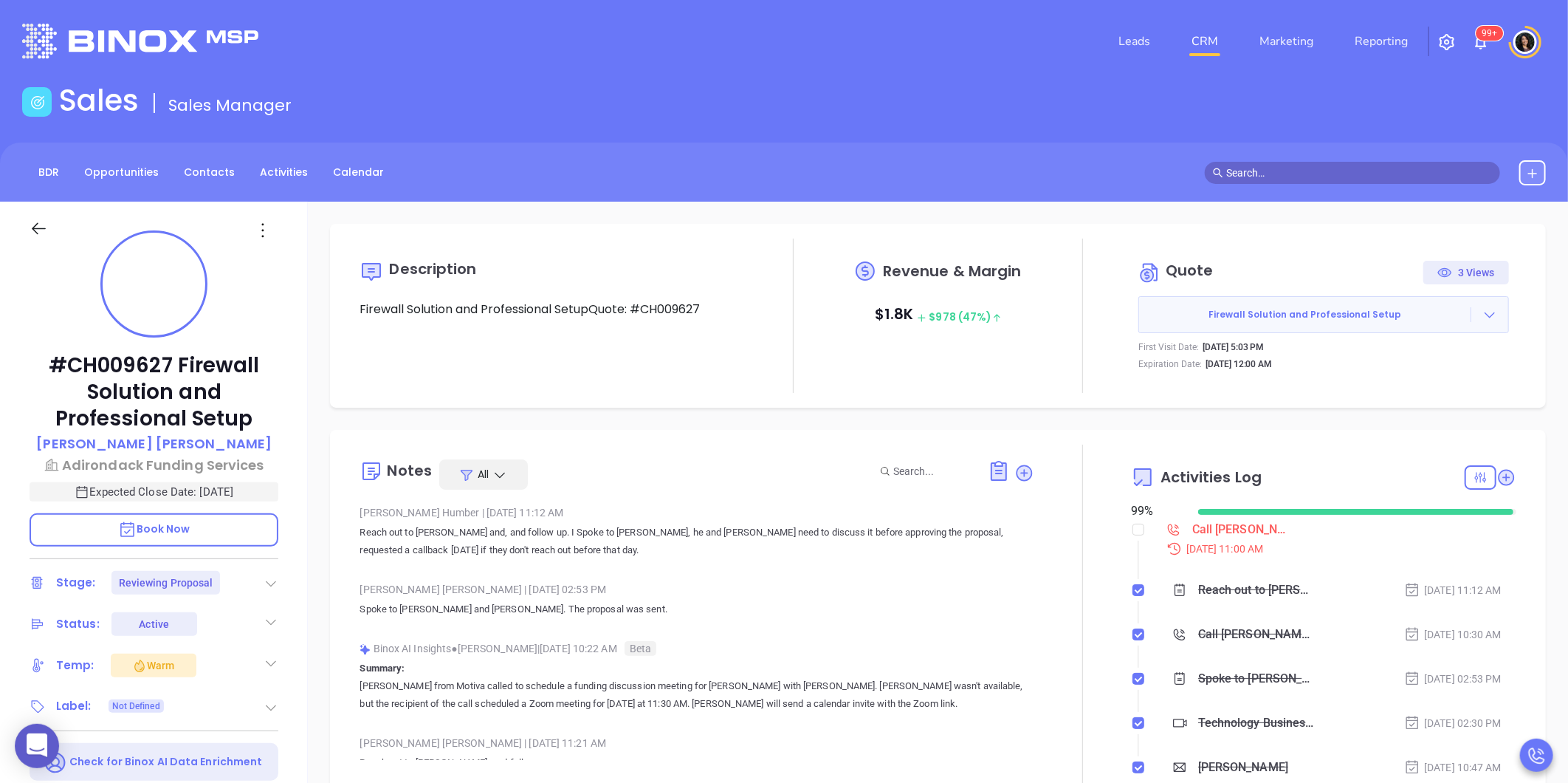
click at [1193, 536] on div "Call Robert to follow up - Robert Duquette" at bounding box center [1242, 529] width 99 height 22
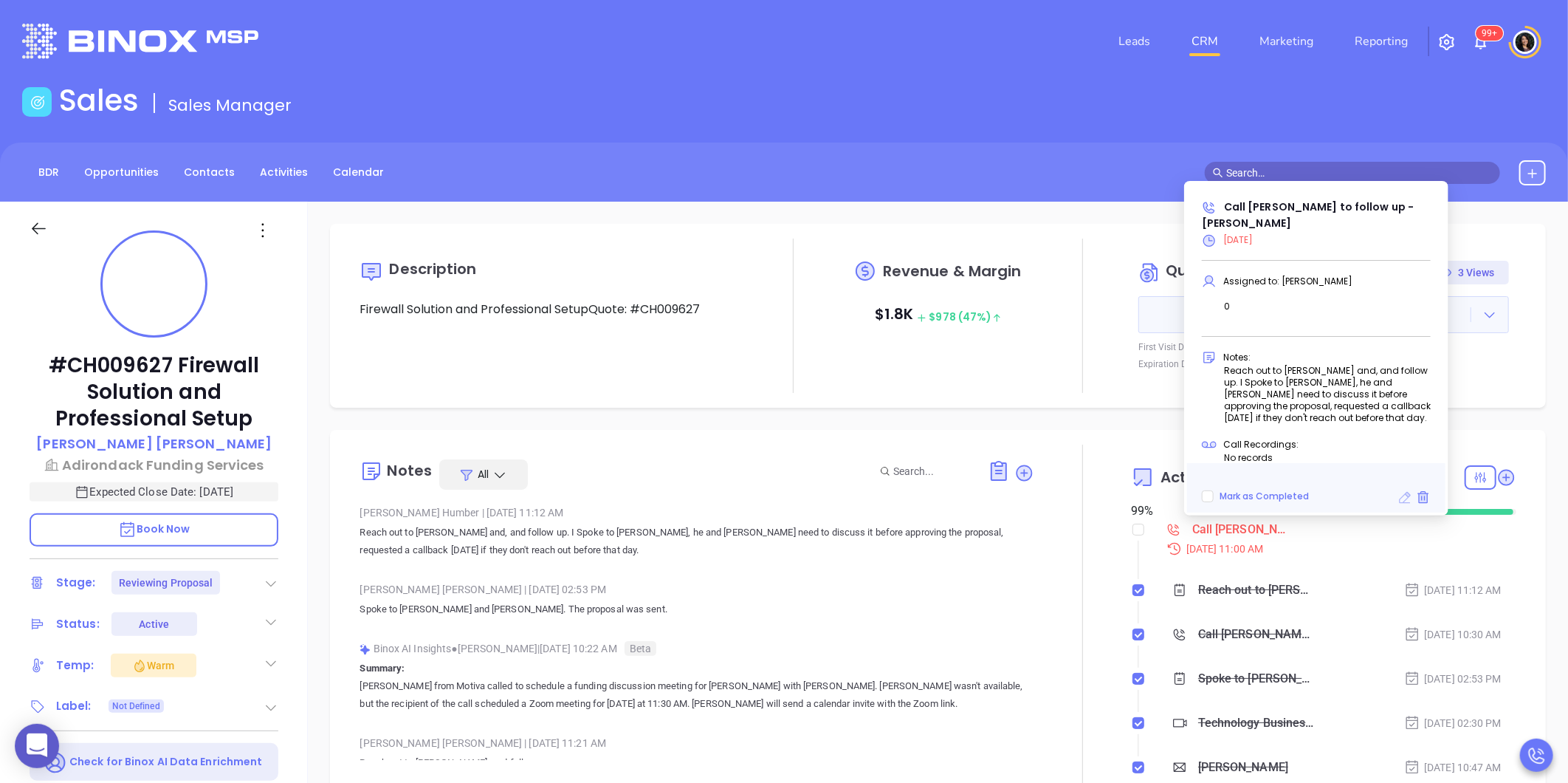
click at [1403, 503] on icon at bounding box center [1405, 497] width 12 height 12
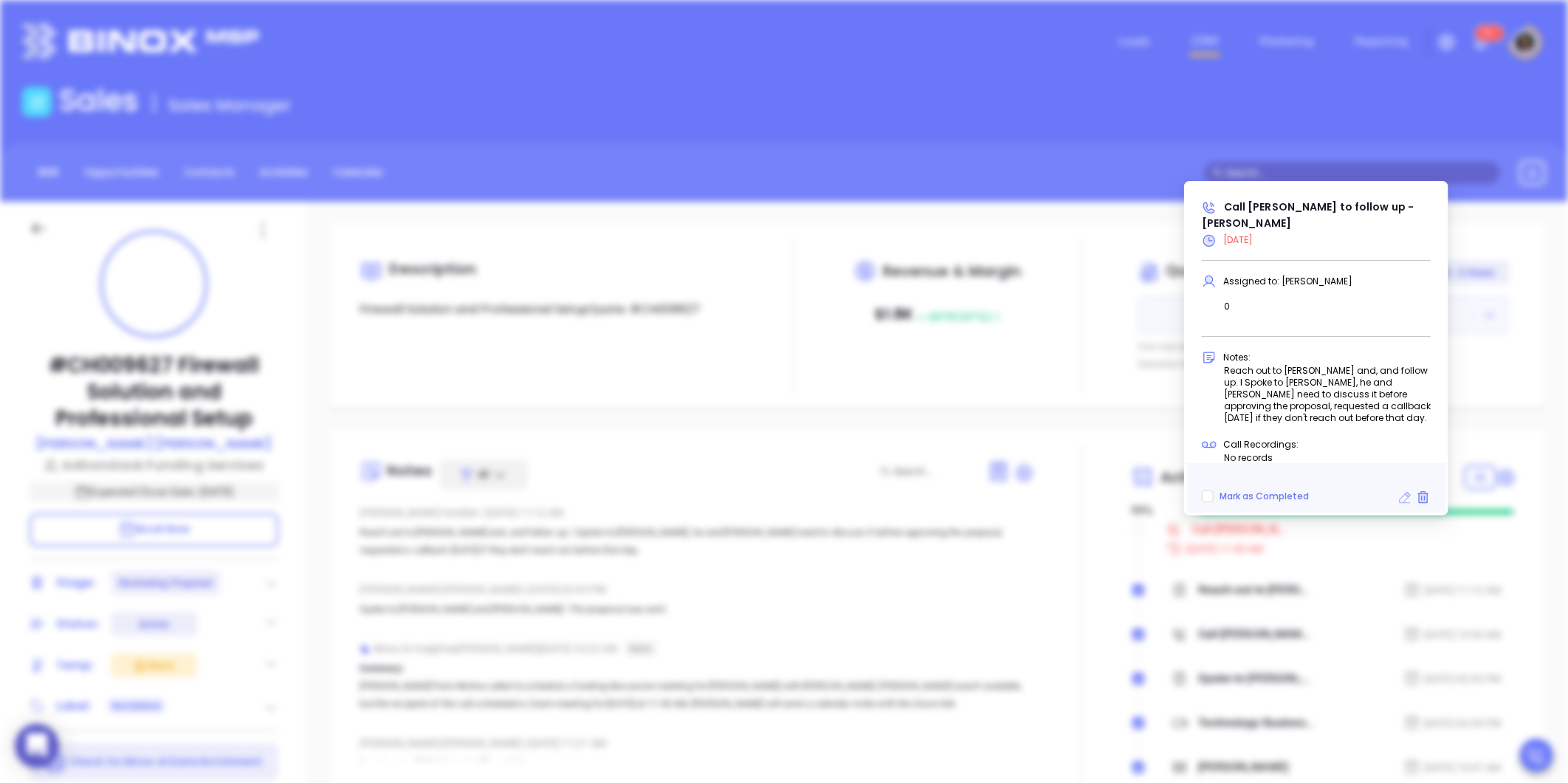
type input "09/12/2025"
type input "Call Robert to follow up - Robert Duquette"
type input "Call"
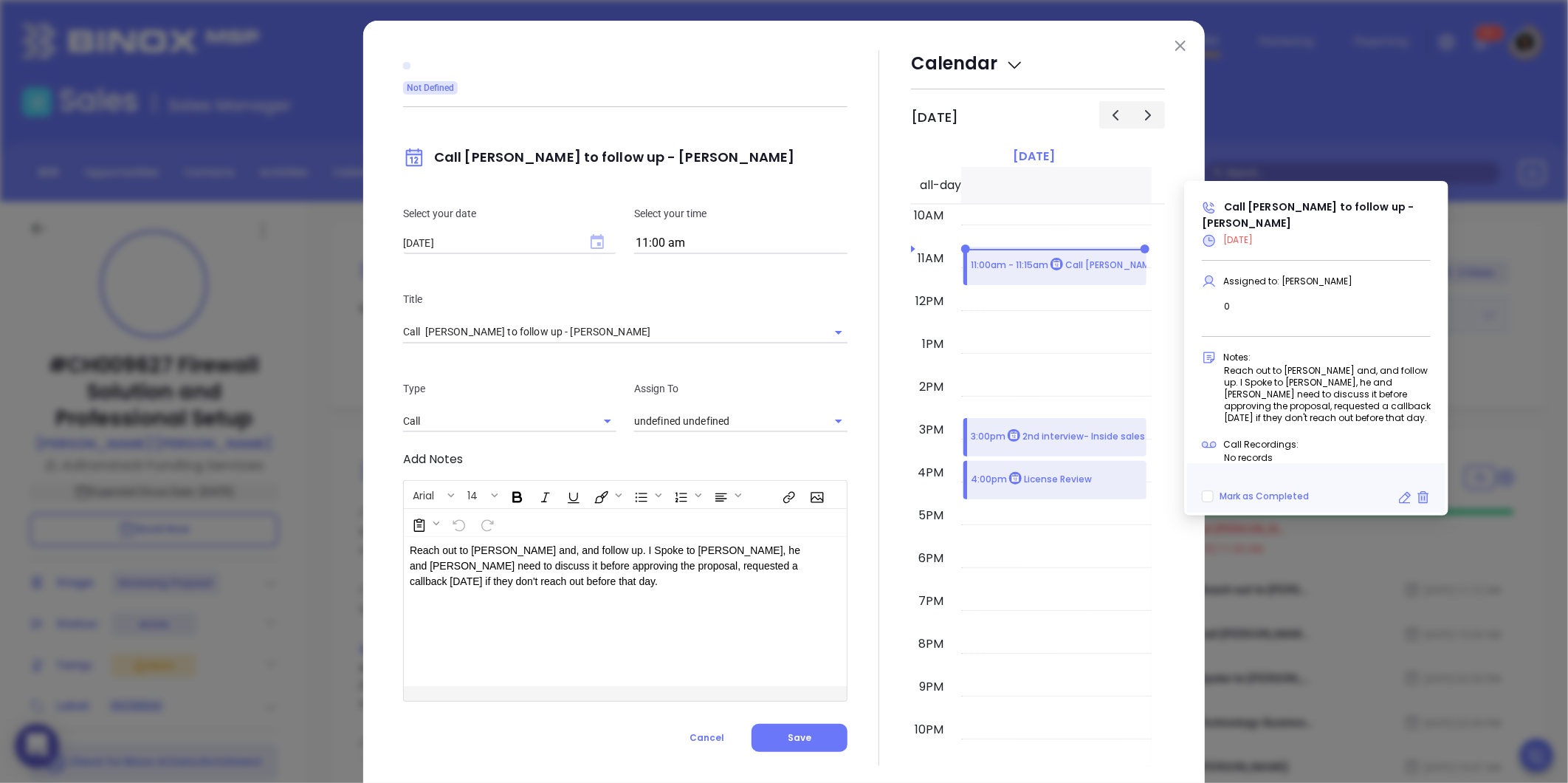
click at [592, 245] on icon "Choose date, selected date is Sep 12, 2025" at bounding box center [597, 242] width 13 height 15
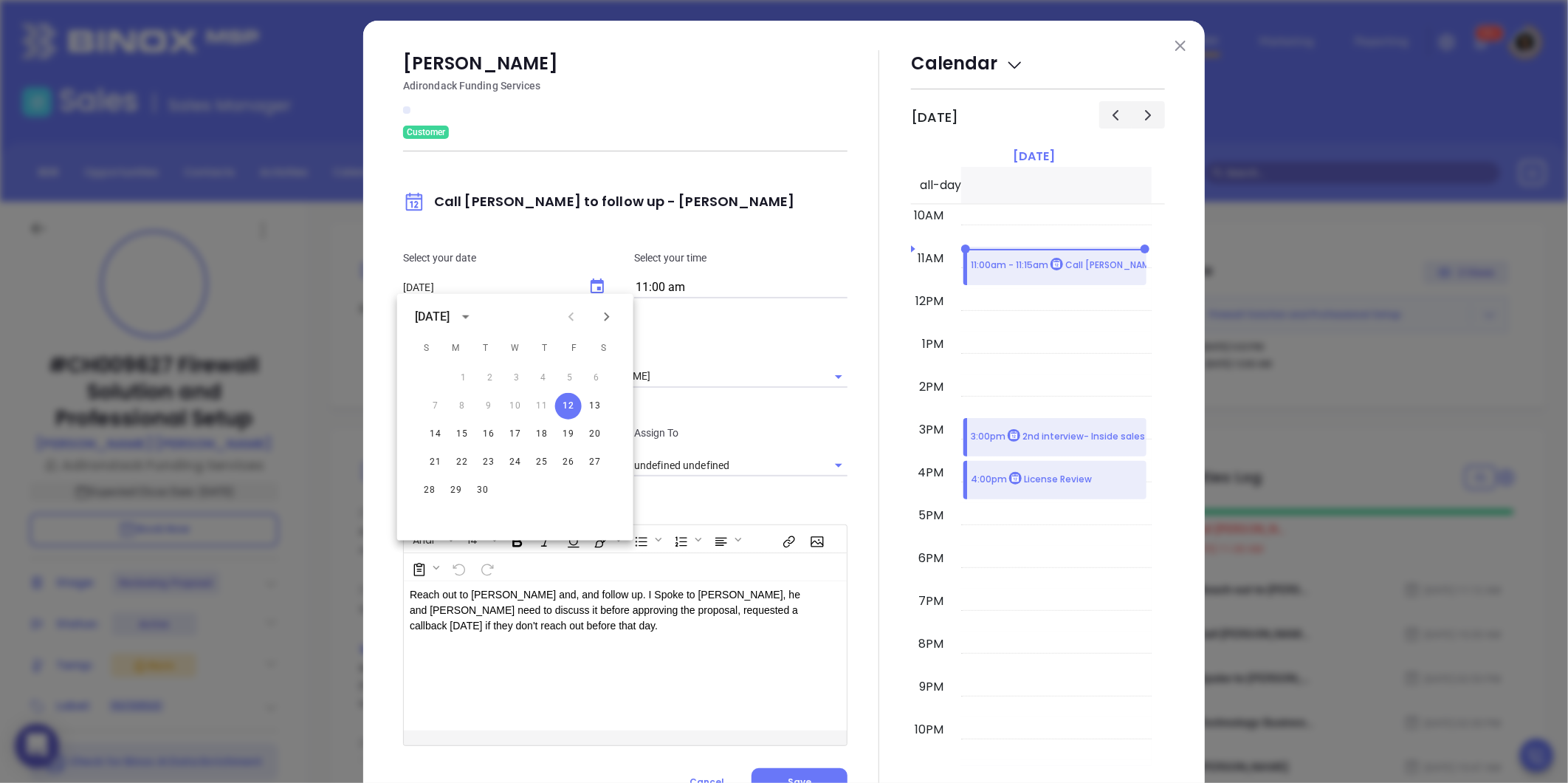
type input "Carla Humber"
click at [505, 432] on button "17" at bounding box center [515, 434] width 27 height 27
type input "09/17/2025"
click at [858, 520] on div at bounding box center [879, 423] width 63 height 746
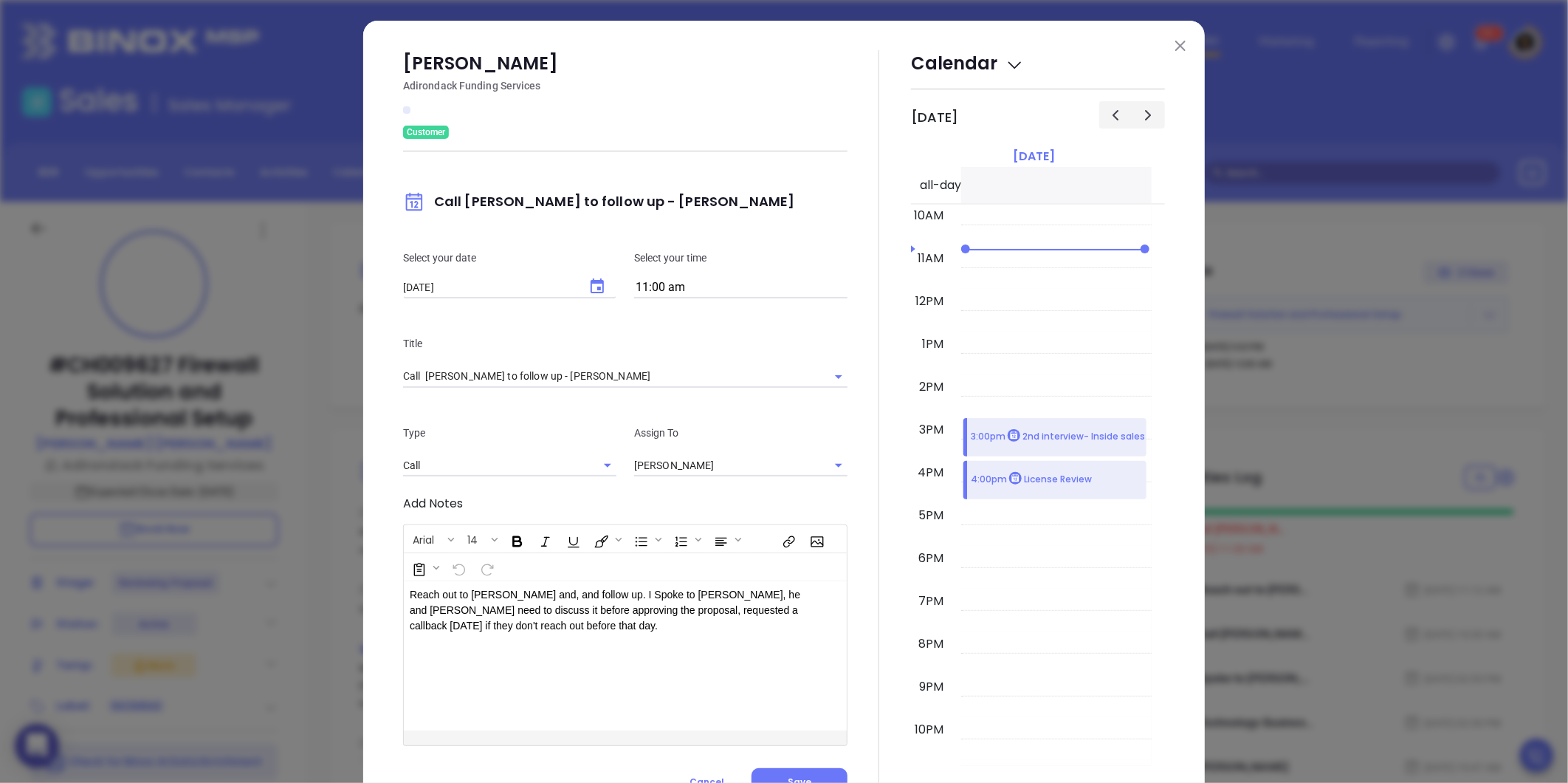
scroll to position [64, 0]
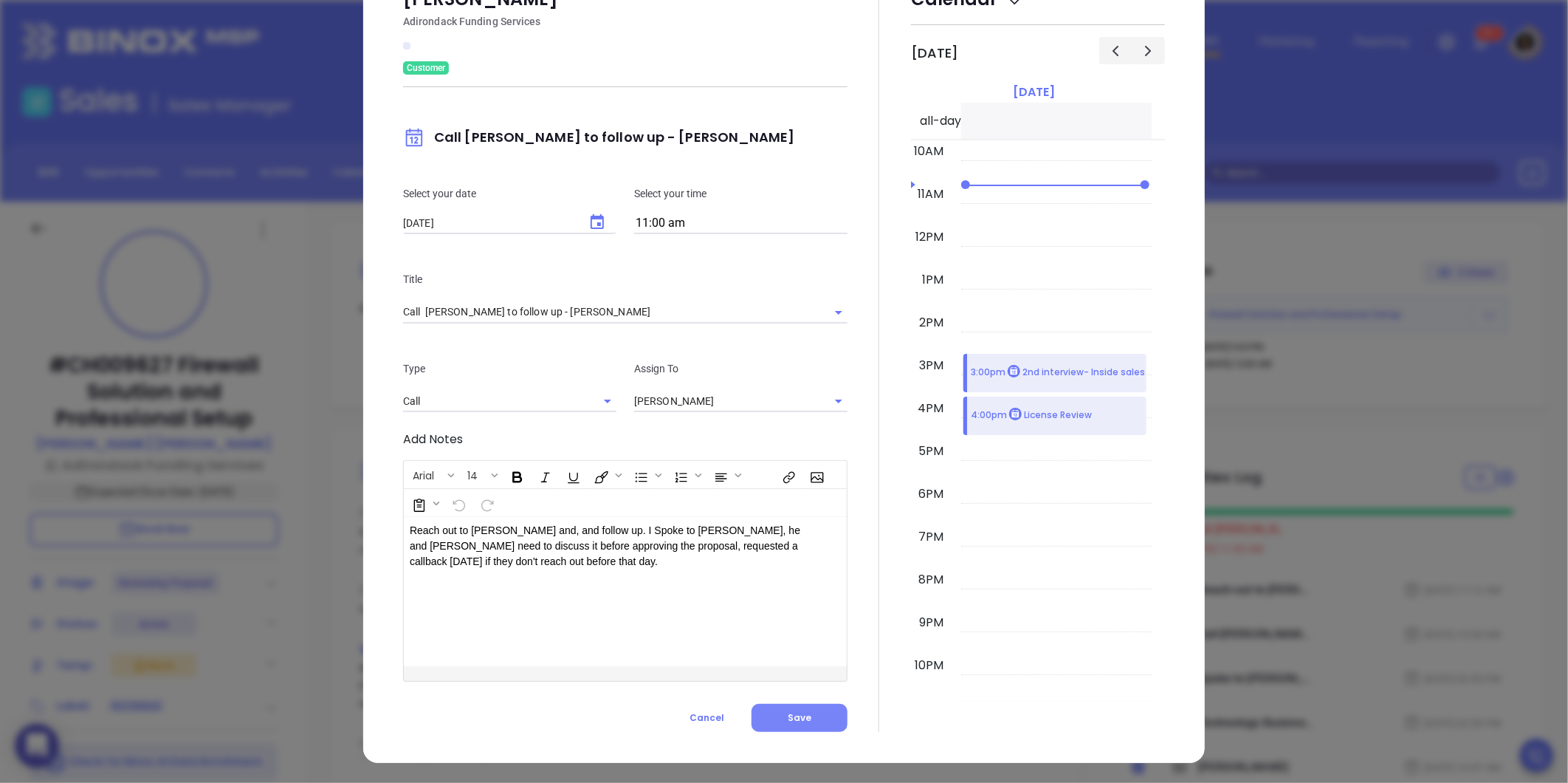
click at [798, 720] on span "Save" at bounding box center [799, 717] width 24 height 12
